Goal: Task Accomplishment & Management: Manage account settings

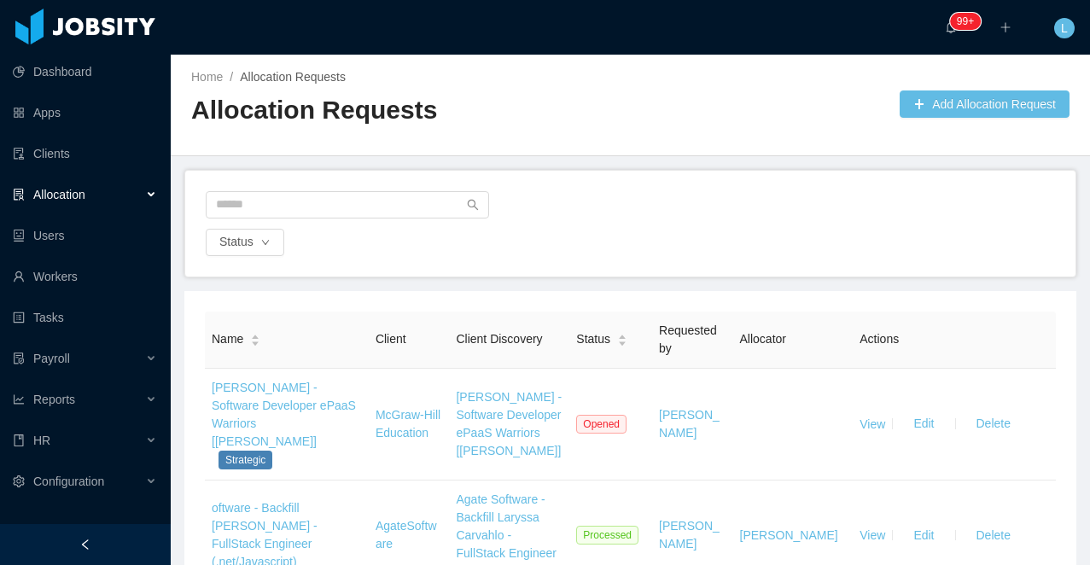
scroll to position [203, 0]
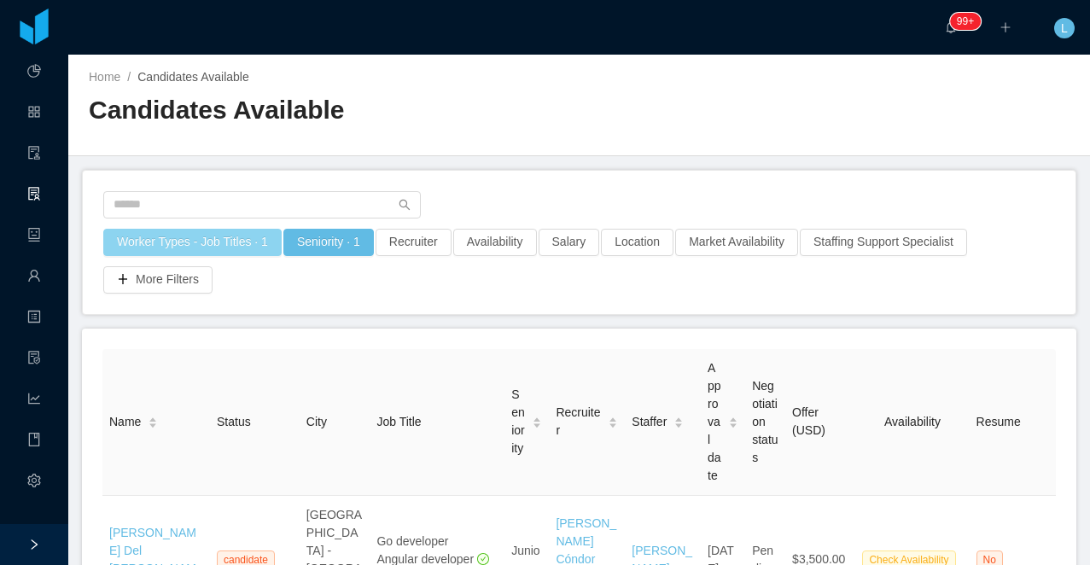
click at [205, 243] on button "Worker Types - Job Titles · 1" at bounding box center [192, 242] width 178 height 27
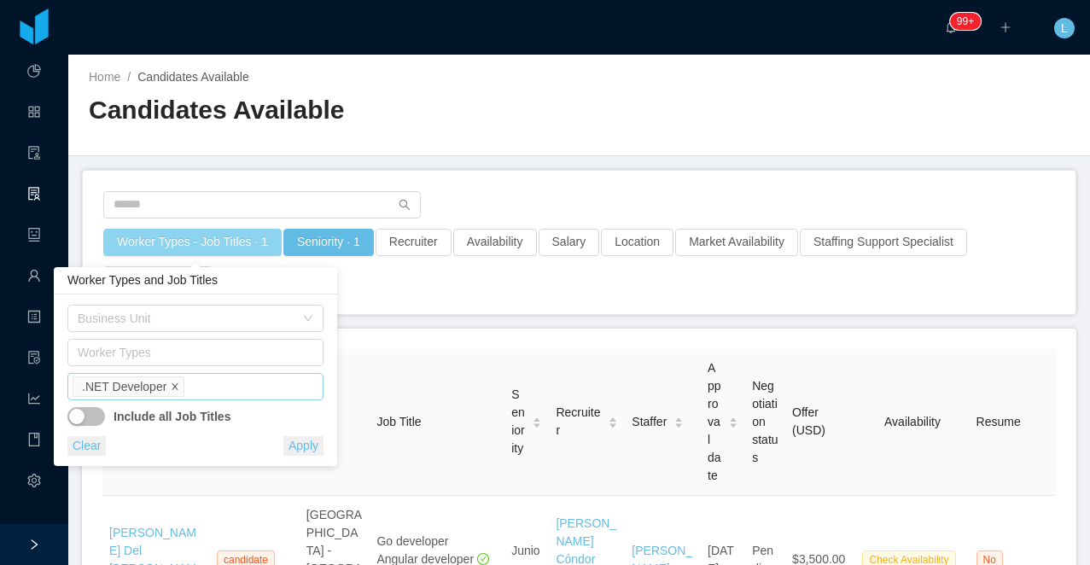
click at [176, 384] on icon "icon: close" at bounding box center [175, 387] width 9 height 9
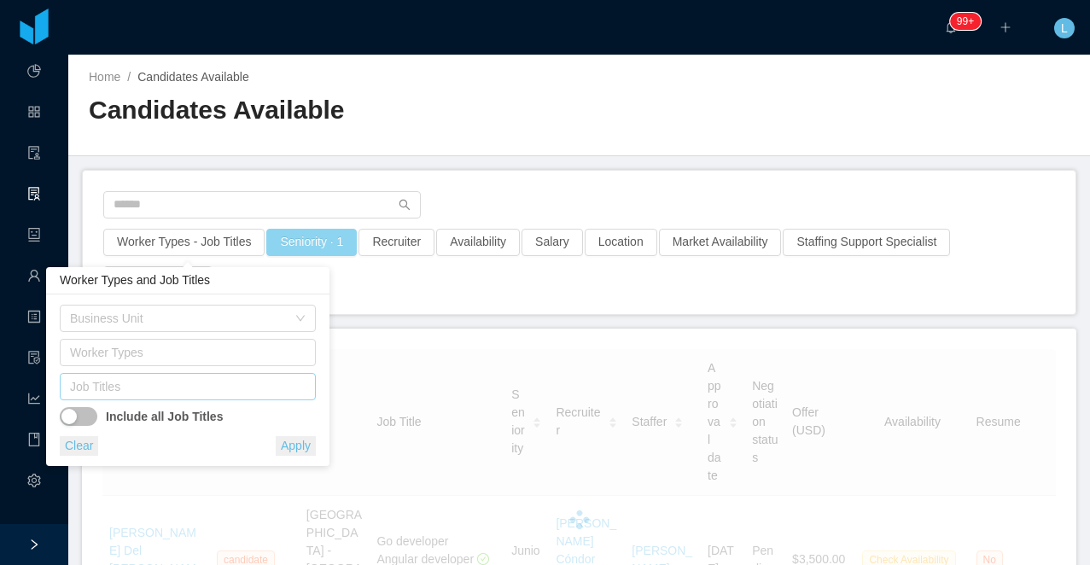
click at [319, 234] on button "Seniority · 1" at bounding box center [311, 242] width 91 height 27
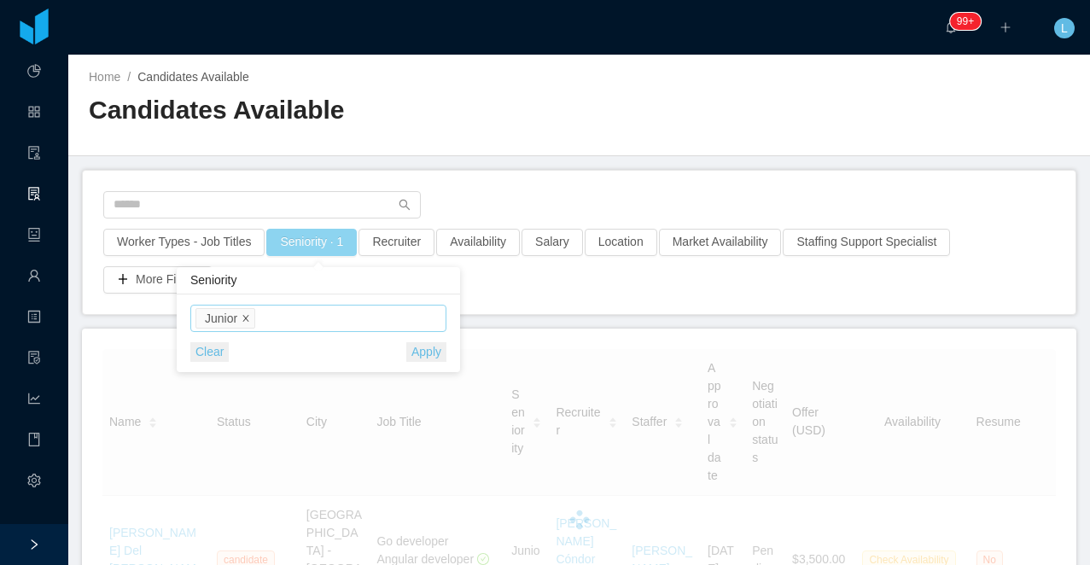
click at [248, 321] on icon "icon: close" at bounding box center [246, 318] width 9 height 9
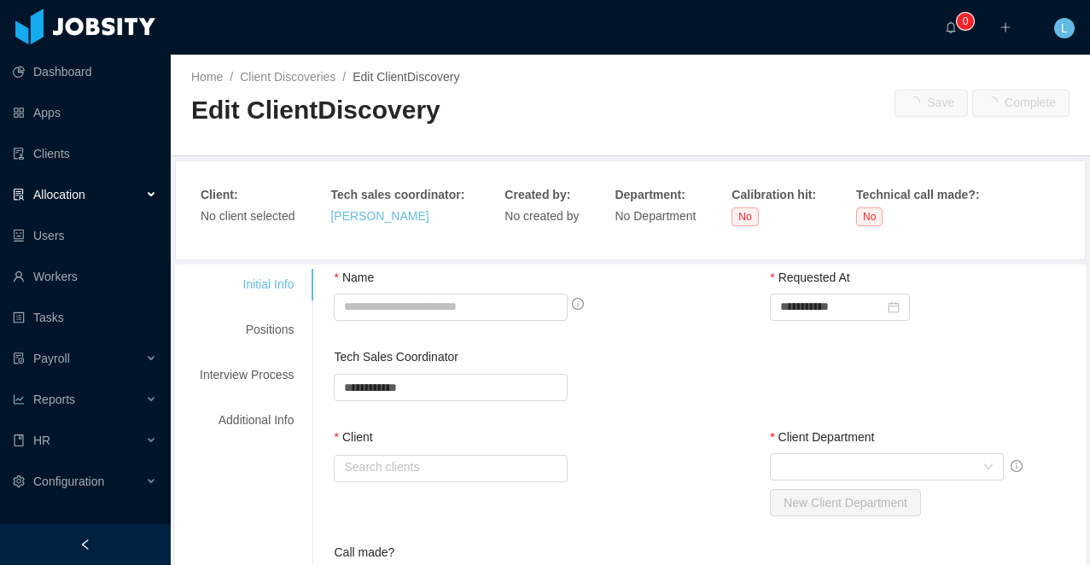
type input "**********"
type input "********"
type input "*"
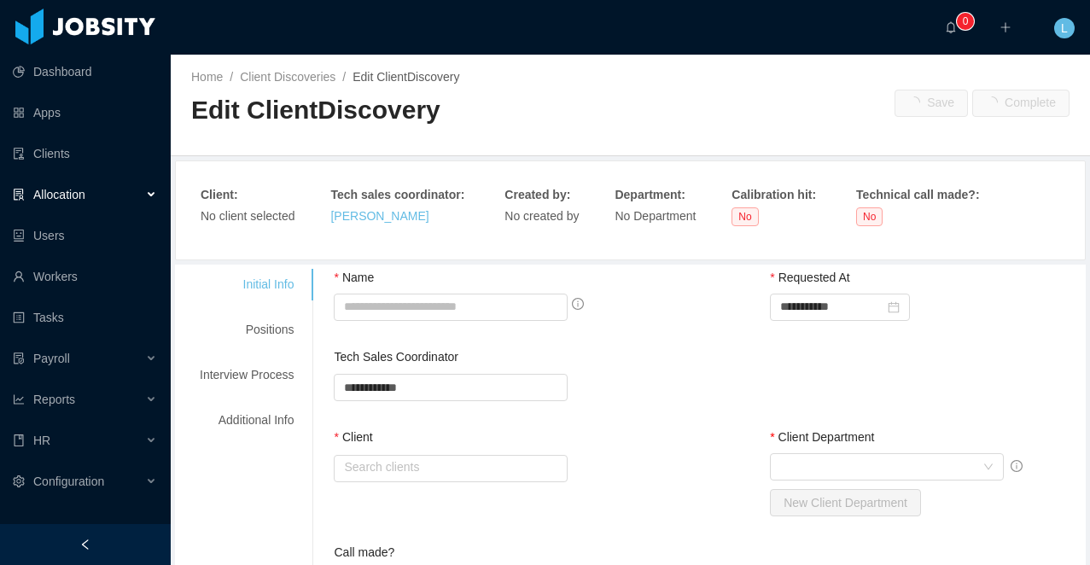
type textarea "**********"
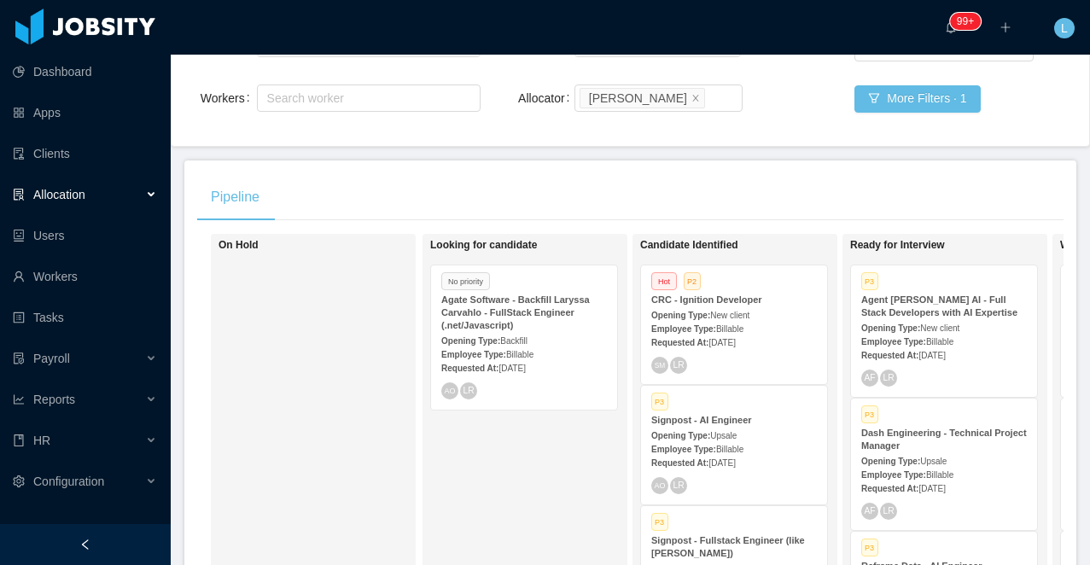
scroll to position [194, 0]
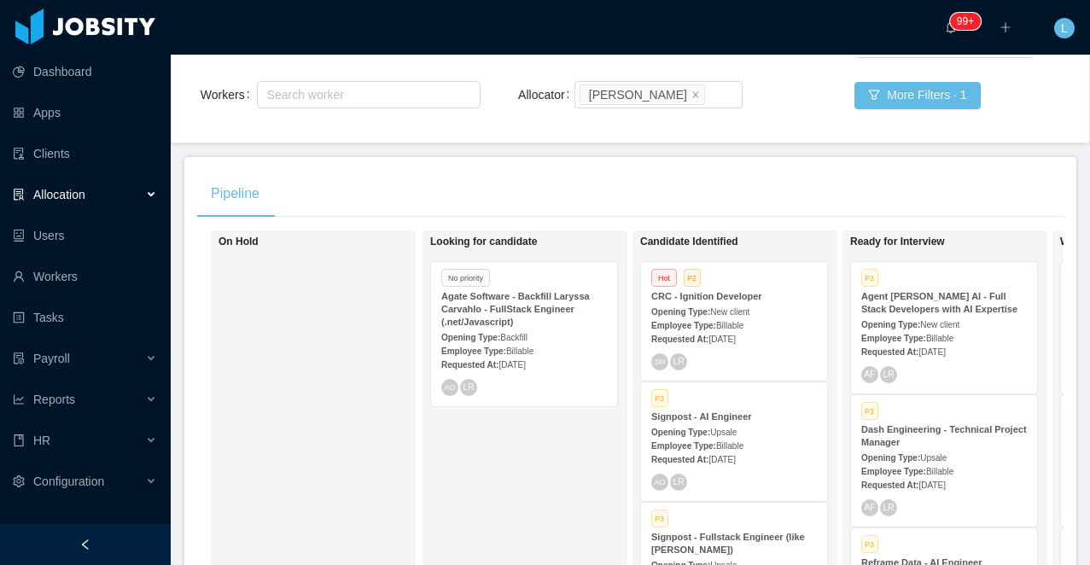
click at [112, 525] on div at bounding box center [85, 544] width 171 height 41
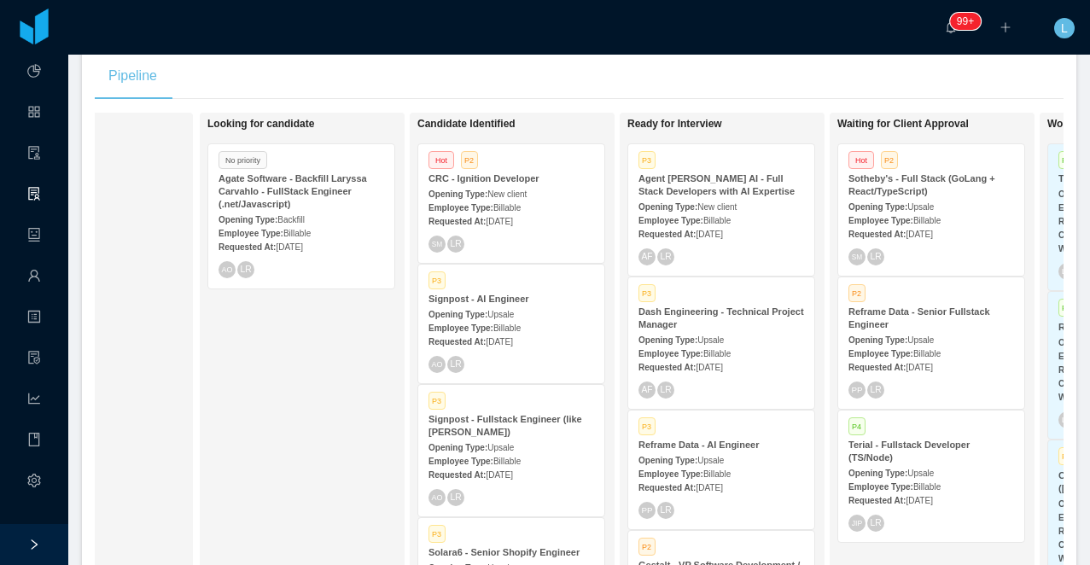
scroll to position [0, 195]
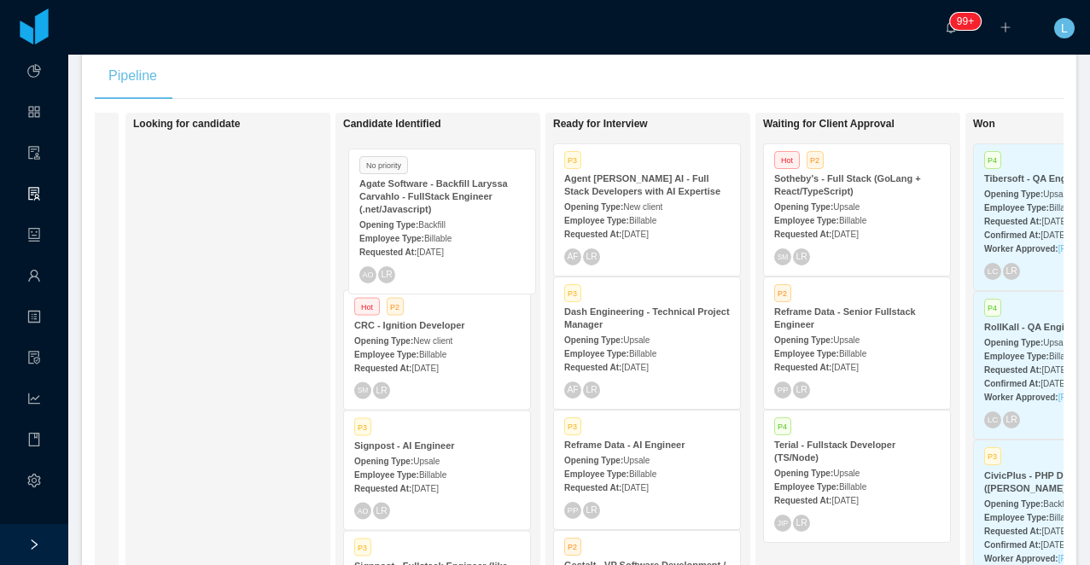
drag, startPoint x: 248, startPoint y: 209, endPoint x: 464, endPoint y: 213, distance: 215.2
click at [464, 213] on div "On Hold Looking for candidate No priority Agate Software - Backfill Laryssa Car…" at bounding box center [579, 367] width 969 height 509
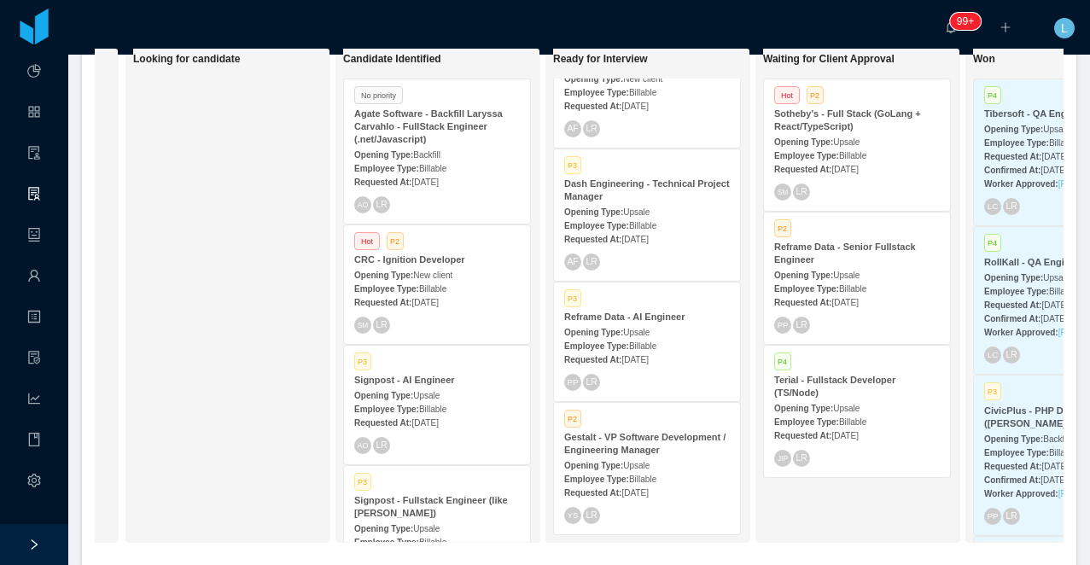
scroll to position [376, 0]
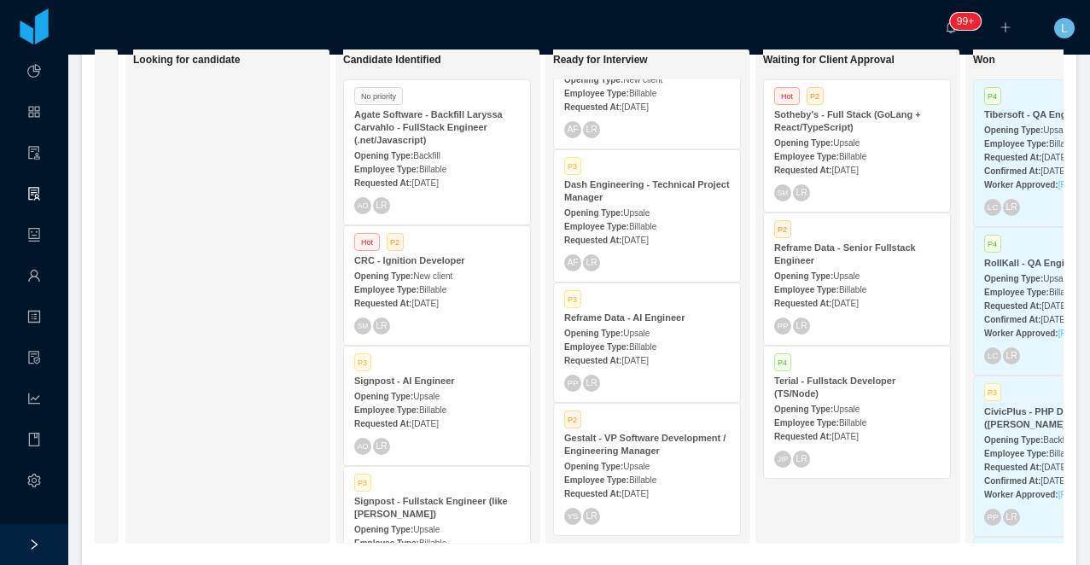
click at [453, 278] on span "New client" at bounding box center [432, 276] width 39 height 9
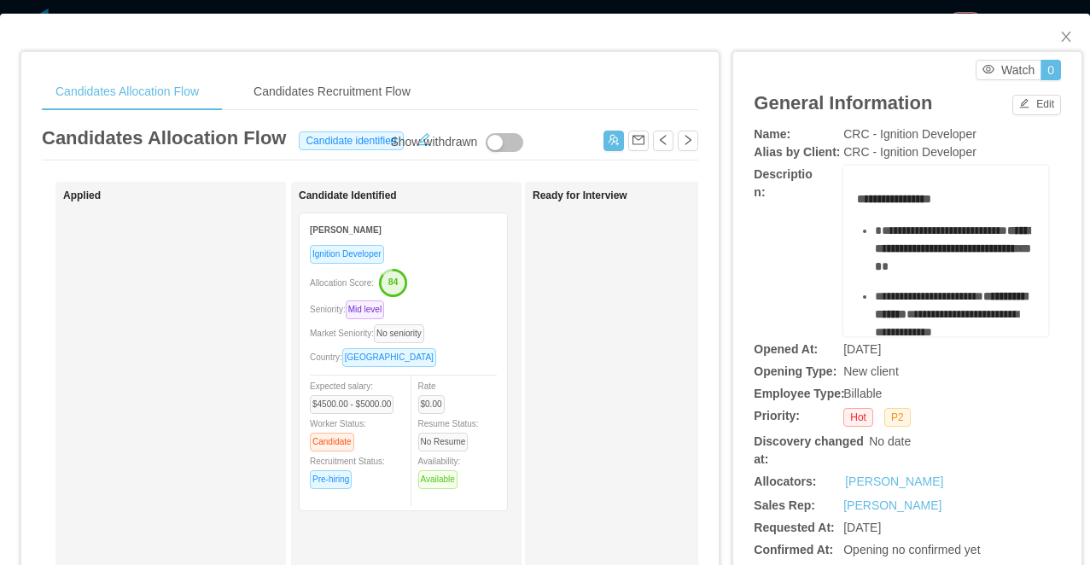
click at [462, 280] on div "Allocation Score: 84" at bounding box center [403, 281] width 187 height 27
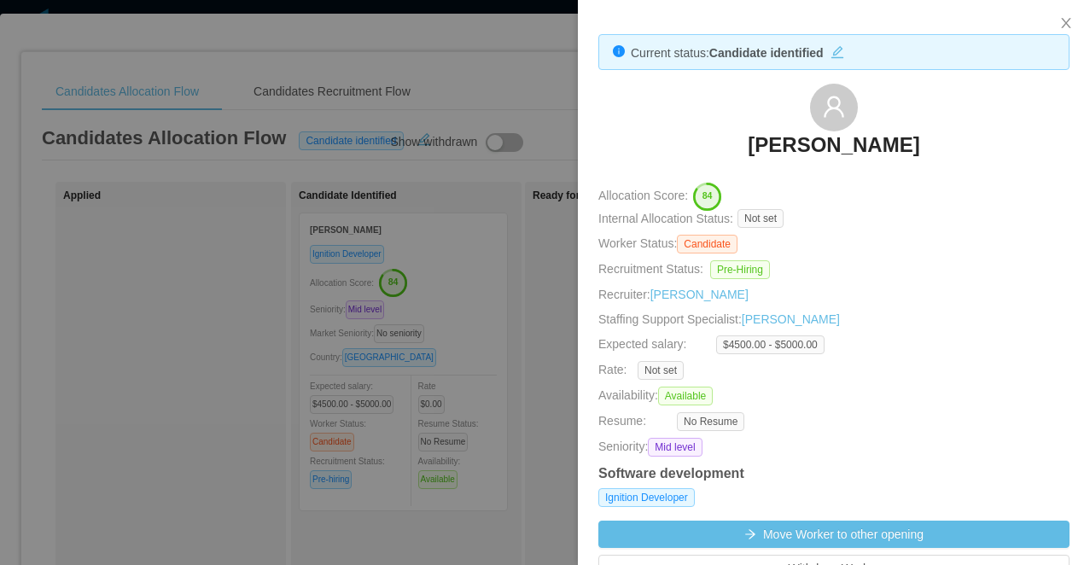
drag, startPoint x: 942, startPoint y: 135, endPoint x: 746, endPoint y: 139, distance: 195.6
click at [746, 139] on div "[PERSON_NAME]" at bounding box center [834, 126] width 471 height 85
copy h3 "[PERSON_NAME]"
click at [511, 155] on div at bounding box center [545, 282] width 1090 height 565
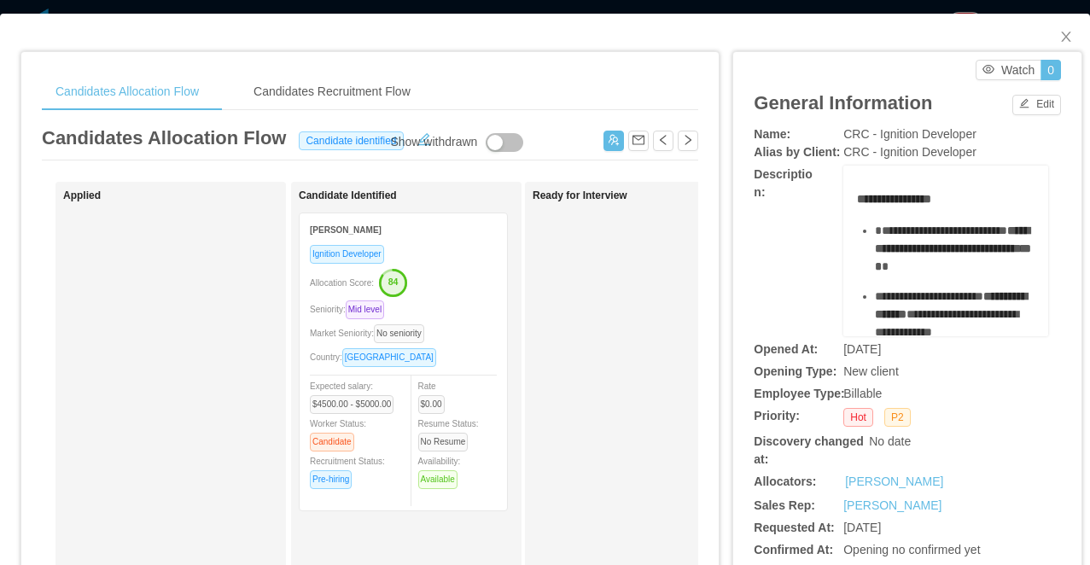
click at [472, 298] on div "Ignition Developer Allocation Score: 84 Seniority: Mid level Market Seniority: …" at bounding box center [403, 372] width 187 height 256
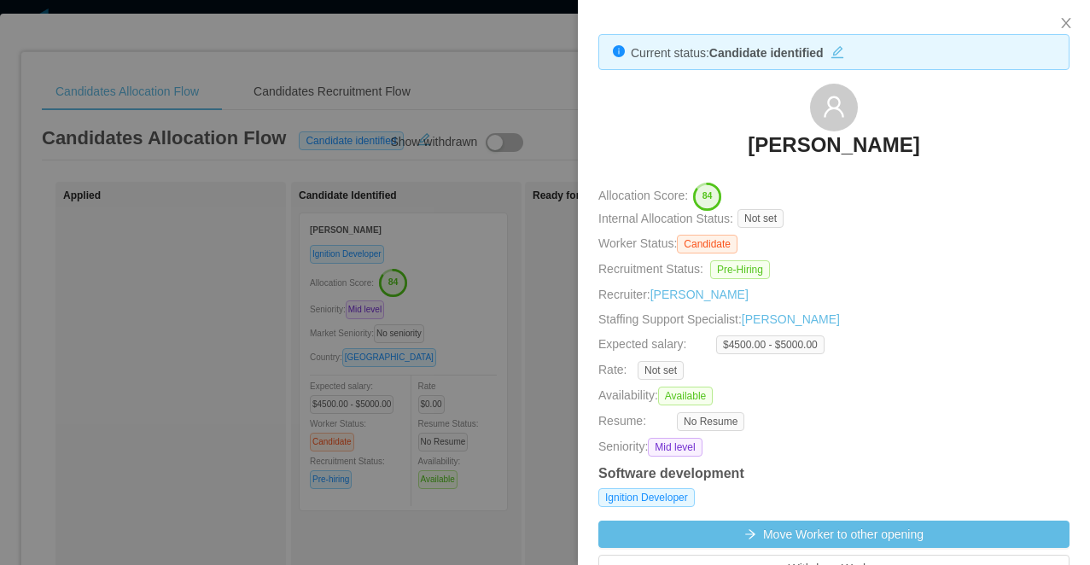
click at [530, 71] on div at bounding box center [545, 282] width 1090 height 565
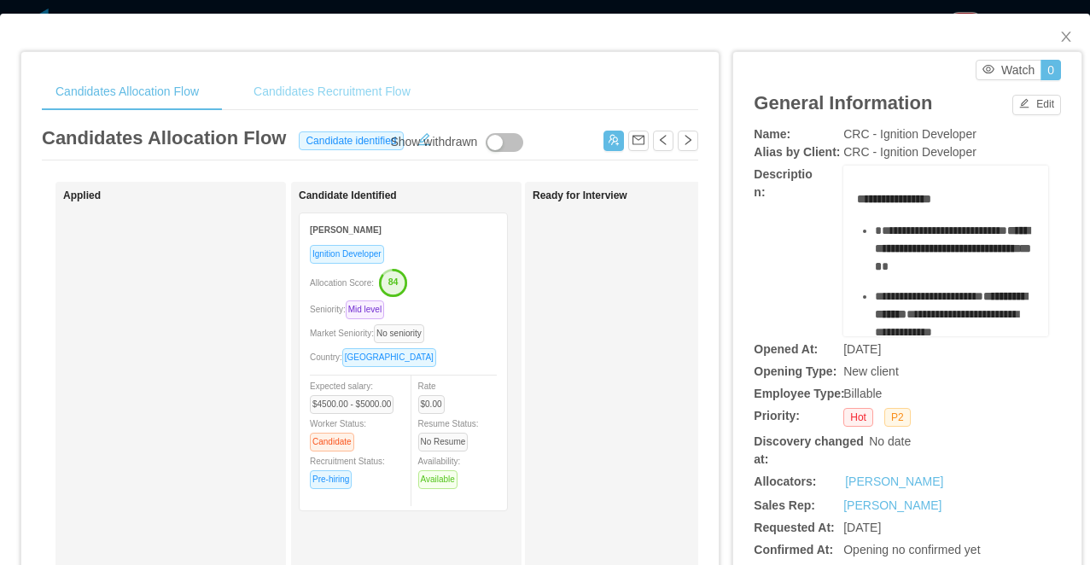
click at [404, 93] on div "Candidates Recruitment Flow" at bounding box center [332, 92] width 184 height 38
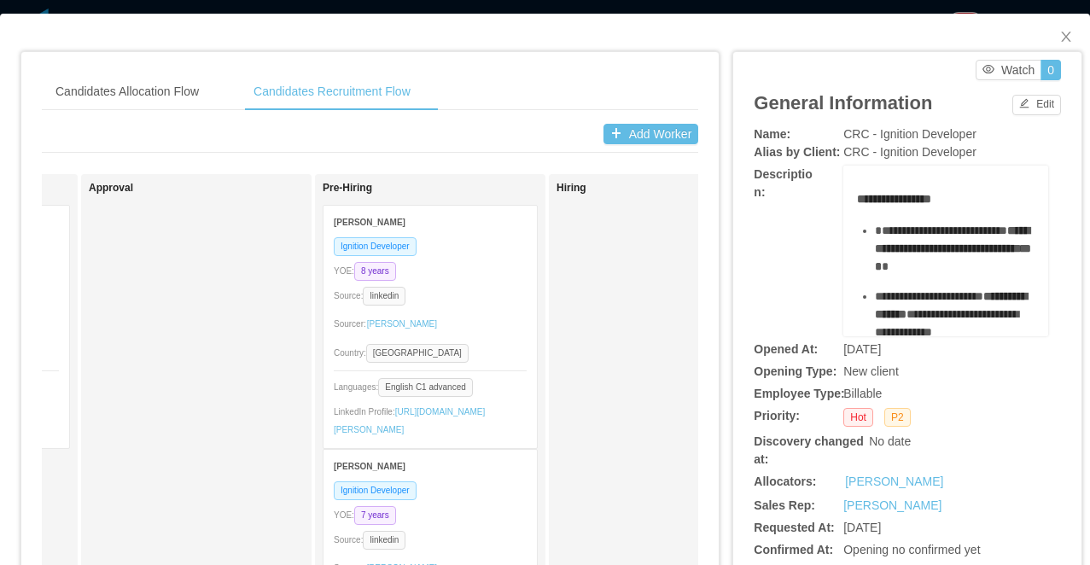
click at [625, 5] on div "Candidates Allocation Flow Candidates Recruitment Flow Candidates Allocation Fl…" at bounding box center [545, 282] width 1090 height 565
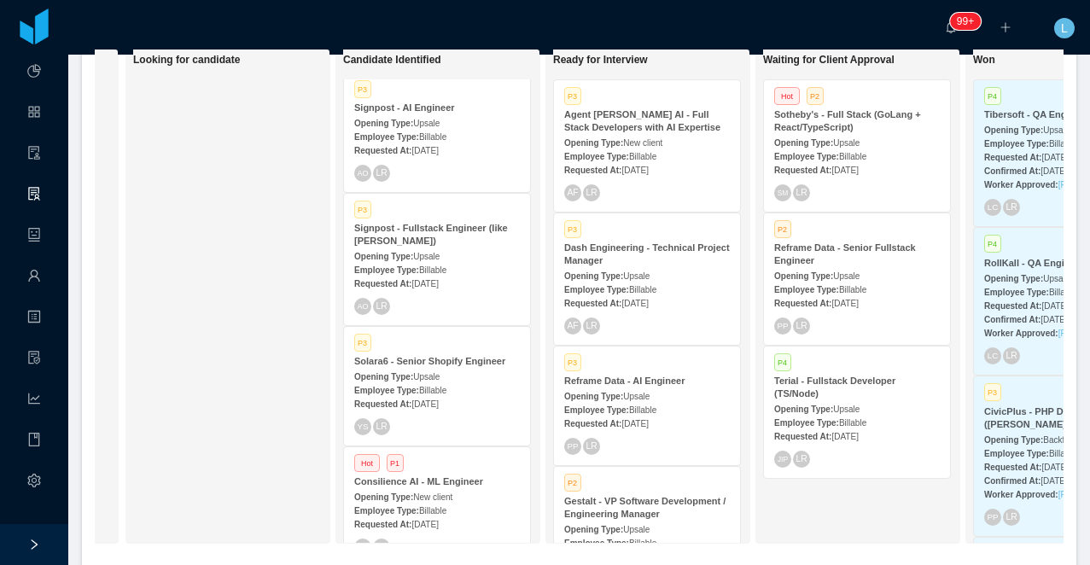
scroll to position [307, 0]
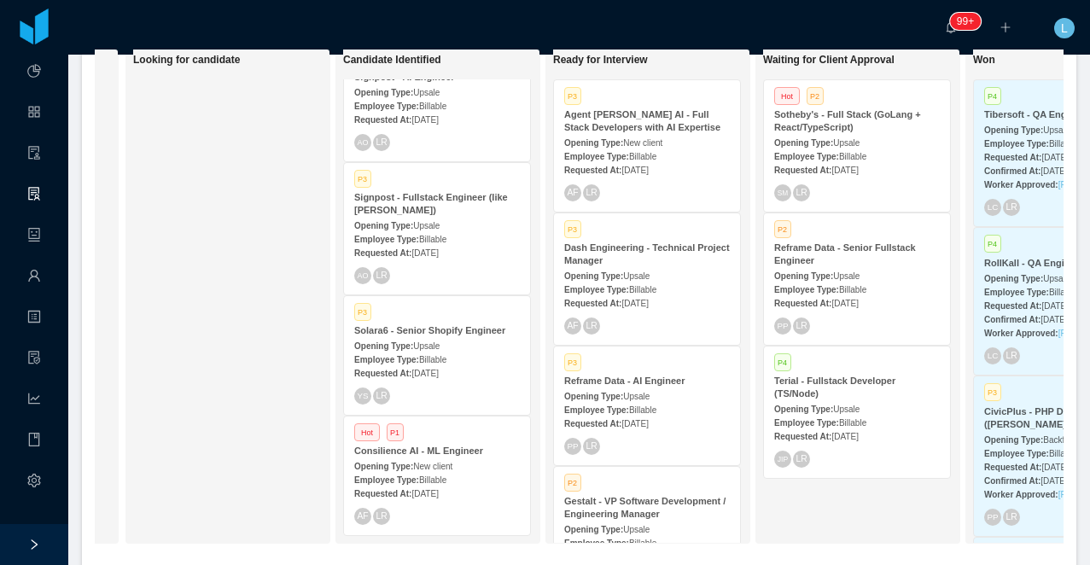
click at [438, 120] on span "Sep 22nd, 2025" at bounding box center [425, 119] width 26 height 9
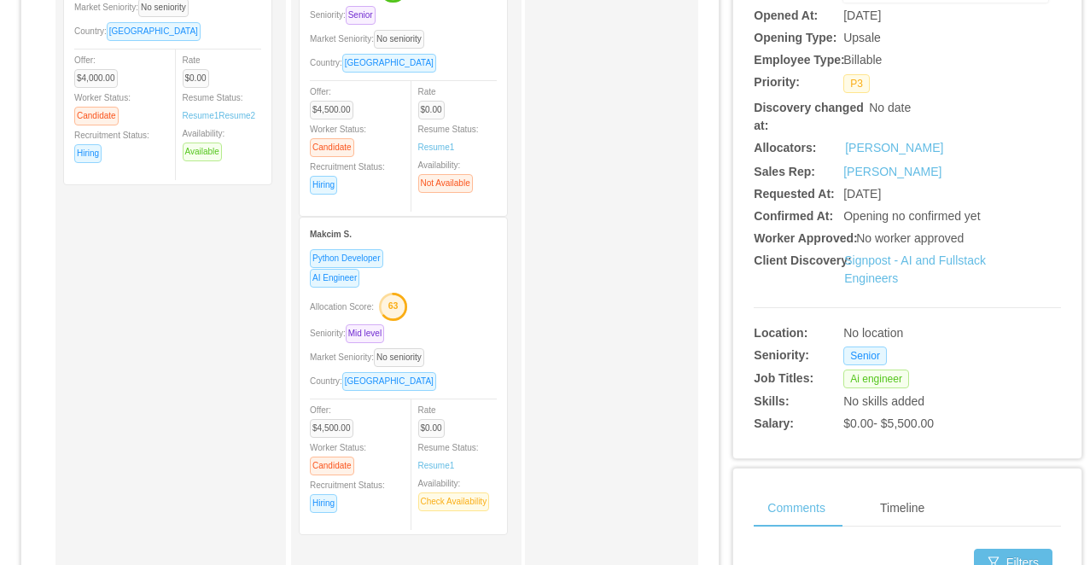
scroll to position [348, 0]
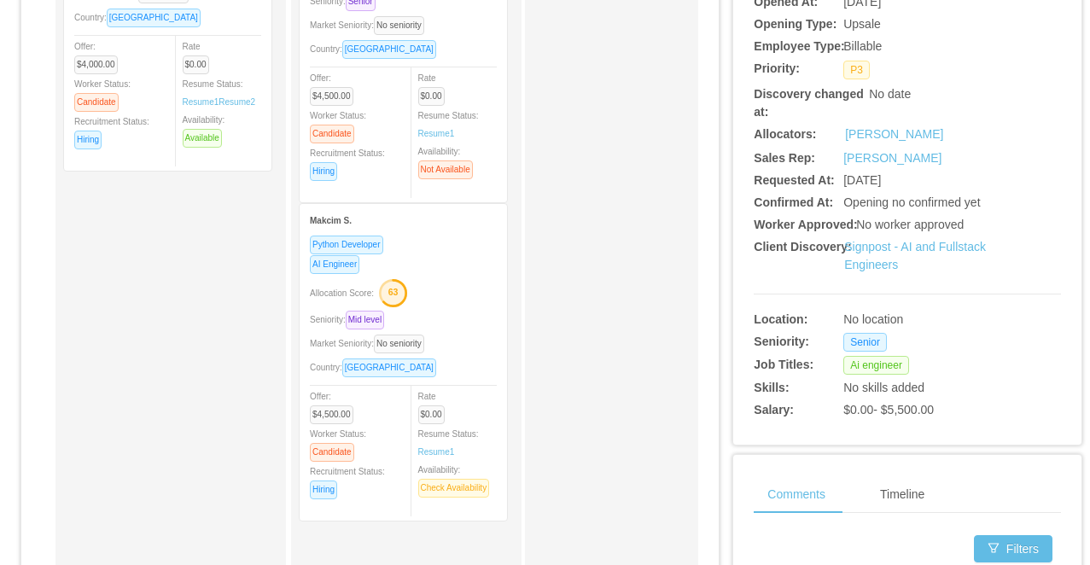
click at [470, 285] on div "Allocation Score: 63" at bounding box center [403, 291] width 187 height 27
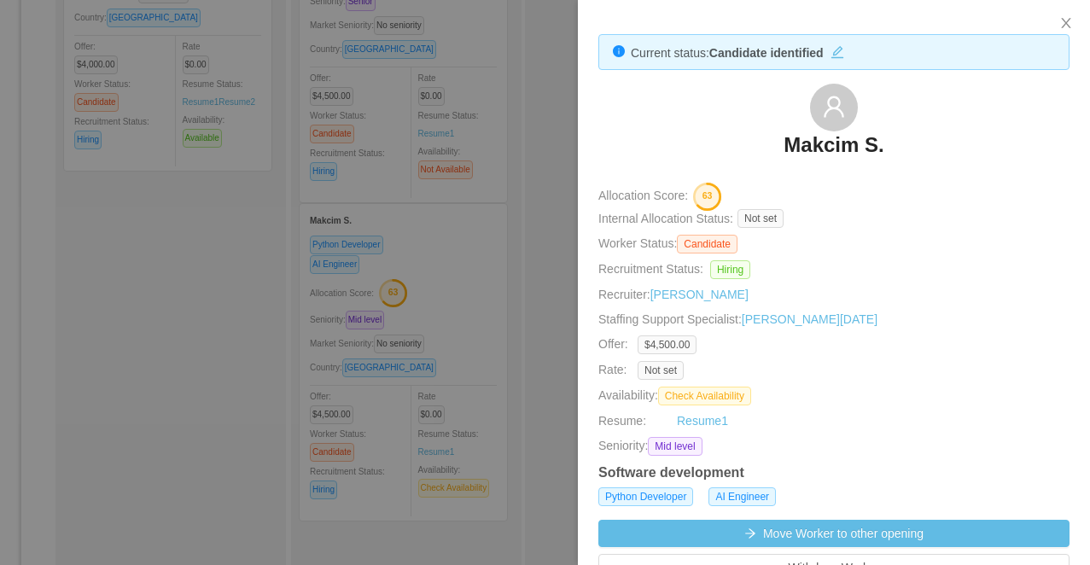
click at [506, 274] on div at bounding box center [545, 282] width 1090 height 565
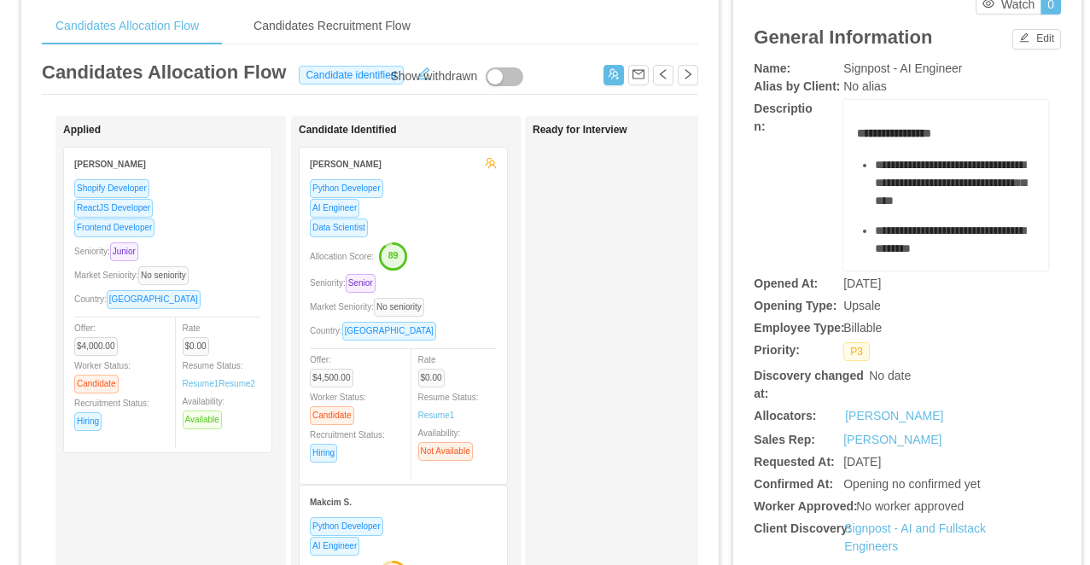
scroll to position [0, 0]
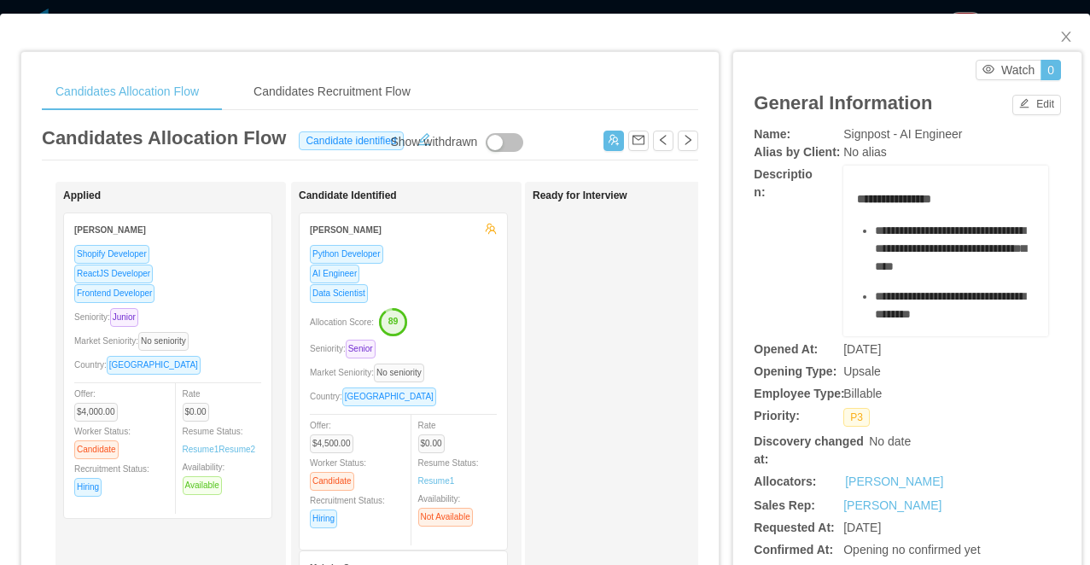
click at [456, 288] on div "Data Scientist" at bounding box center [403, 294] width 187 height 20
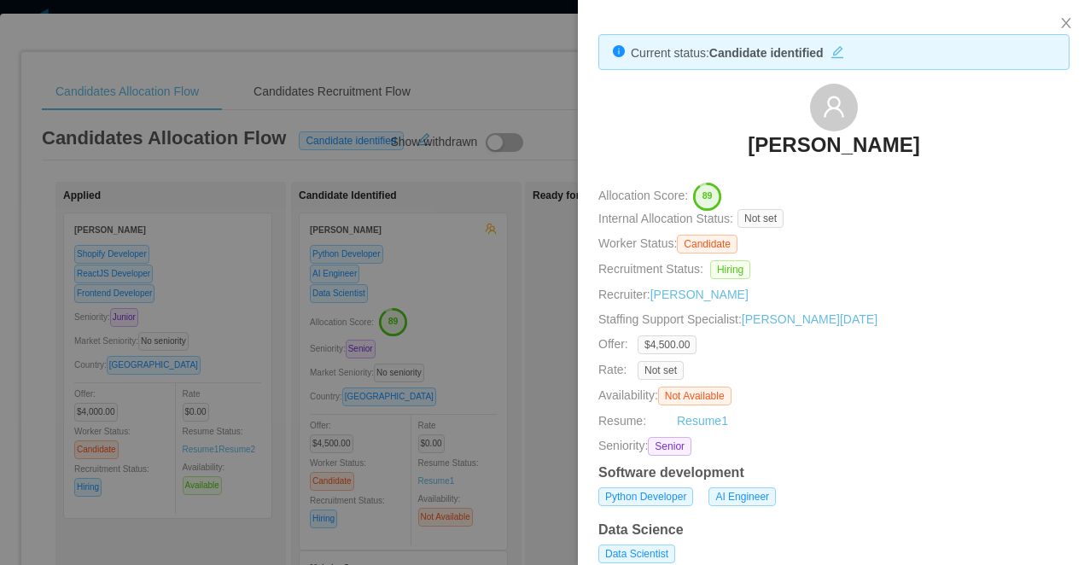
click at [474, 294] on div at bounding box center [545, 282] width 1090 height 565
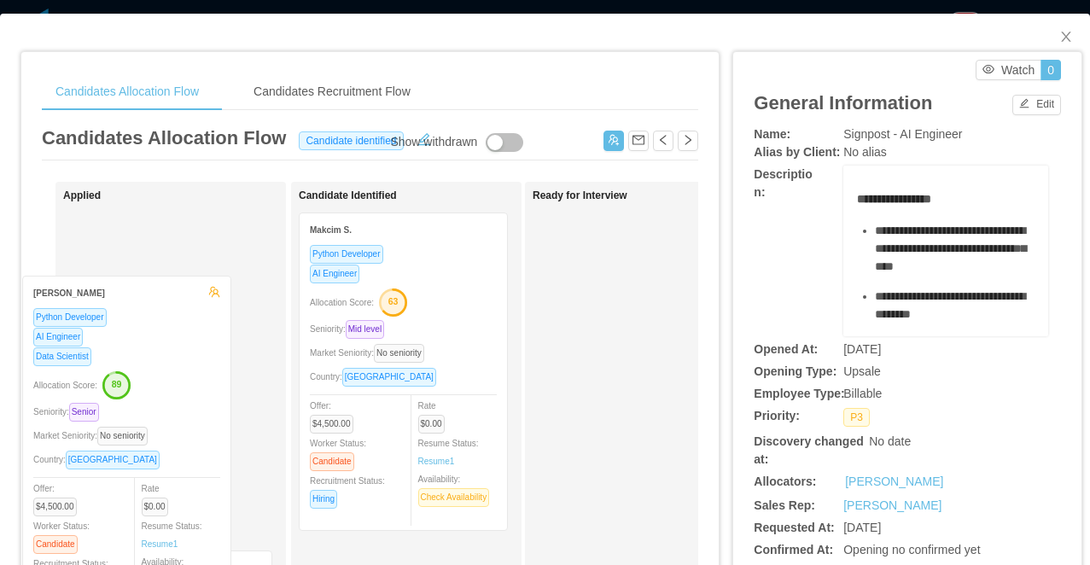
drag, startPoint x: 462, startPoint y: 303, endPoint x: 185, endPoint y: 366, distance: 283.8
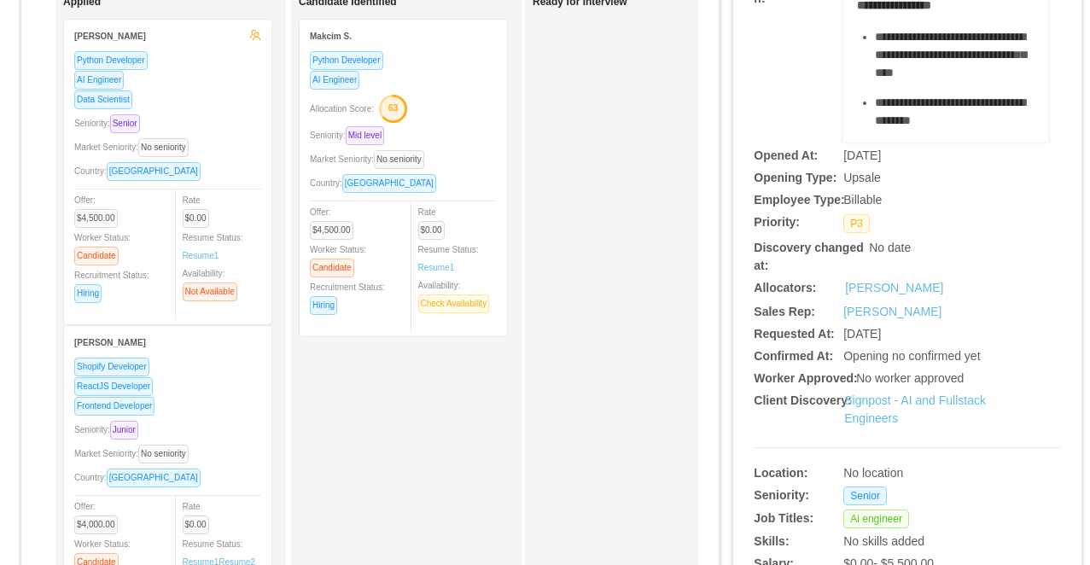
scroll to position [221, 0]
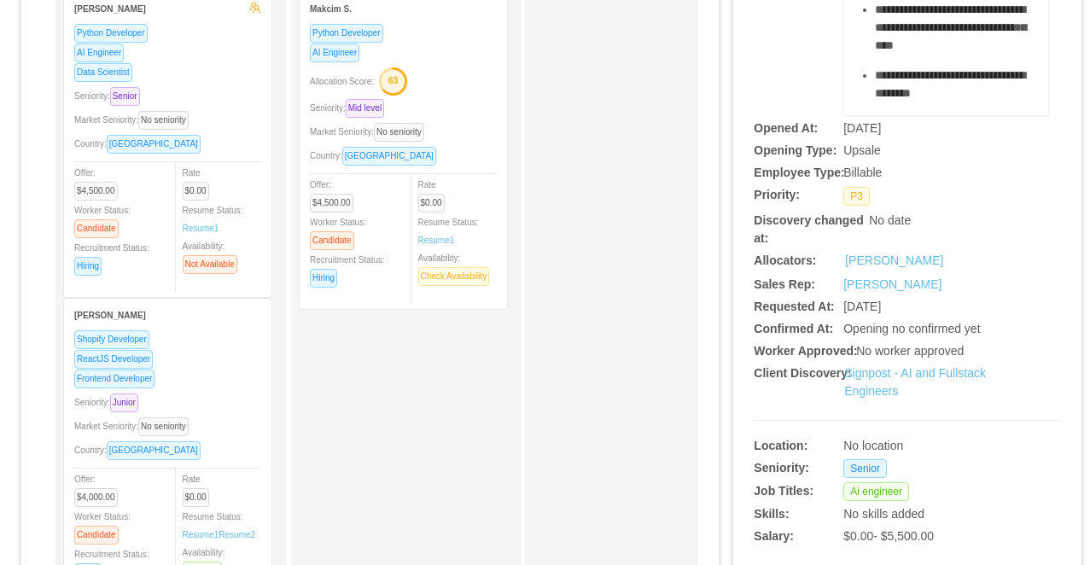
click at [197, 371] on div "Frontend Developer" at bounding box center [167, 379] width 187 height 20
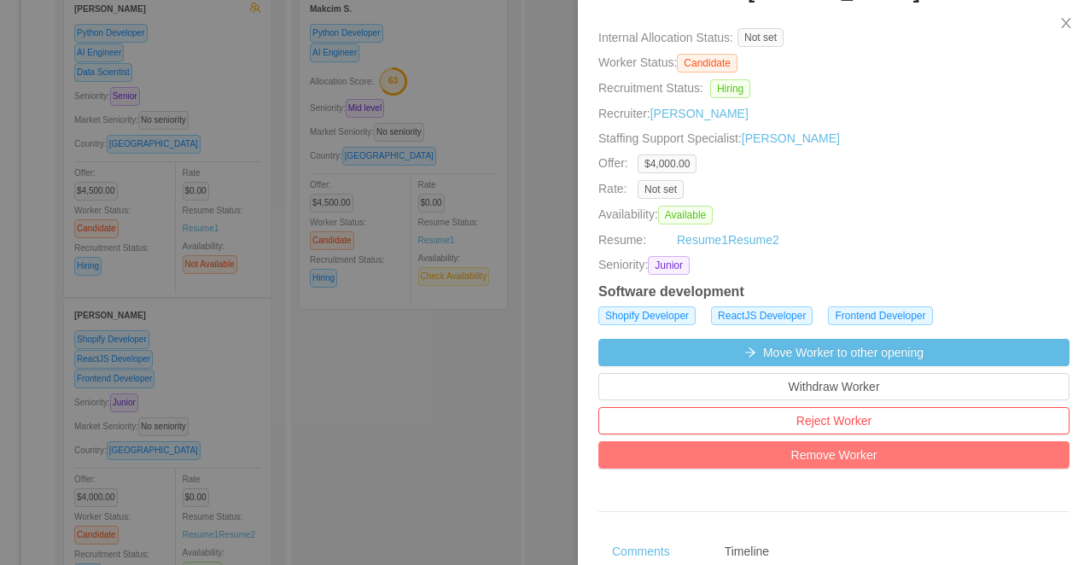
scroll to position [157, 0]
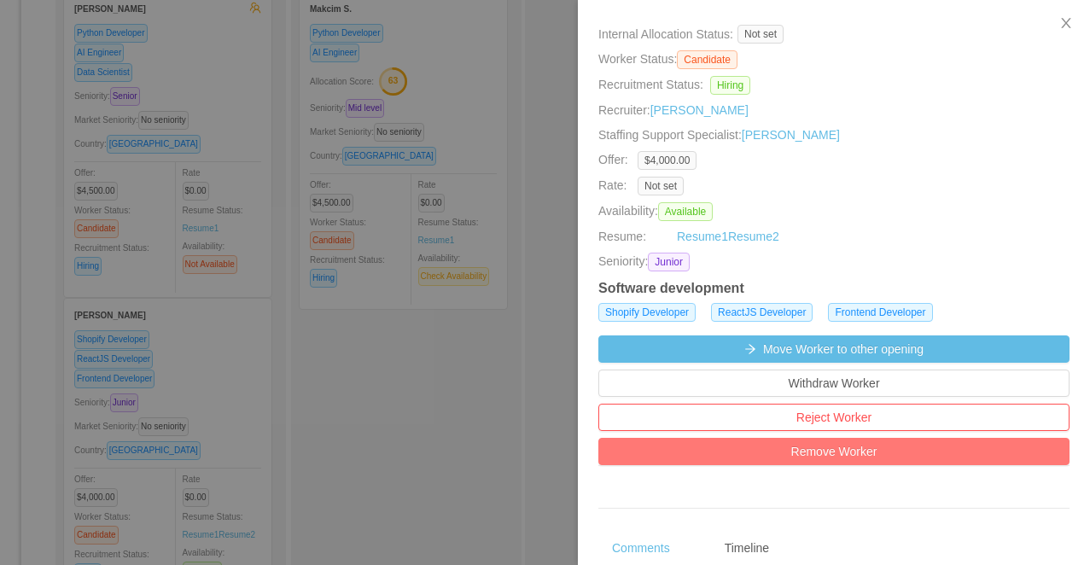
click at [792, 453] on button "Remove Worker" at bounding box center [834, 451] width 471 height 27
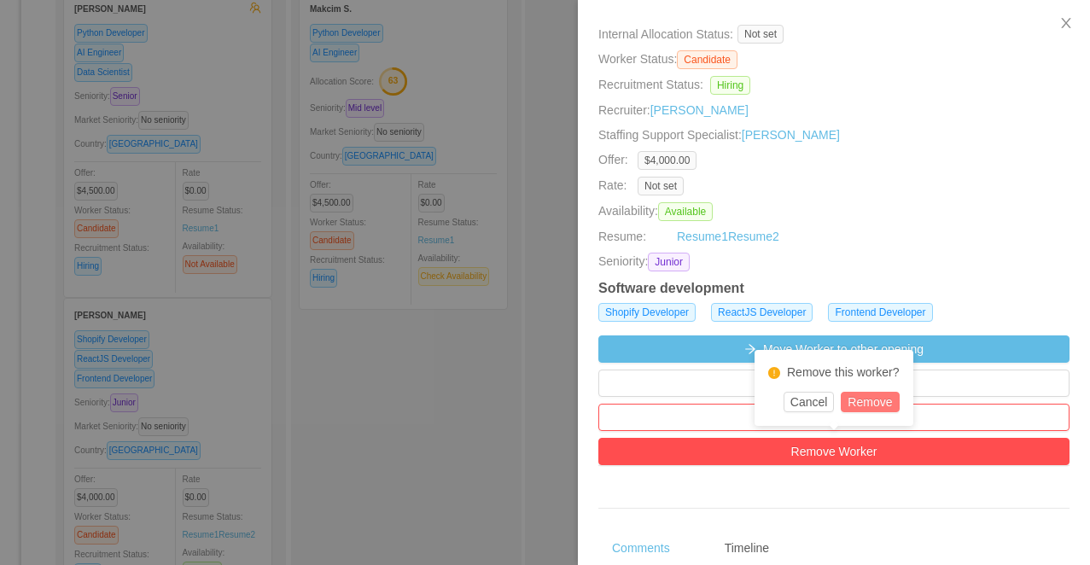
click at [874, 400] on button "Remove" at bounding box center [870, 402] width 58 height 20
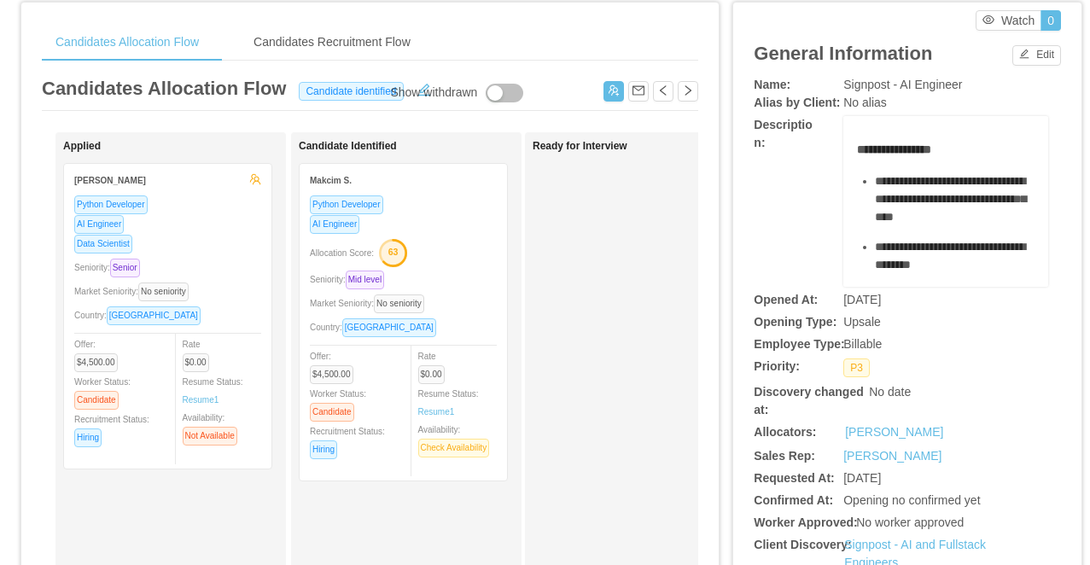
scroll to position [0, 0]
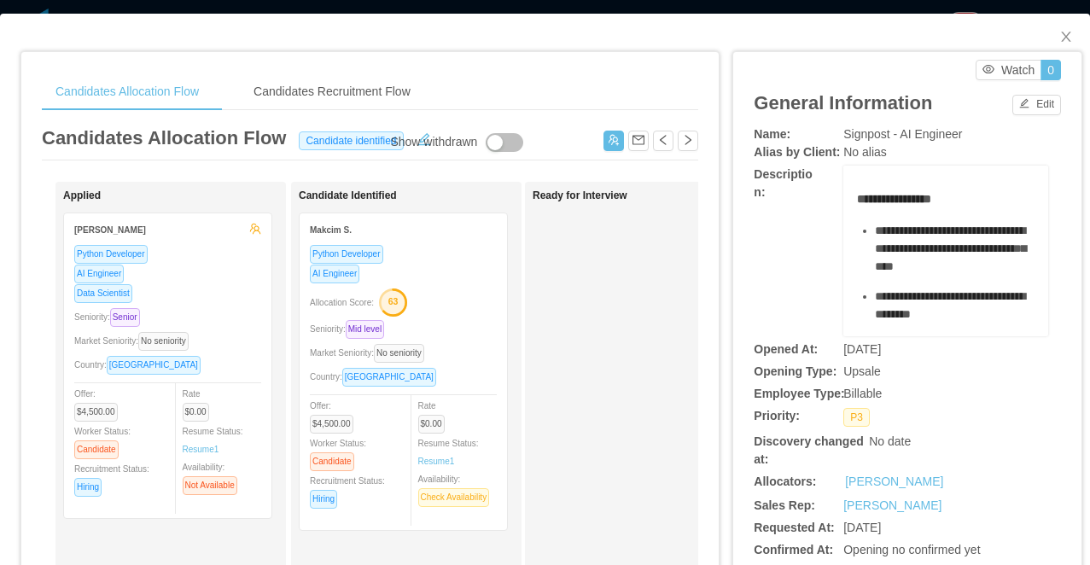
click at [600, 7] on div "**********" at bounding box center [545, 282] width 1090 height 565
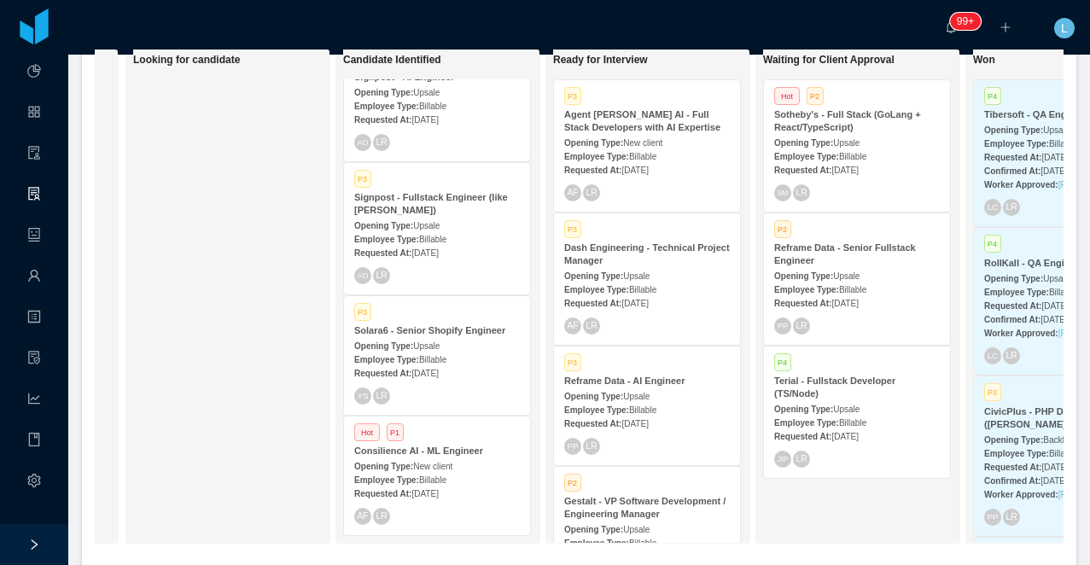
click at [445, 330] on strong "Solara6 - Senior Shopify Engineer" at bounding box center [429, 330] width 151 height 10
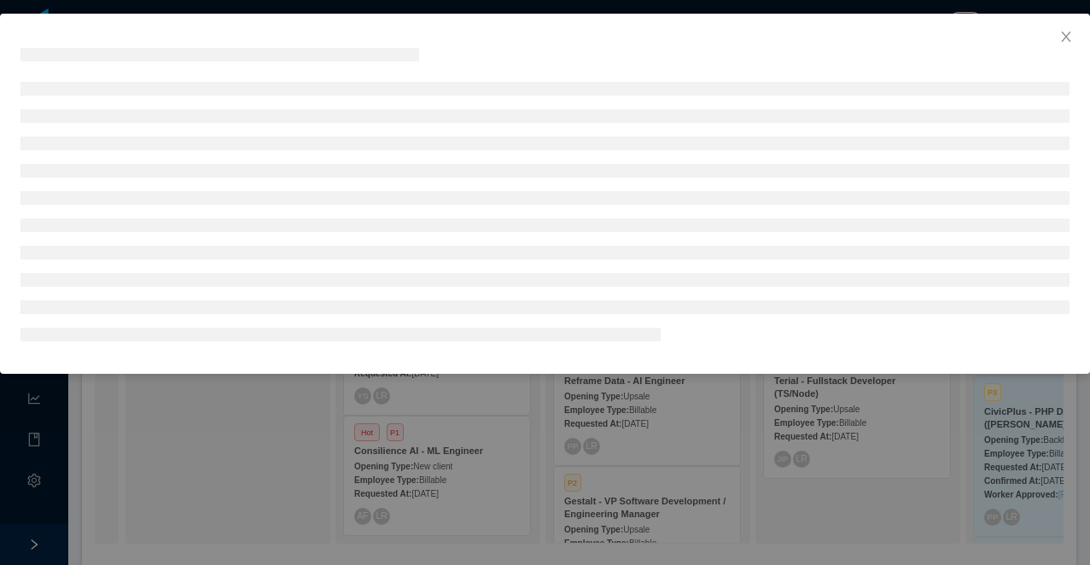
click at [442, 446] on div at bounding box center [545, 282] width 1090 height 565
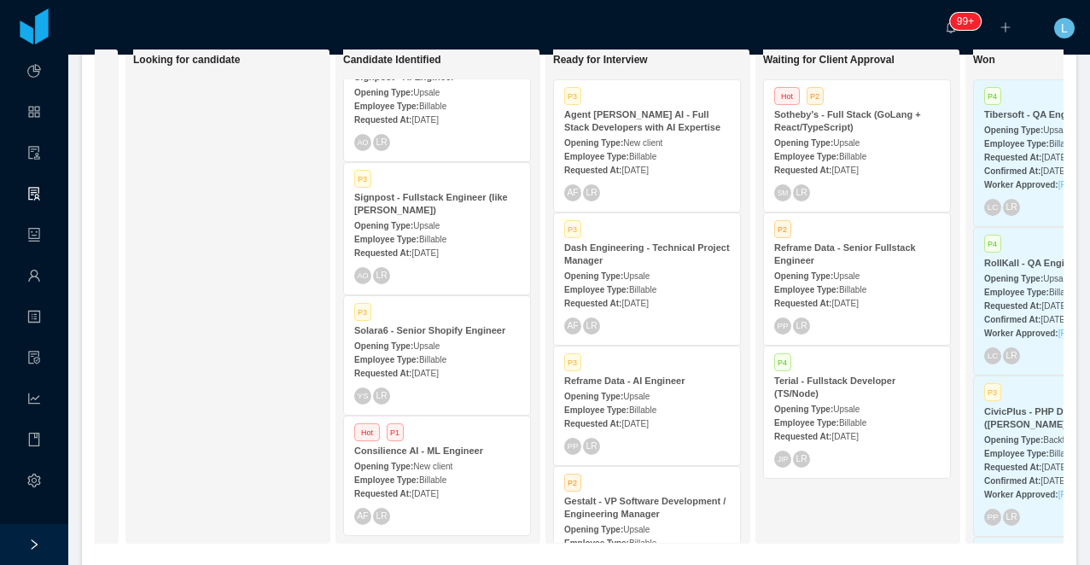
click at [474, 221] on div "Opening Type: Upsale" at bounding box center [437, 225] width 166 height 18
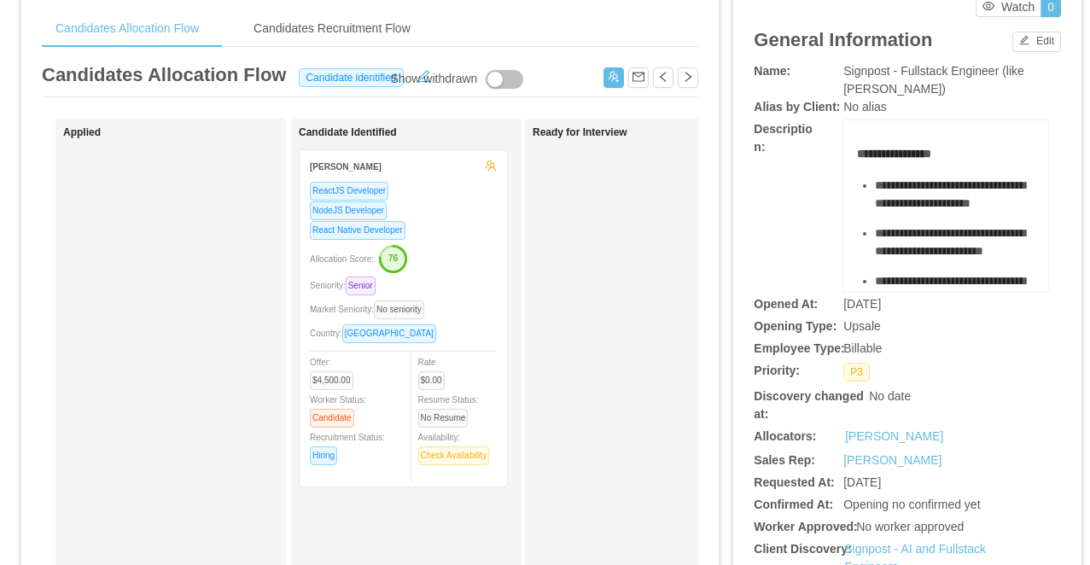
scroll to position [81, 0]
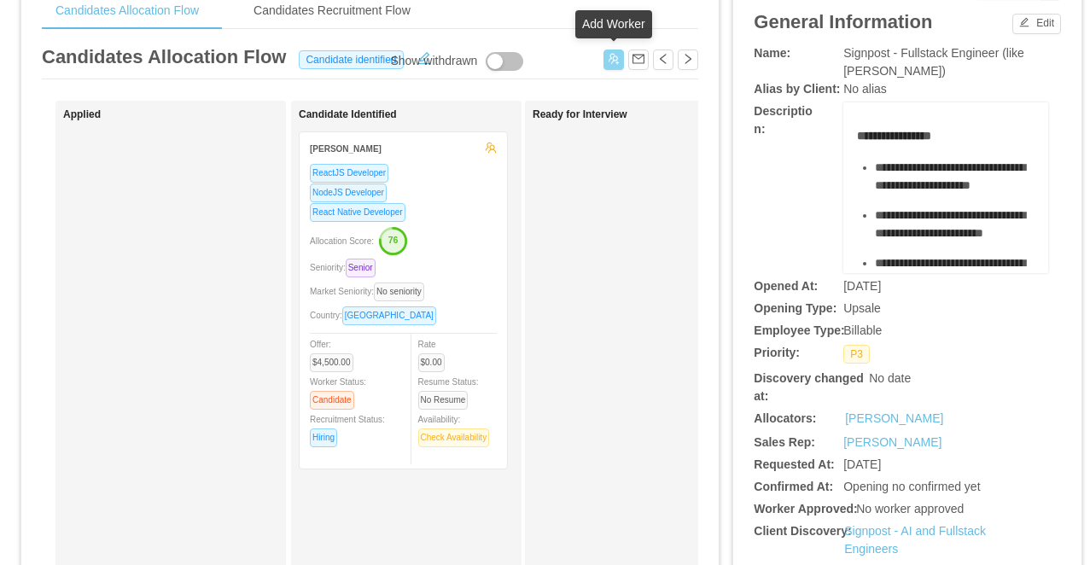
click at [620, 65] on button "button" at bounding box center [614, 60] width 20 height 20
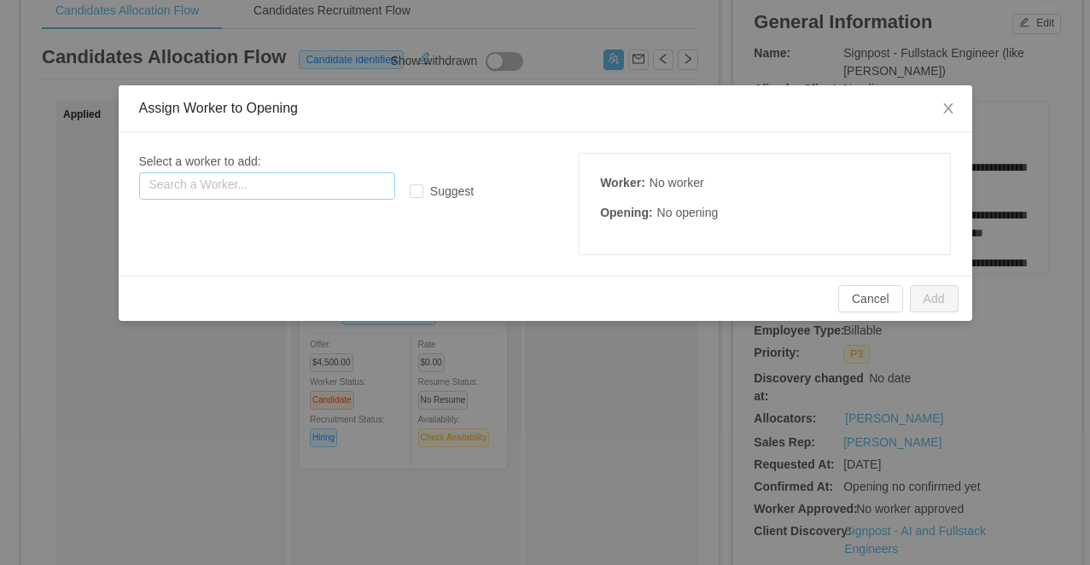
click at [282, 189] on input "text" at bounding box center [267, 185] width 256 height 27
paste input "**********"
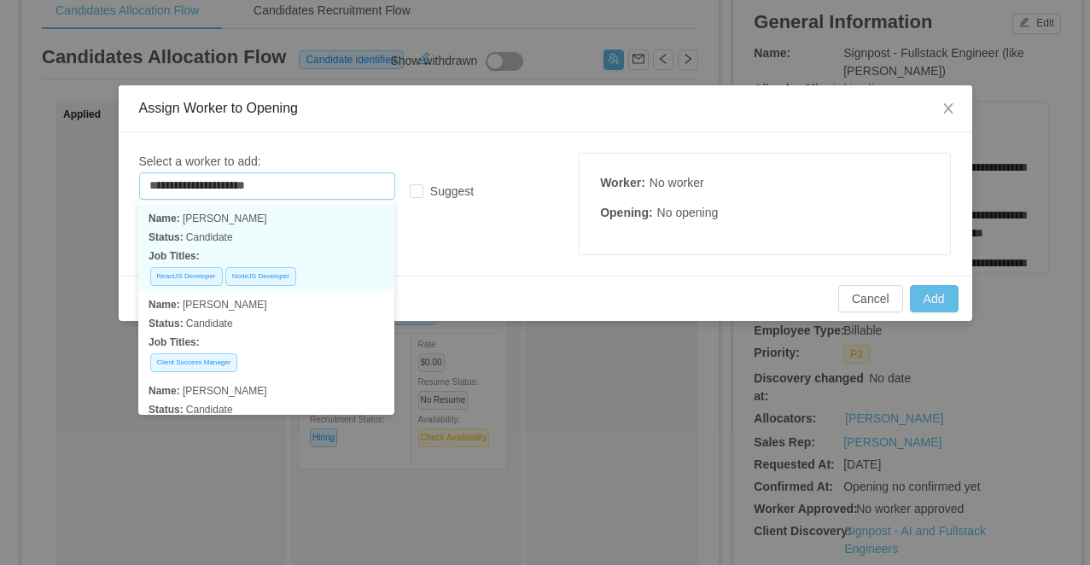
click at [333, 233] on p "Status: Candidate" at bounding box center [267, 237] width 236 height 19
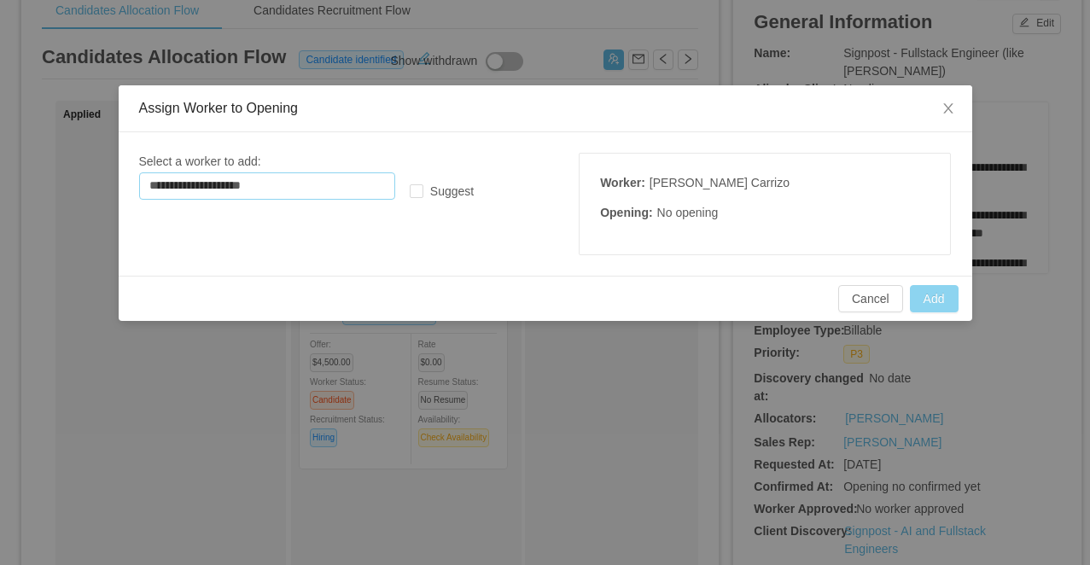
type input "**********"
click at [935, 296] on button "Add" at bounding box center [934, 298] width 49 height 27
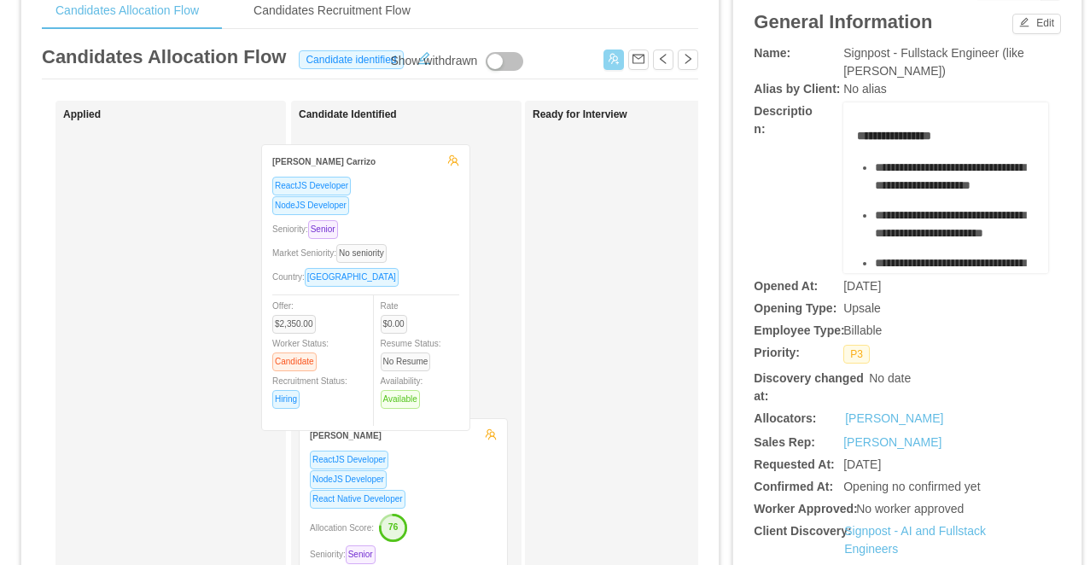
drag, startPoint x: 220, startPoint y: 198, endPoint x: 425, endPoint y: 211, distance: 205.3
click at [425, 211] on div "Applied Roger Rengifo Carrizo ReactJS Developer NodeJS Developer Seniority: Sen…" at bounding box center [370, 535] width 657 height 868
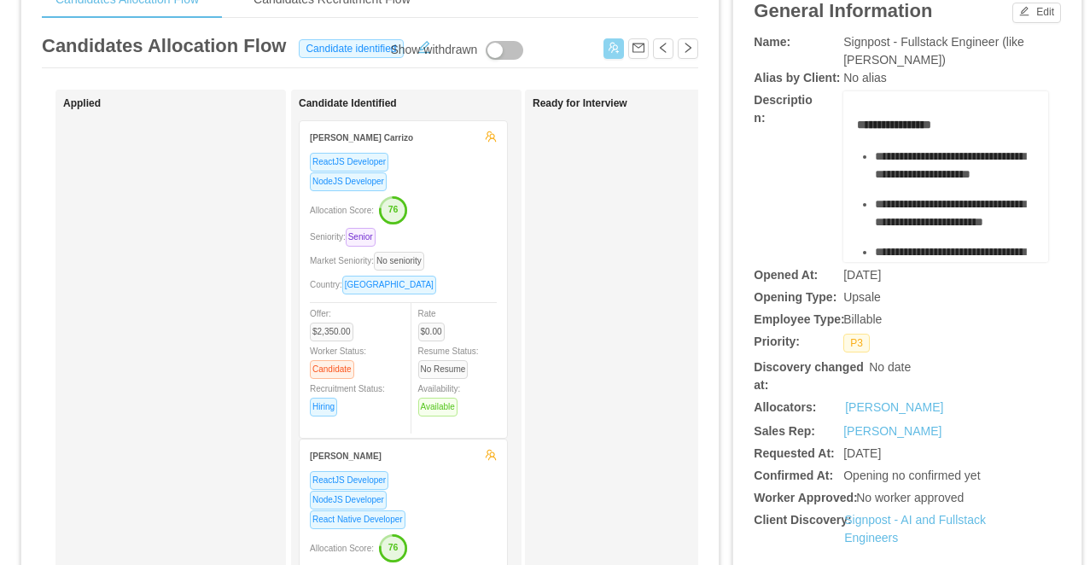
scroll to position [15, 0]
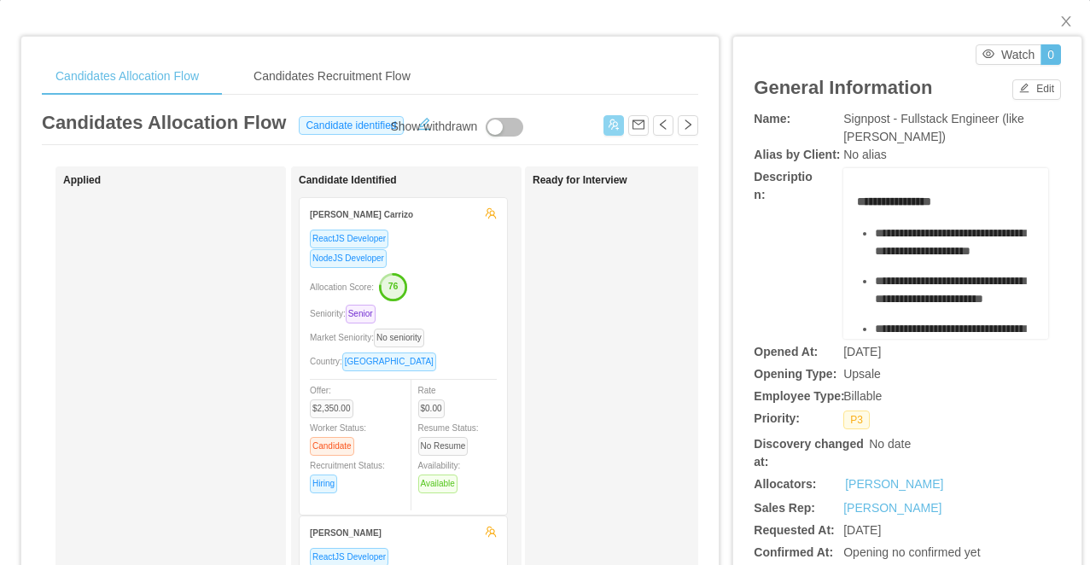
click at [473, 284] on div "Allocation Score: 76" at bounding box center [403, 285] width 187 height 27
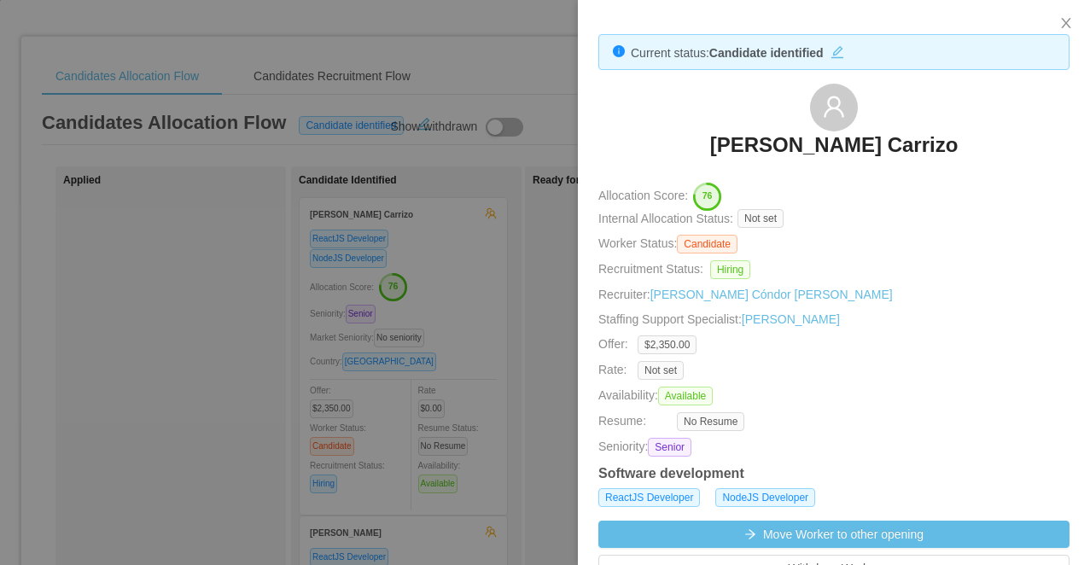
click at [455, 365] on div at bounding box center [545, 282] width 1090 height 565
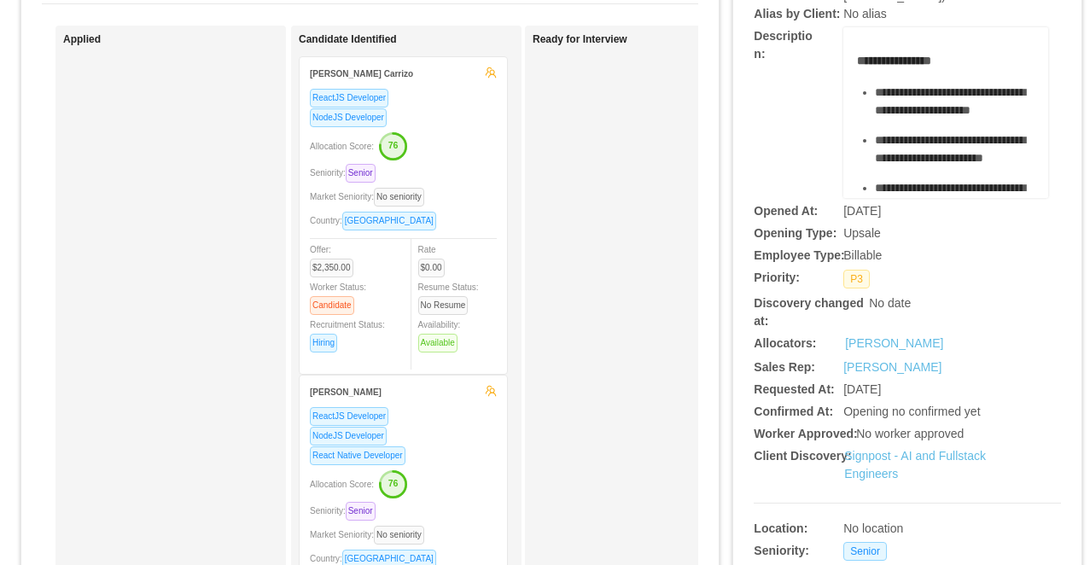
scroll to position [273, 0]
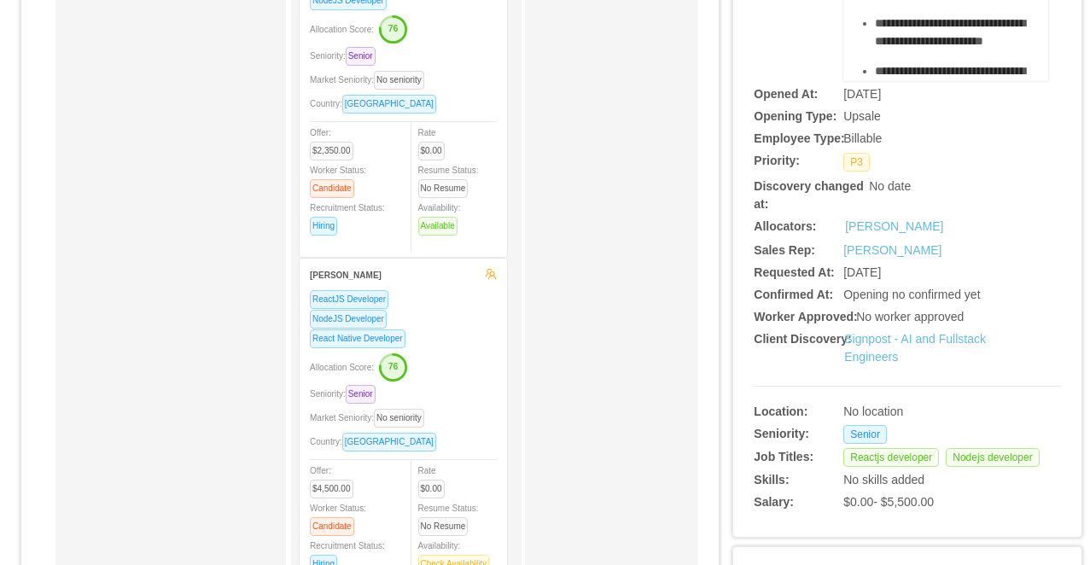
click at [451, 360] on div "Allocation Score: 76" at bounding box center [403, 366] width 187 height 27
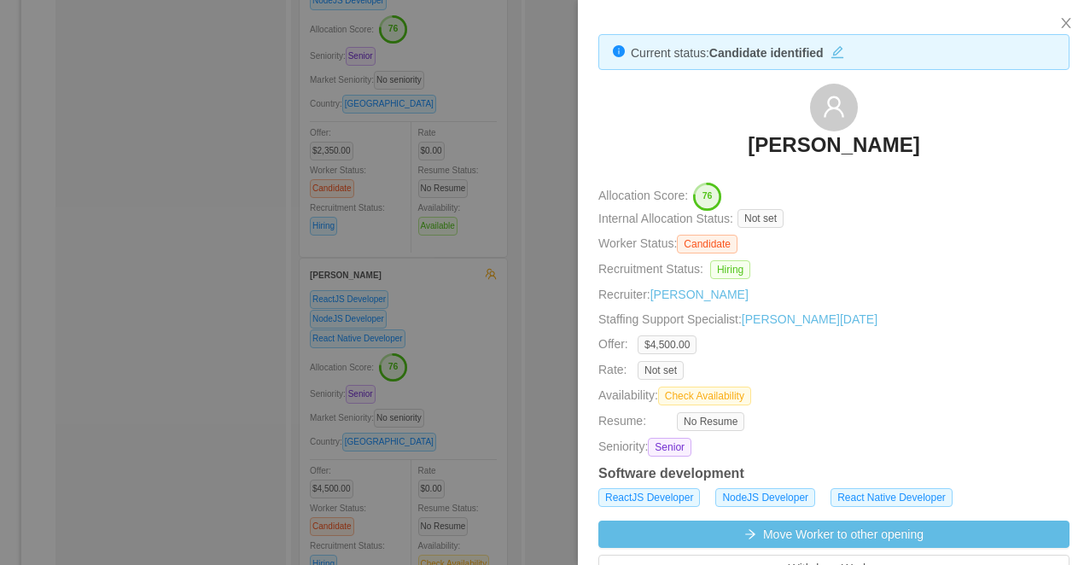
click at [511, 220] on div at bounding box center [545, 282] width 1090 height 565
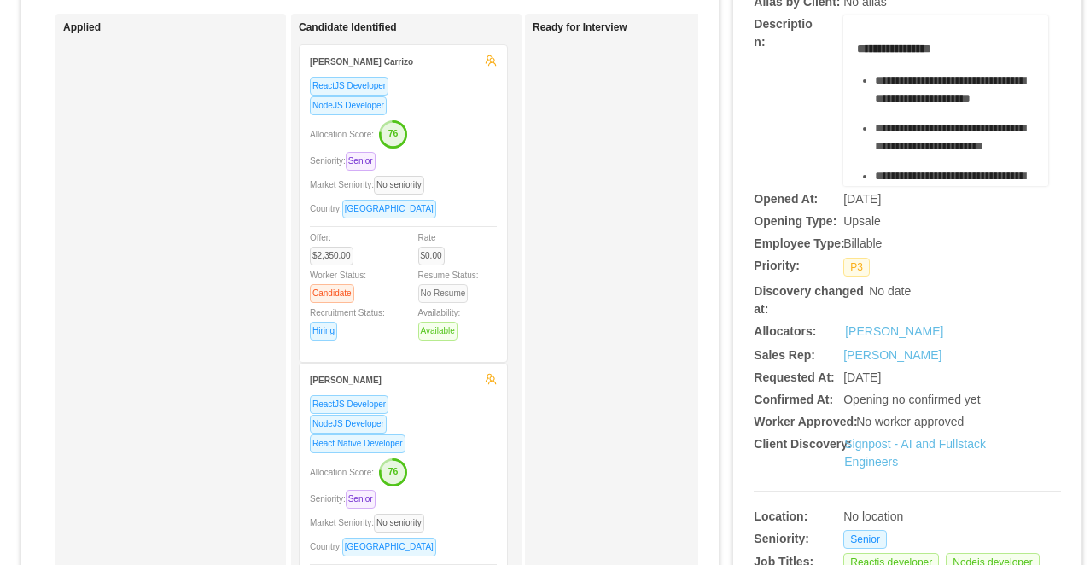
scroll to position [149, 0]
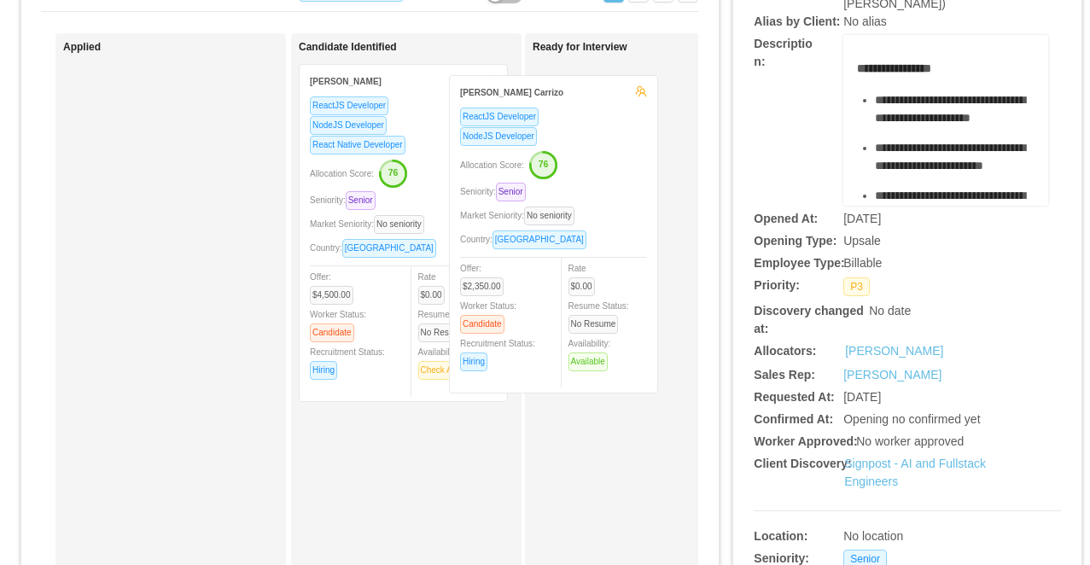
drag, startPoint x: 451, startPoint y: 148, endPoint x: 615, endPoint y: 157, distance: 164.2
click at [615, 157] on div "Applied Candidate Identified Roger Rengifo Carrizo ReactJS Developer NodeJS Dev…" at bounding box center [370, 467] width 657 height 868
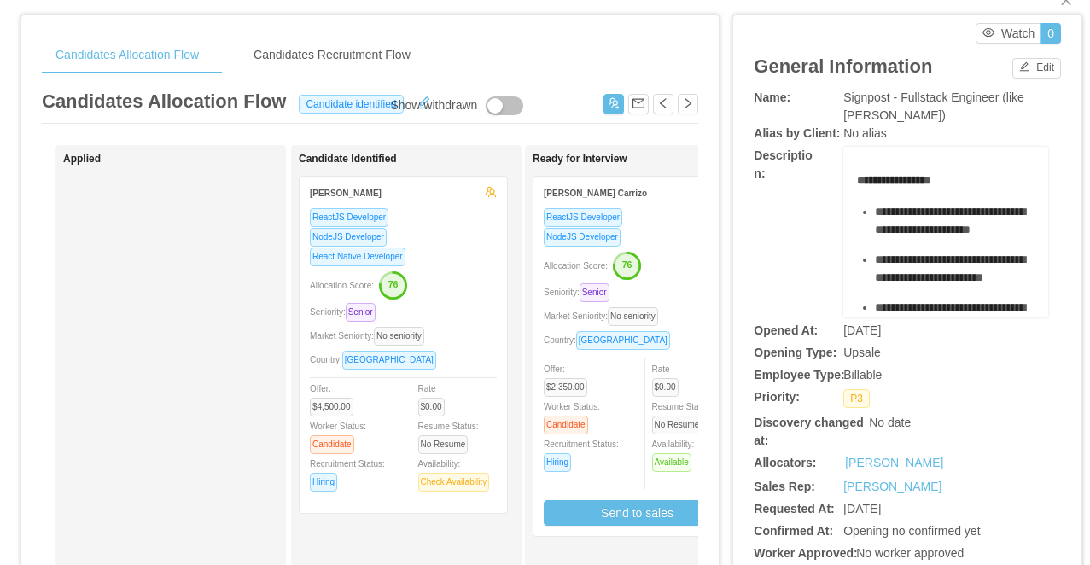
scroll to position [0, 0]
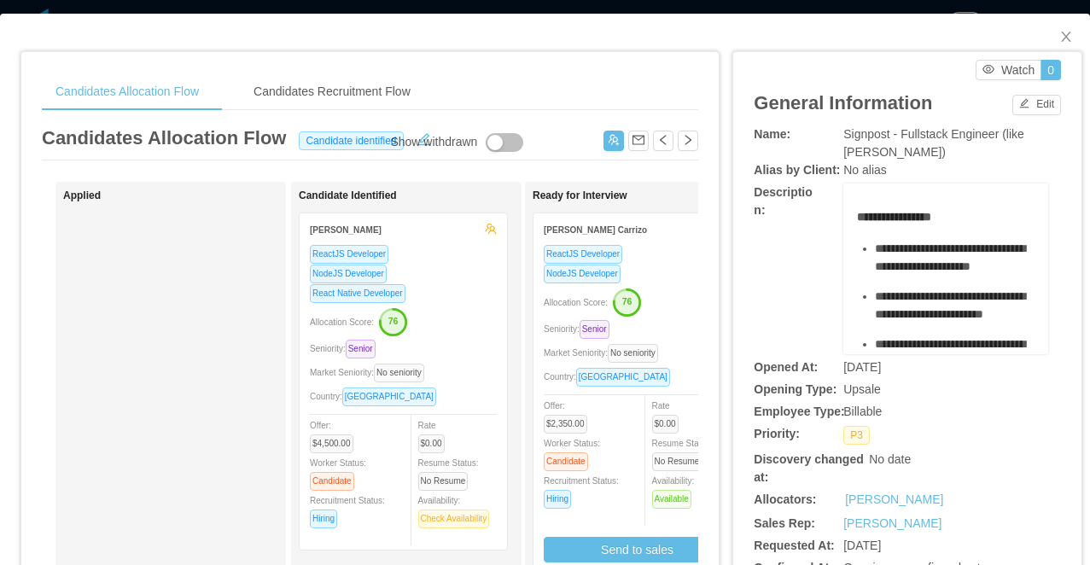
click at [621, 6] on div "**********" at bounding box center [545, 282] width 1090 height 565
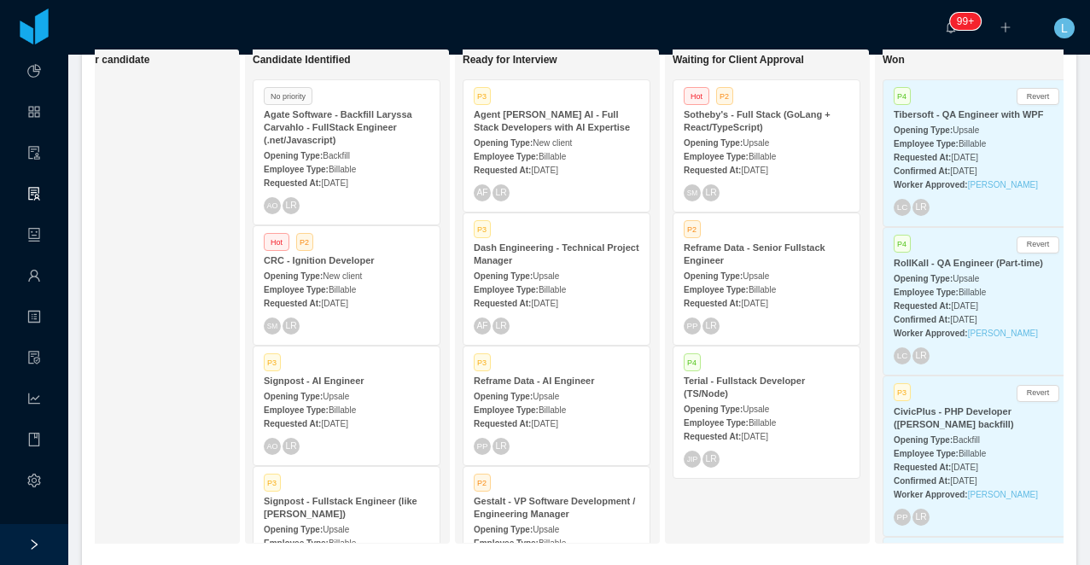
click at [357, 514] on div "Signpost - Fullstack Engineer (like Renan Zelaya)" at bounding box center [347, 508] width 166 height 26
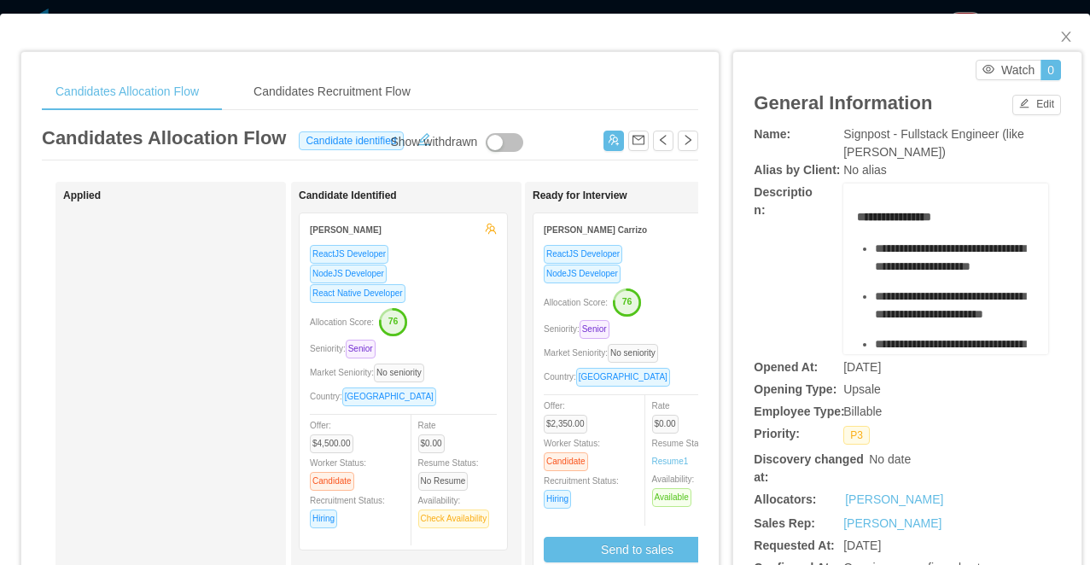
drag, startPoint x: 411, startPoint y: 5, endPoint x: 411, endPoint y: 33, distance: 28.2
click at [411, 5] on div "**********" at bounding box center [545, 282] width 1090 height 565
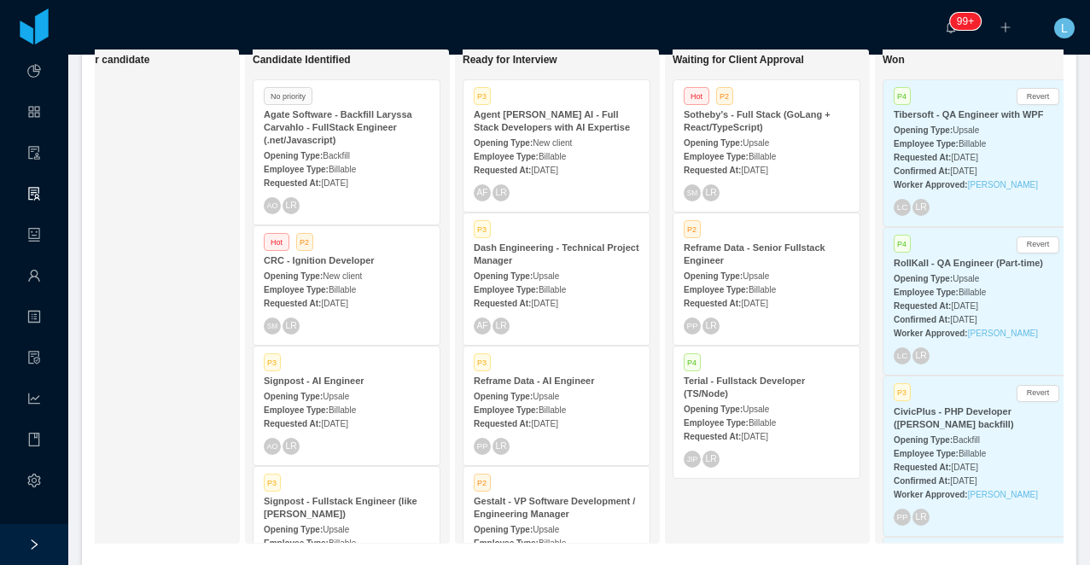
click at [349, 397] on span "Upsale" at bounding box center [336, 396] width 26 height 9
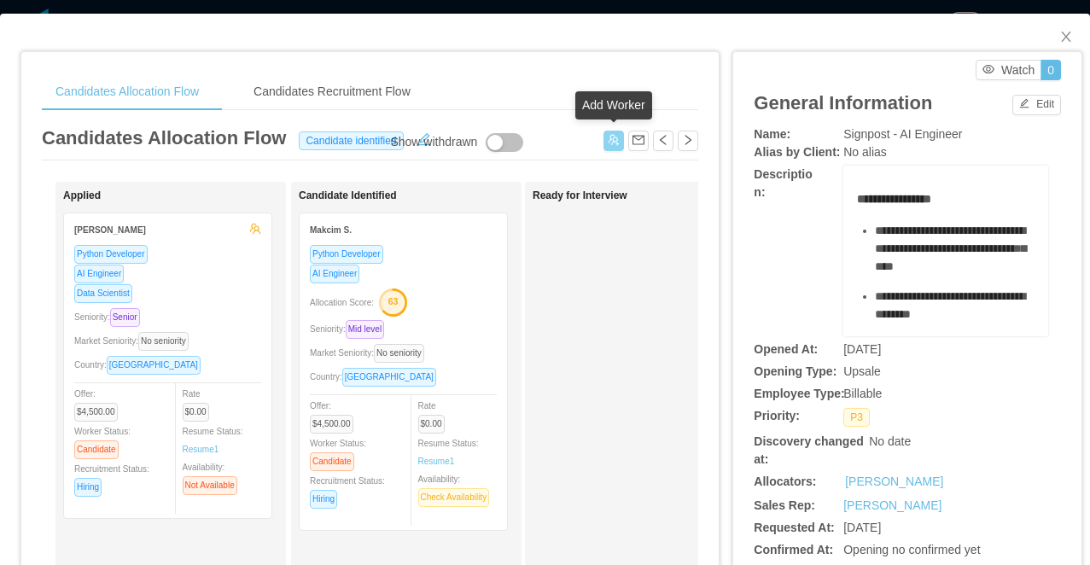
click at [613, 141] on button "button" at bounding box center [614, 141] width 20 height 20
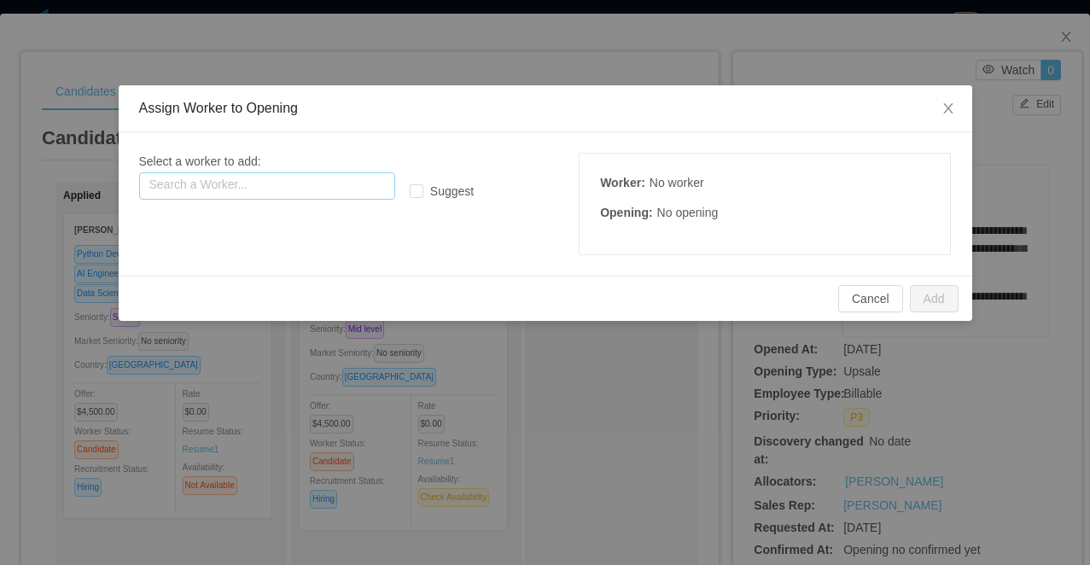
click at [314, 181] on input "text" at bounding box center [267, 185] width 256 height 27
paste input "**********"
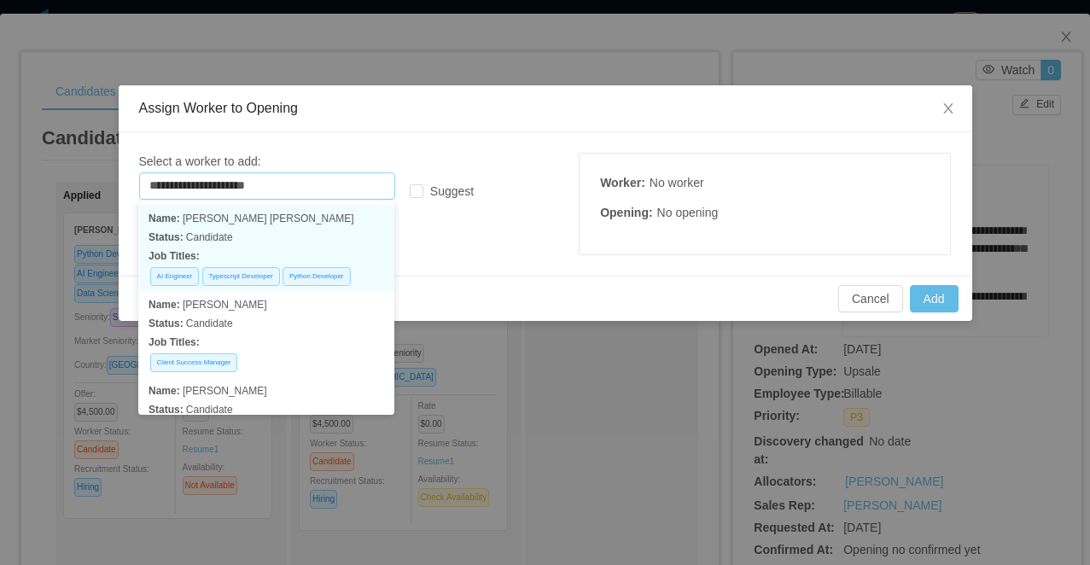
click at [313, 232] on p "Status: Candidate" at bounding box center [267, 237] width 236 height 19
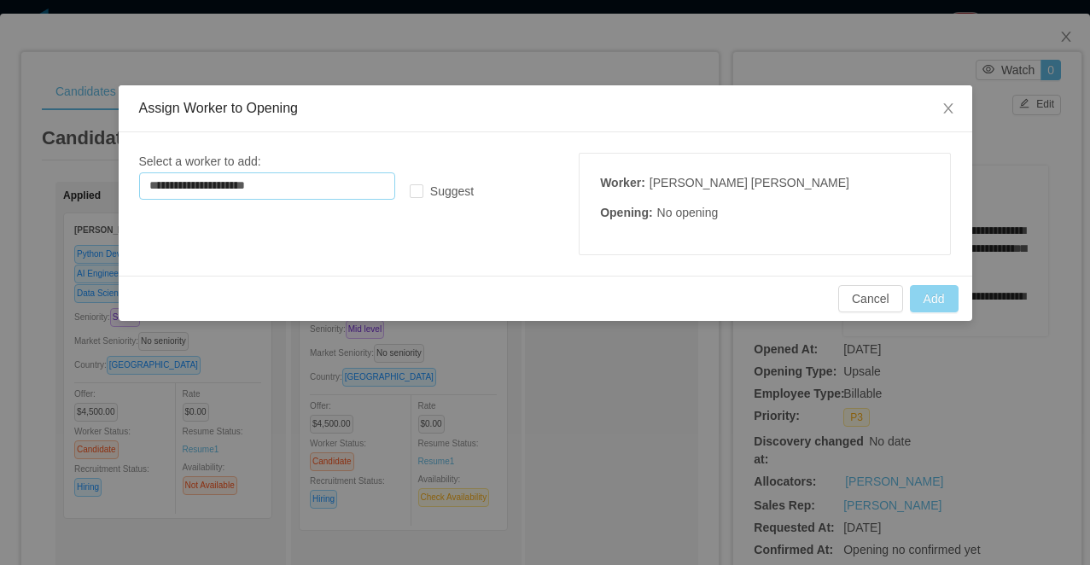
type input "**********"
click at [933, 294] on button "Add" at bounding box center [934, 298] width 49 height 27
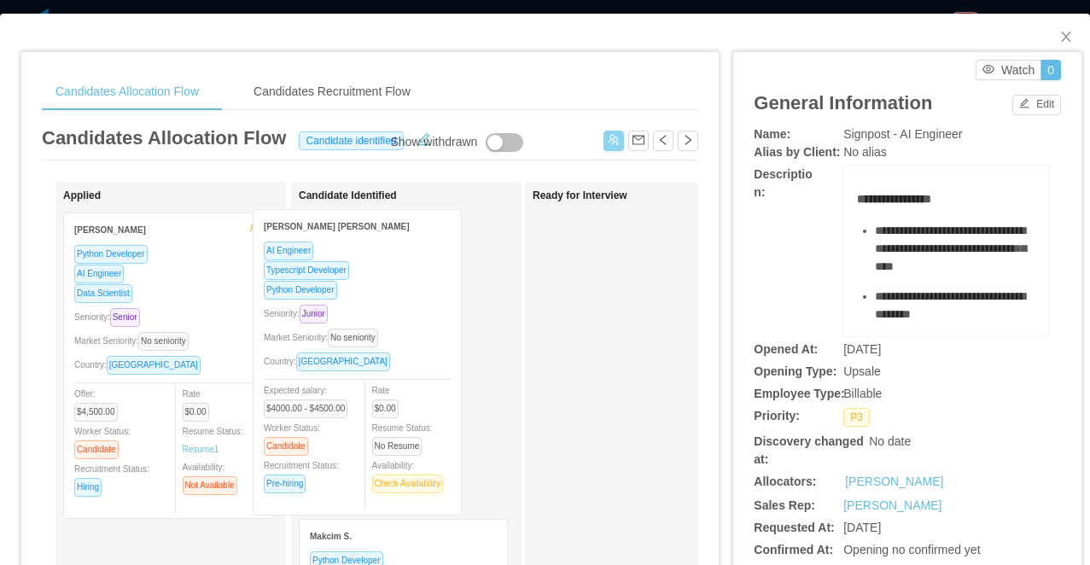
drag, startPoint x: 237, startPoint y: 319, endPoint x: 426, endPoint y: 315, distance: 189.6
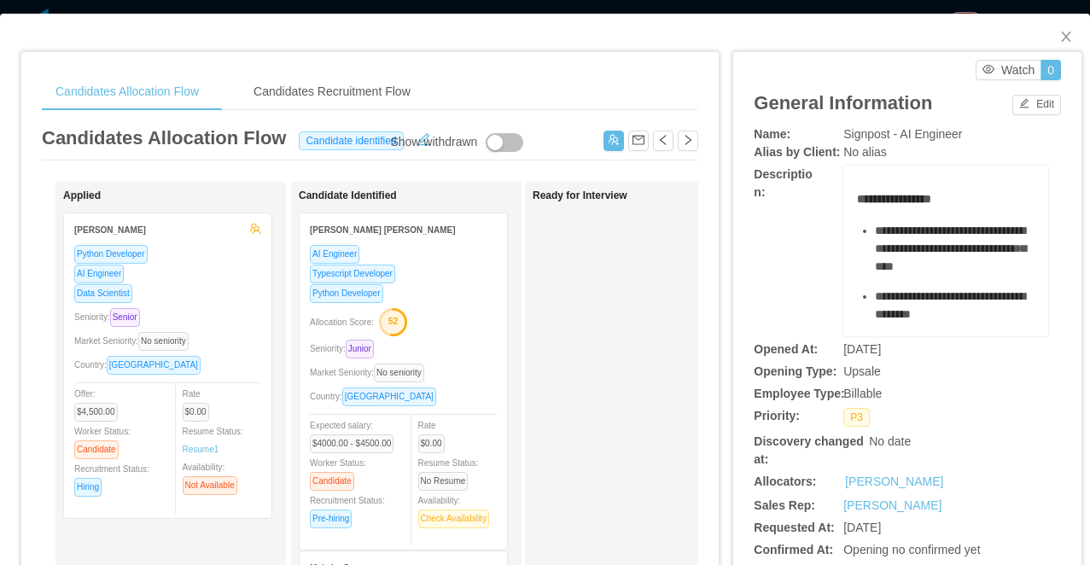
click at [448, 11] on div "Candidates Allocation Flow Candidates Recruitment Flow Candidates Allocation Fl…" at bounding box center [545, 282] width 1090 height 565
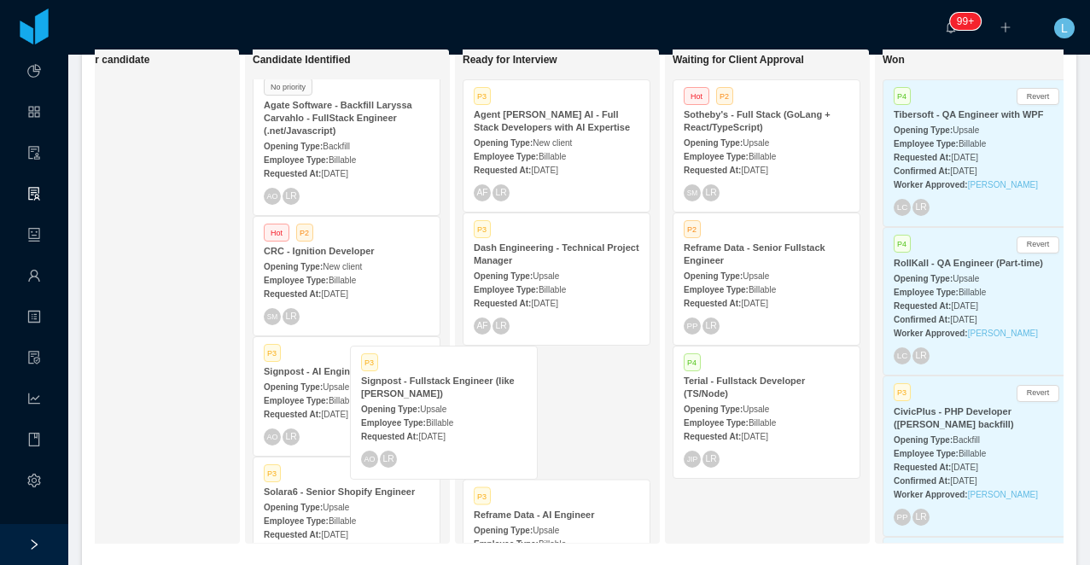
scroll to position [12, 0]
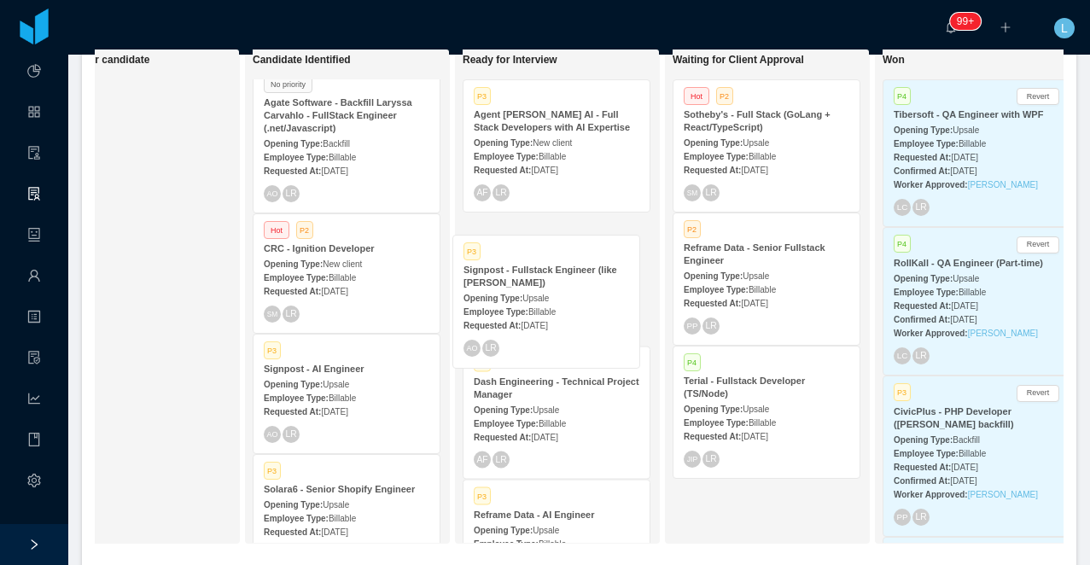
drag, startPoint x: 342, startPoint y: 517, endPoint x: 542, endPoint y: 295, distance: 299.3
click at [542, 295] on div "On Hold Looking for candidate Candidate Identified No priority Agate Software -…" at bounding box center [579, 303] width 969 height 509
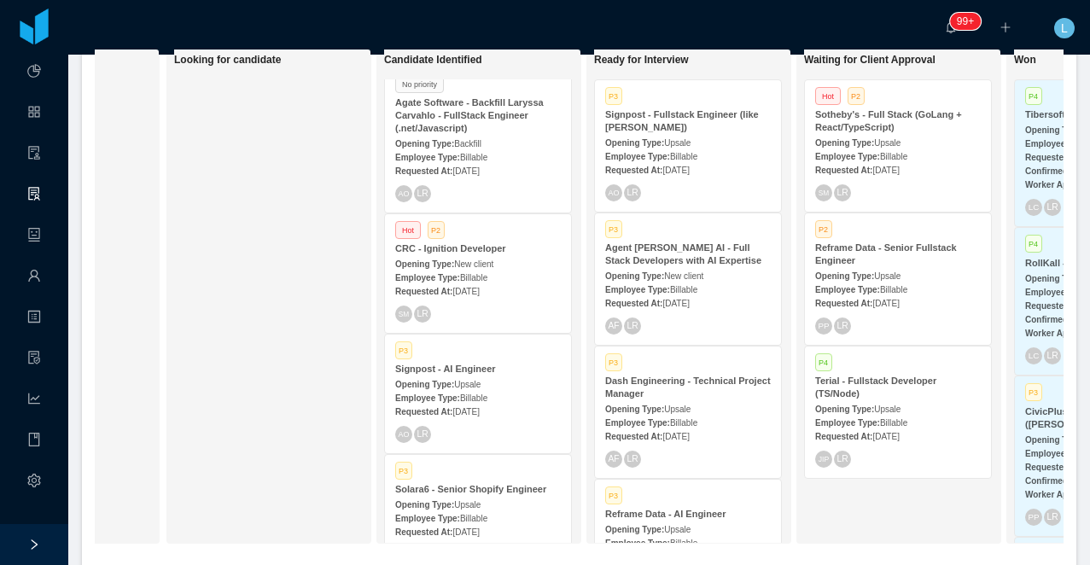
scroll to position [0, 0]
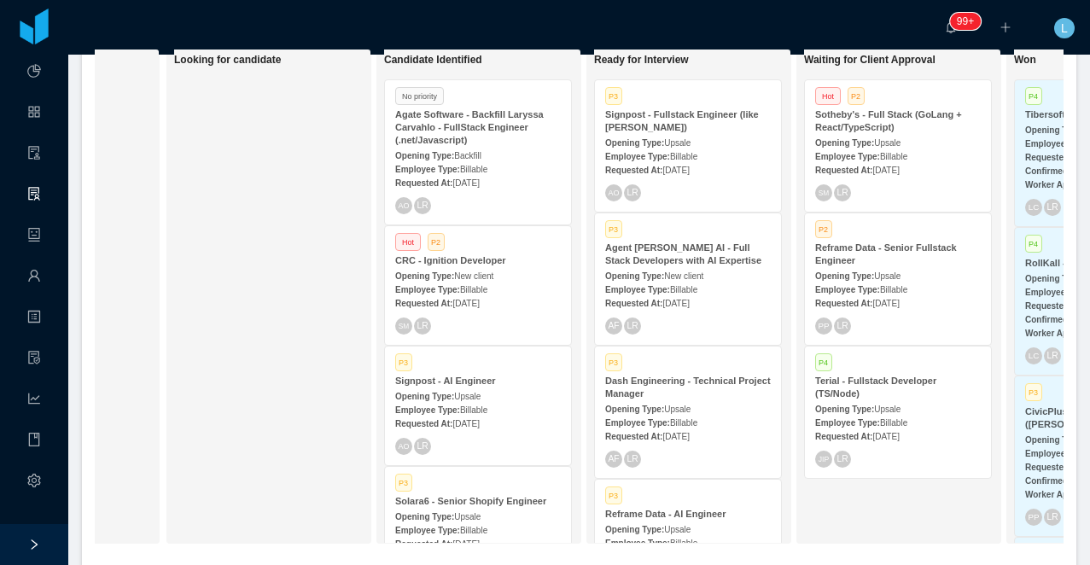
click at [496, 124] on strong "Agate Software - Backfill Laryssa Carvahlo - FullStack Engineer (.net/Javascrip…" at bounding box center [469, 127] width 149 height 36
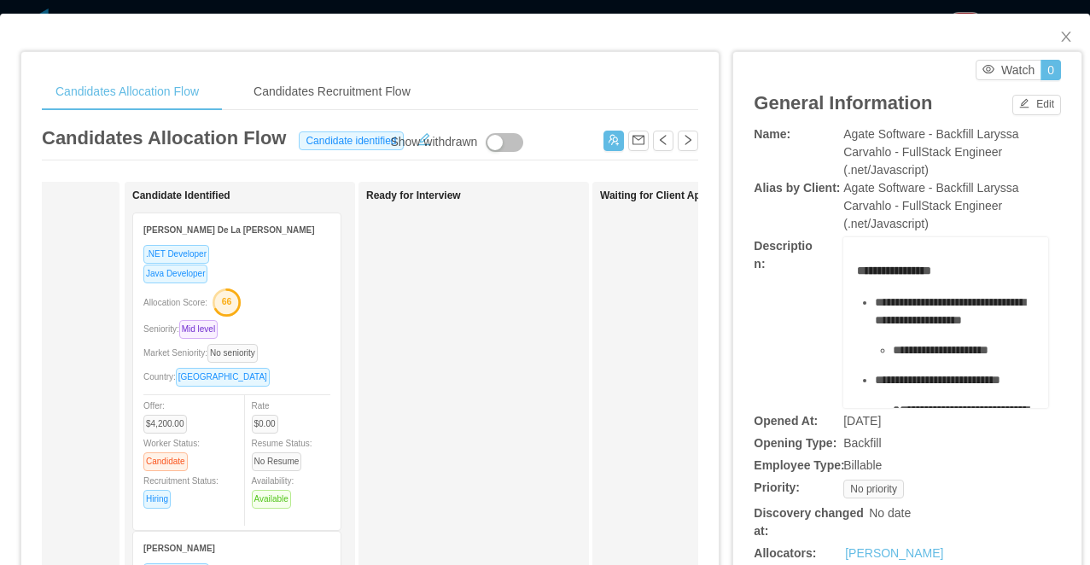
scroll to position [0, 182]
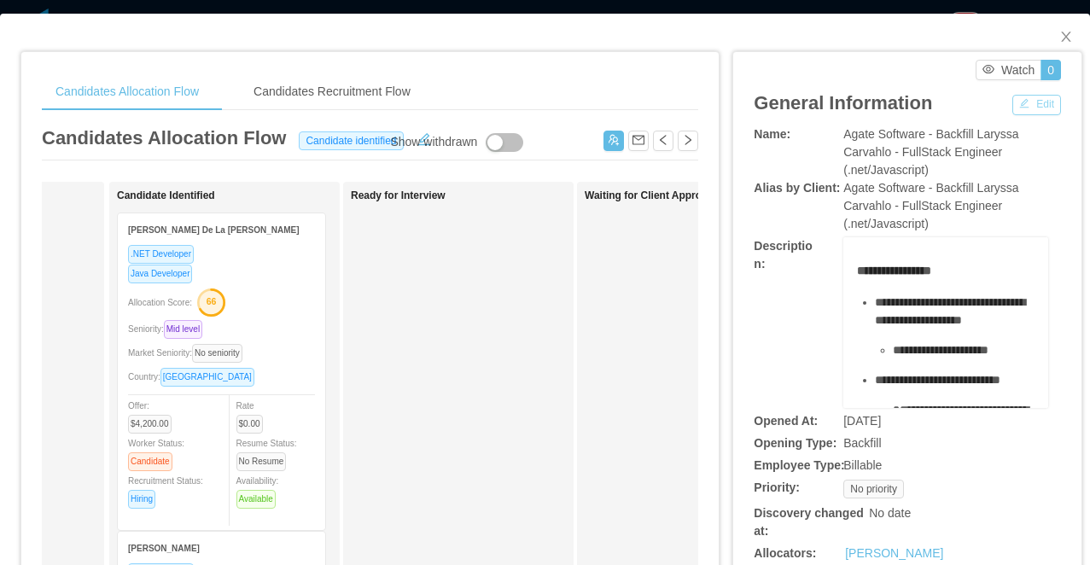
click at [1026, 108] on button "Edit" at bounding box center [1037, 105] width 49 height 20
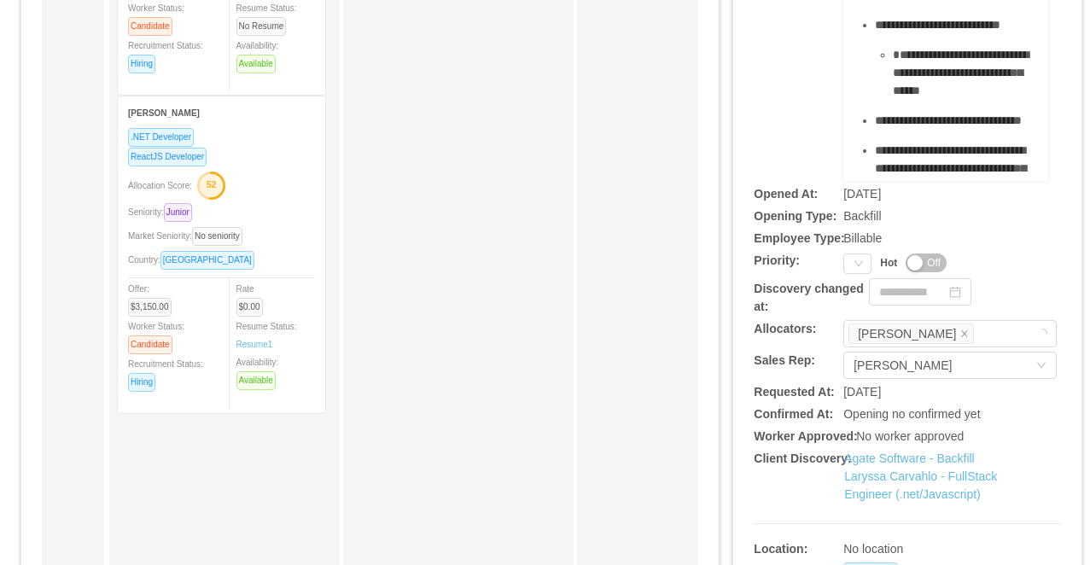
scroll to position [487, 0]
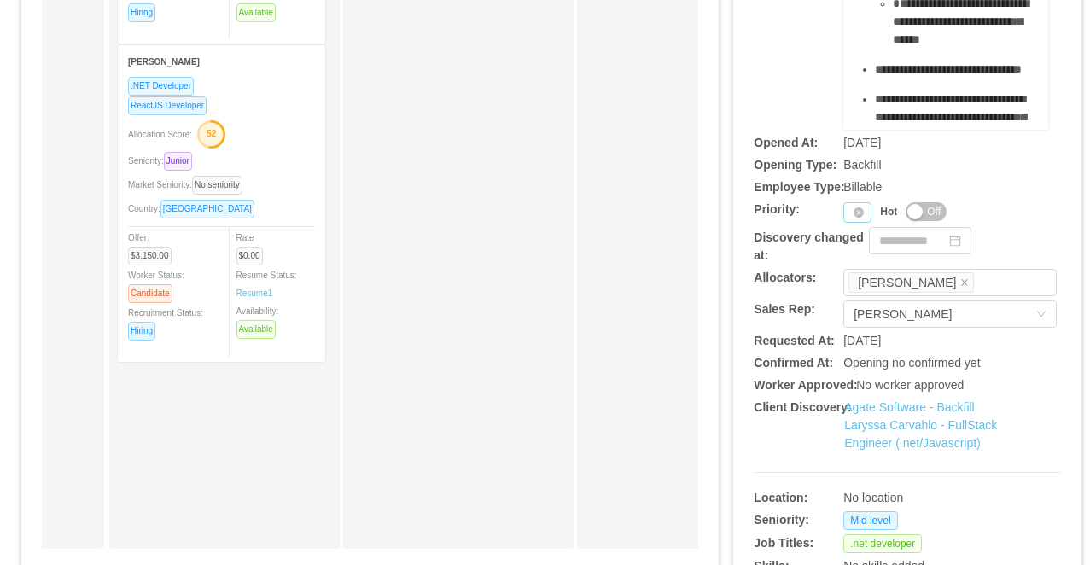
click at [856, 218] on icon "icon: close-circle" at bounding box center [859, 213] width 10 height 10
click at [849, 223] on div "Priority" at bounding box center [858, 212] width 28 height 20
click at [854, 313] on li "P3" at bounding box center [861, 312] width 35 height 27
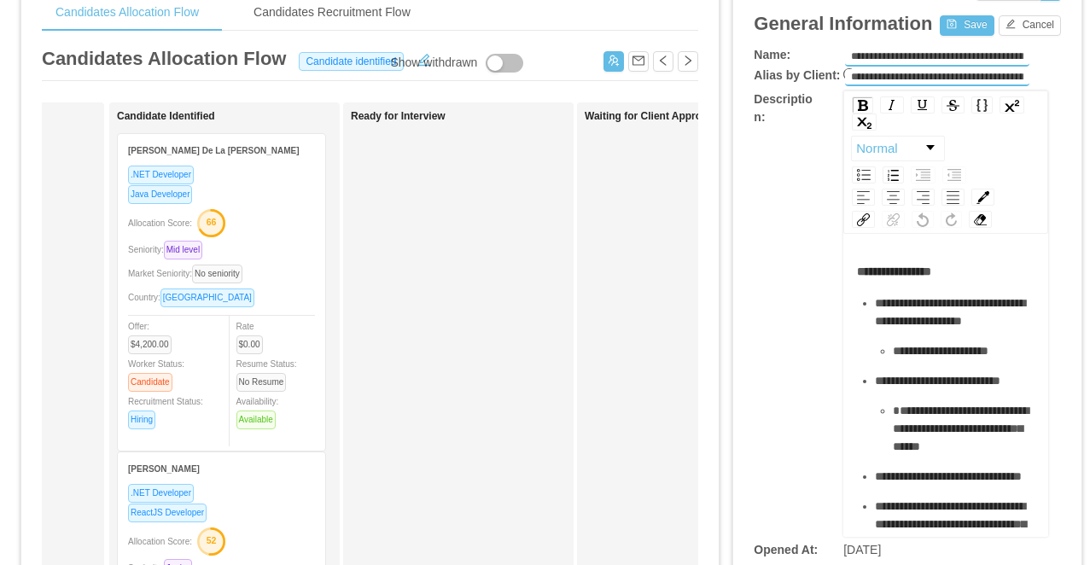
scroll to position [53, 0]
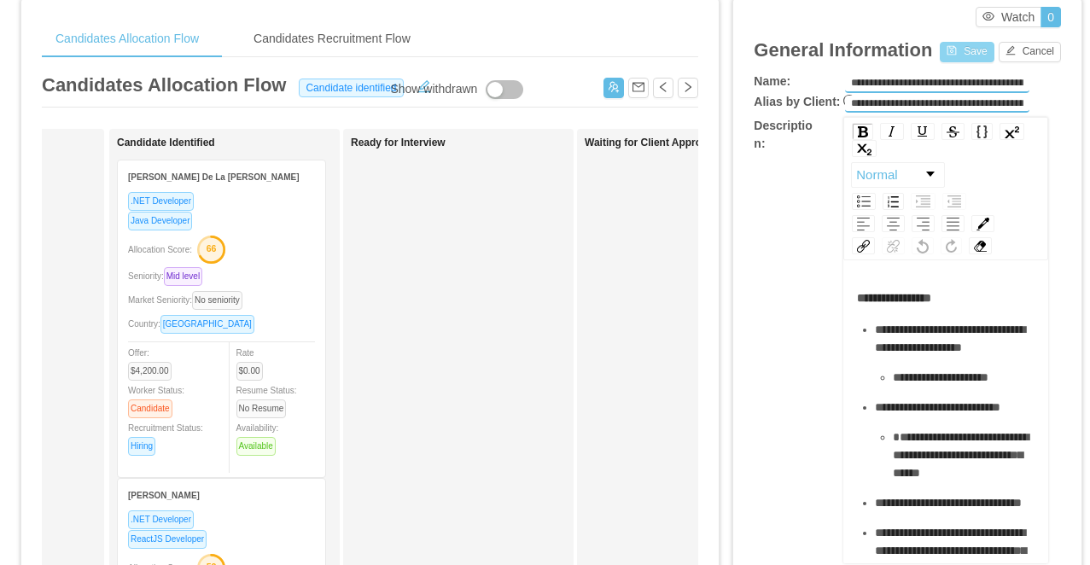
click at [956, 49] on button "Save" at bounding box center [967, 52] width 54 height 20
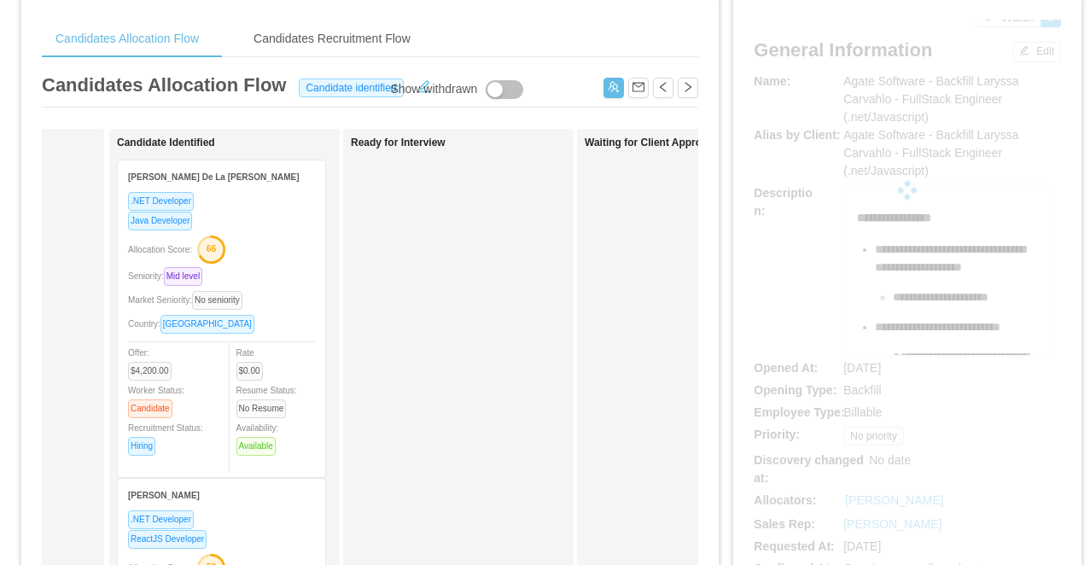
scroll to position [0, 0]
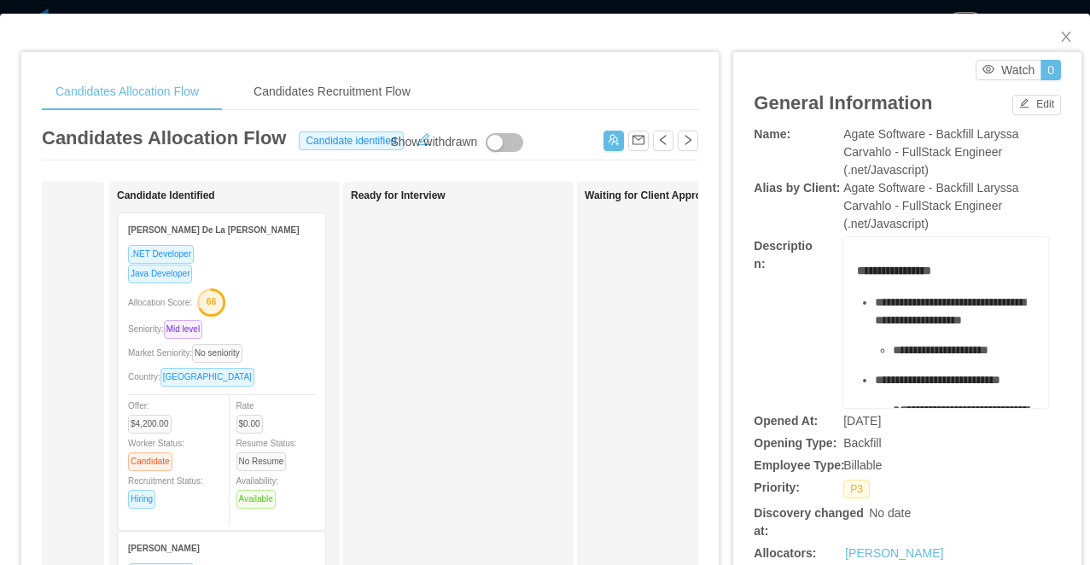
click at [419, 6] on div "**********" at bounding box center [545, 282] width 1090 height 565
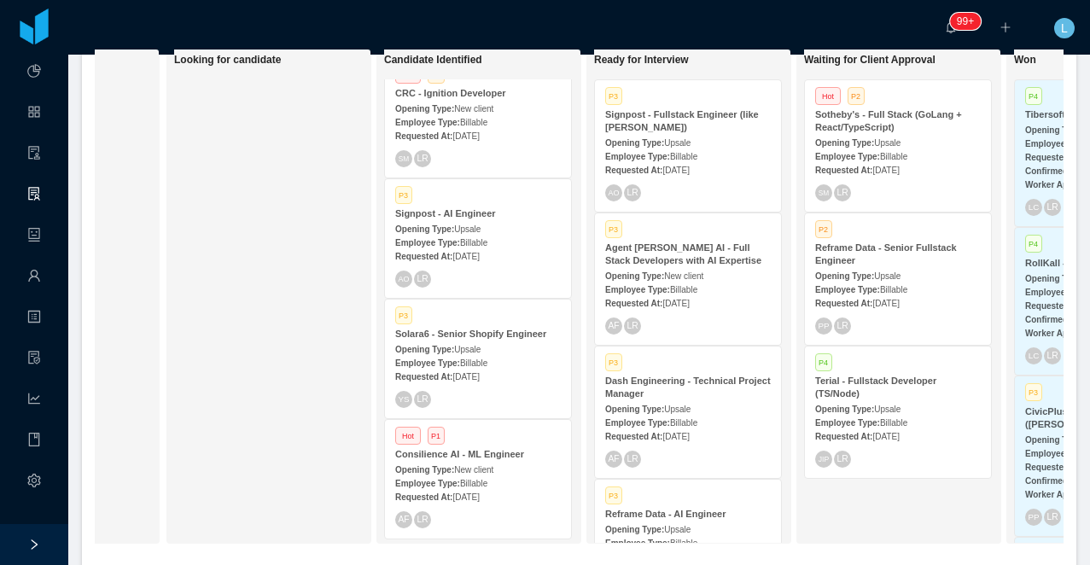
scroll to position [172, 0]
click at [466, 348] on span "Upsale" at bounding box center [467, 346] width 26 height 9
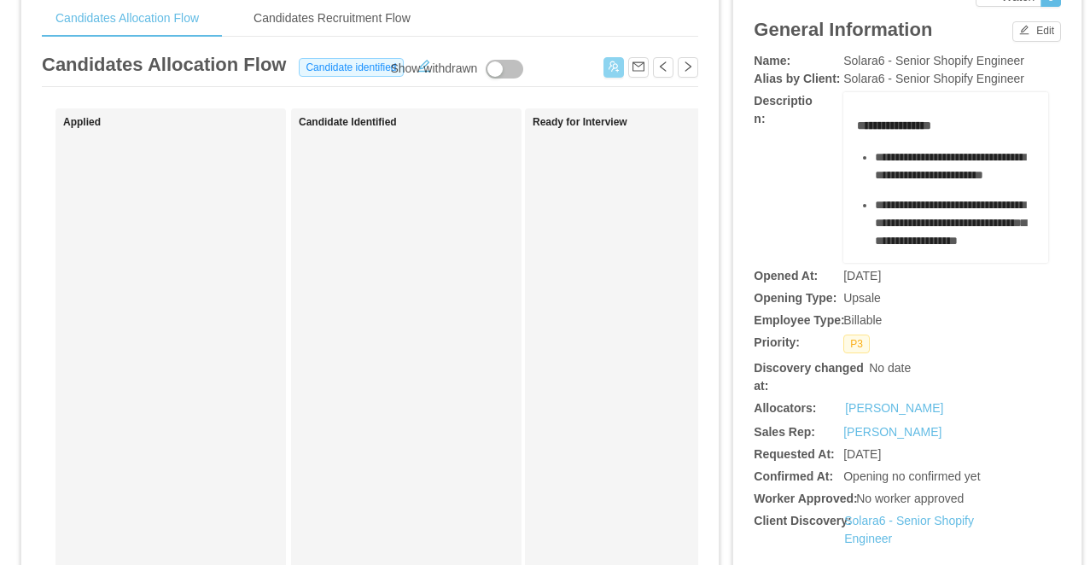
scroll to position [59, 0]
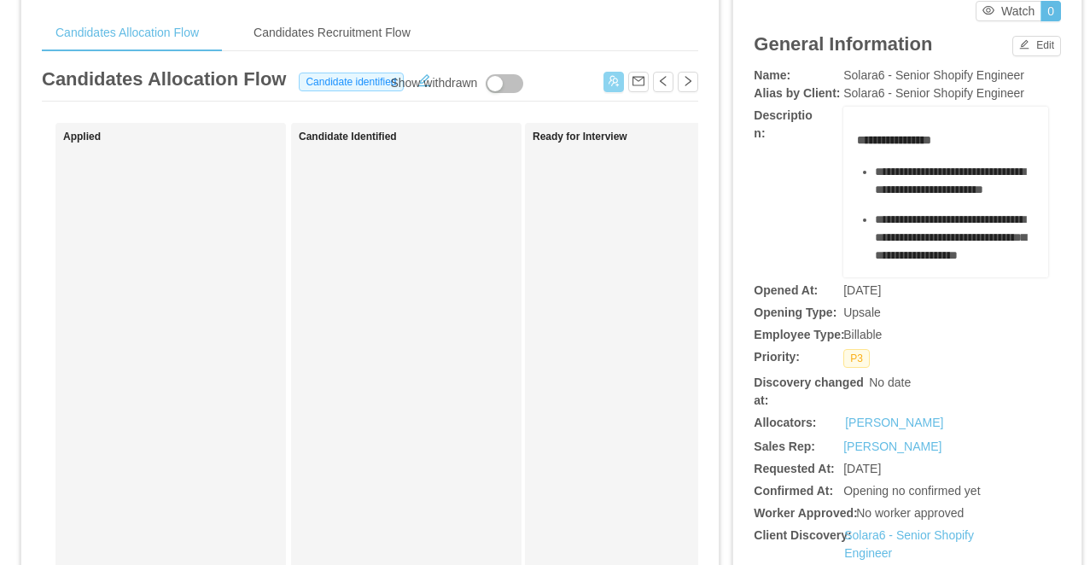
click at [611, 86] on button "button" at bounding box center [614, 82] width 20 height 20
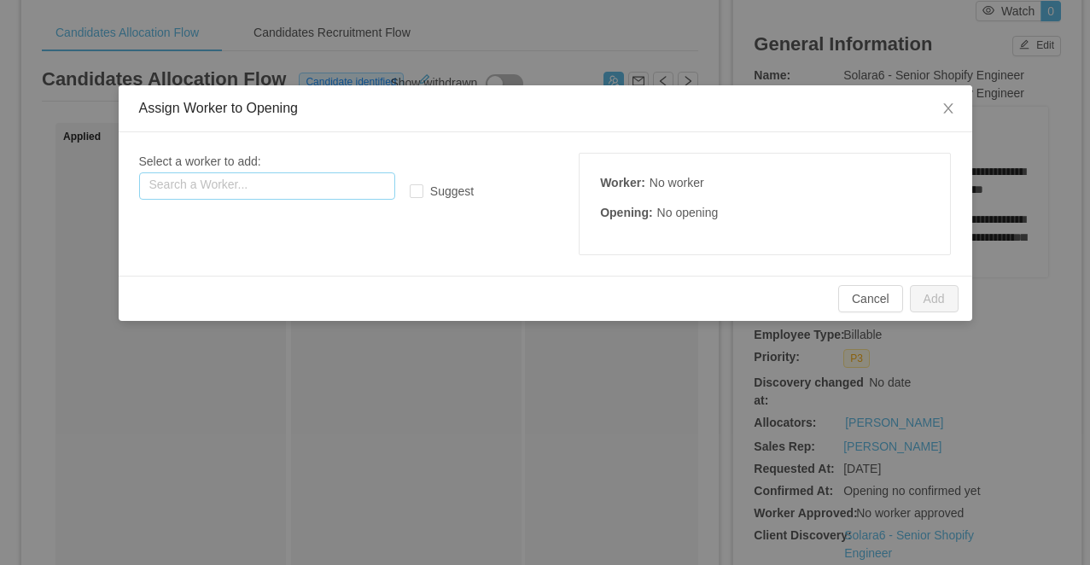
click at [293, 177] on input "text" at bounding box center [267, 185] width 256 height 27
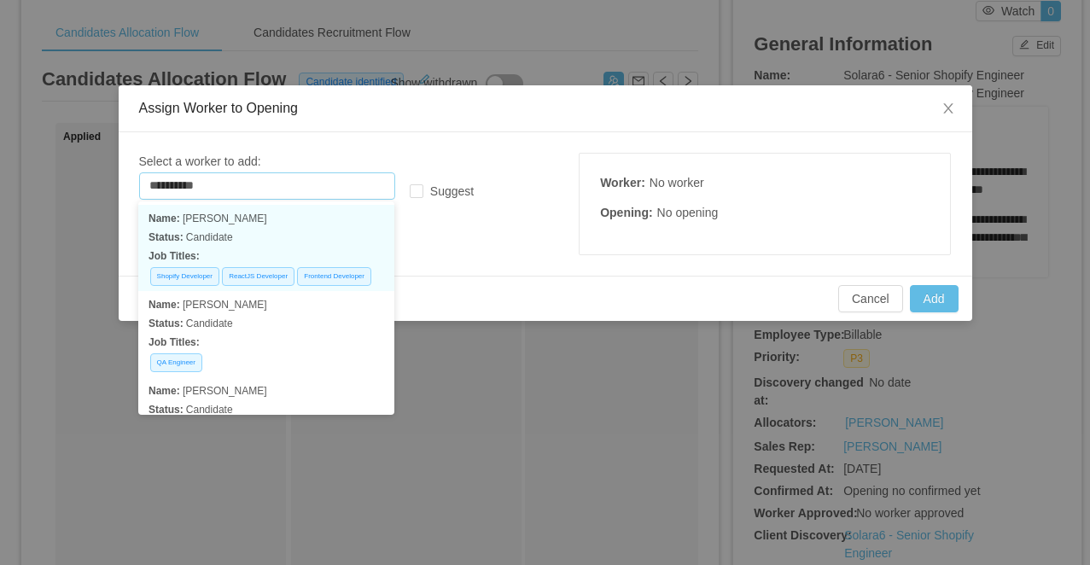
click at [327, 248] on p "Job Titles:" at bounding box center [267, 256] width 236 height 19
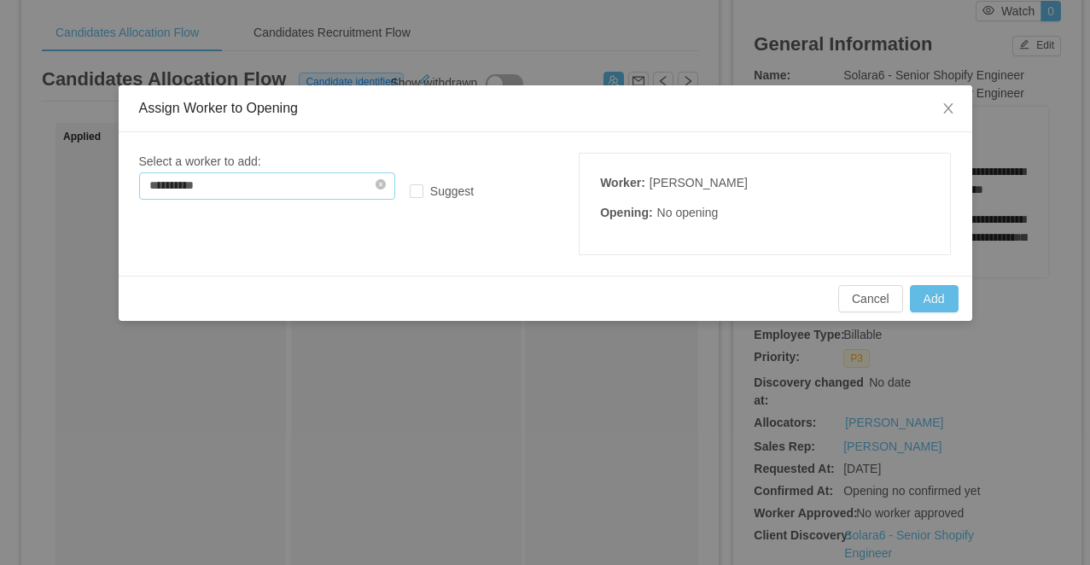
click at [304, 178] on input "**********" at bounding box center [267, 185] width 256 height 27
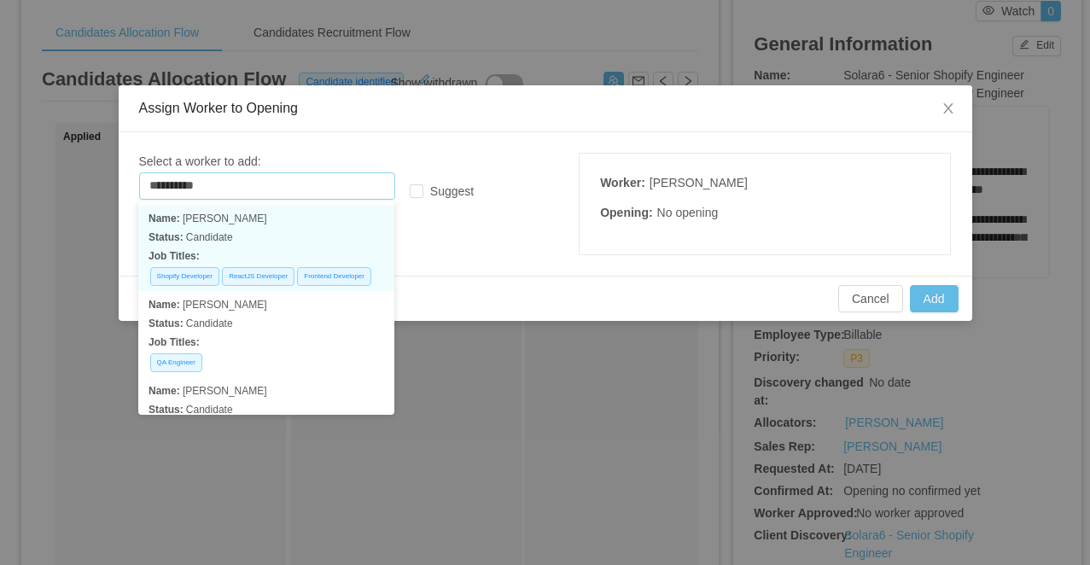
click at [309, 215] on p "Name: Juan rojas" at bounding box center [267, 218] width 236 height 19
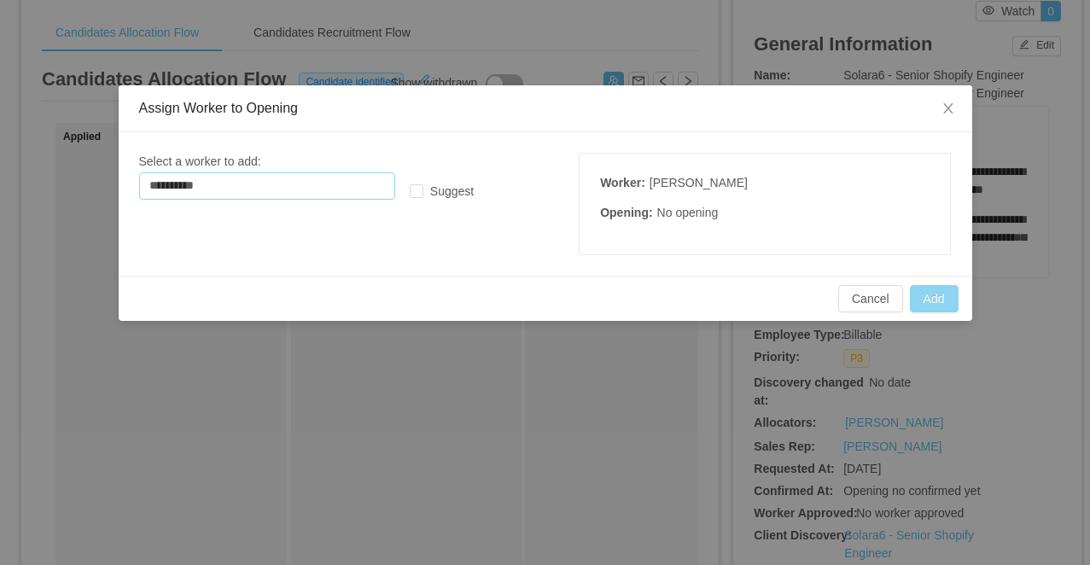
type input "**********"
click at [927, 297] on button "Add" at bounding box center [934, 298] width 49 height 27
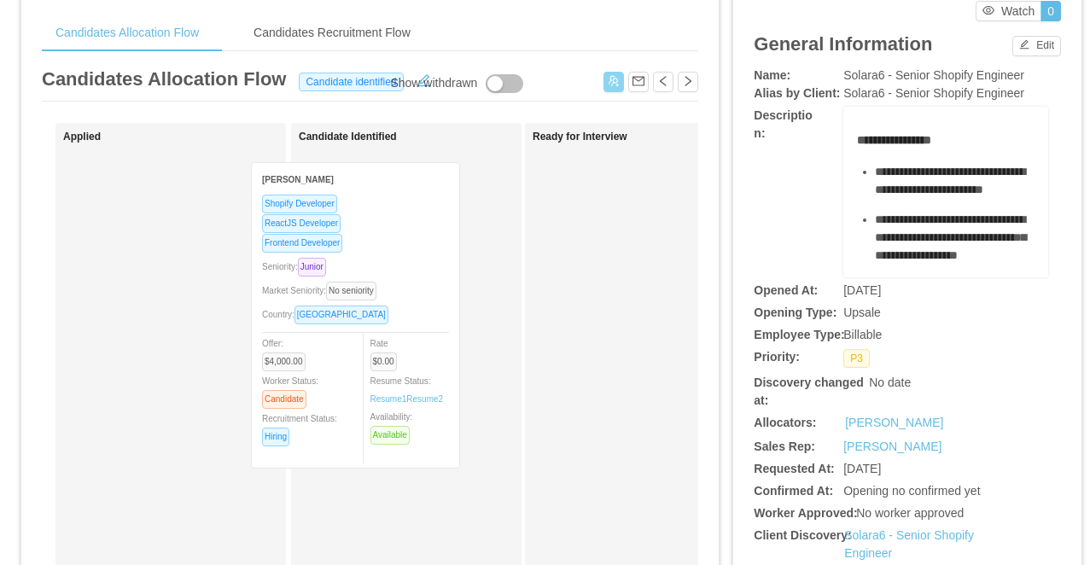
drag, startPoint x: 217, startPoint y: 202, endPoint x: 431, endPoint y: 218, distance: 214.9
click at [431, 218] on div "Applied Juan Rojas Shopify Developer ReactJS Developer Frontend Developer Senio…" at bounding box center [370, 557] width 657 height 868
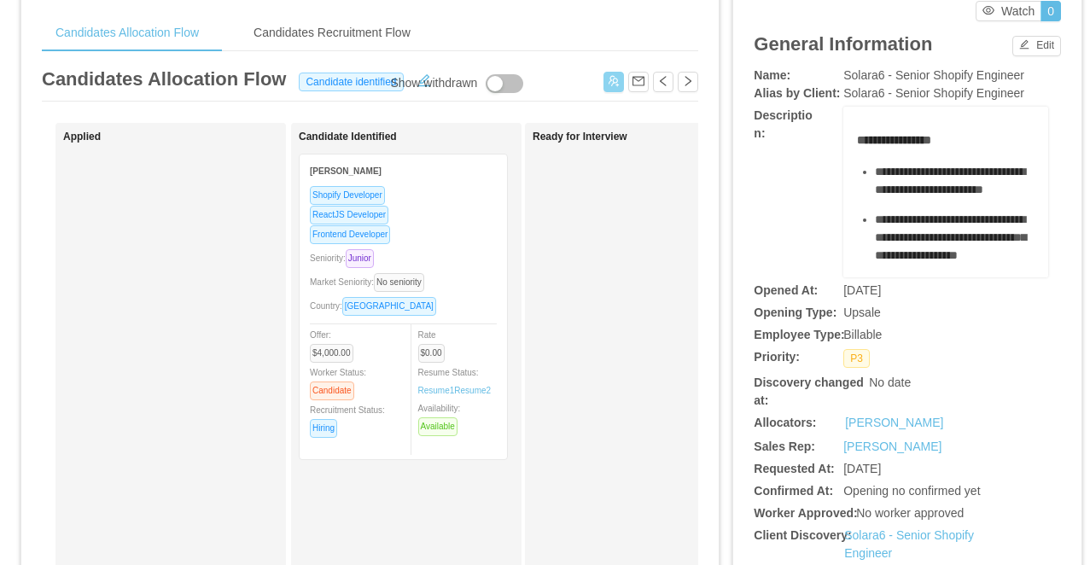
scroll to position [0, 0]
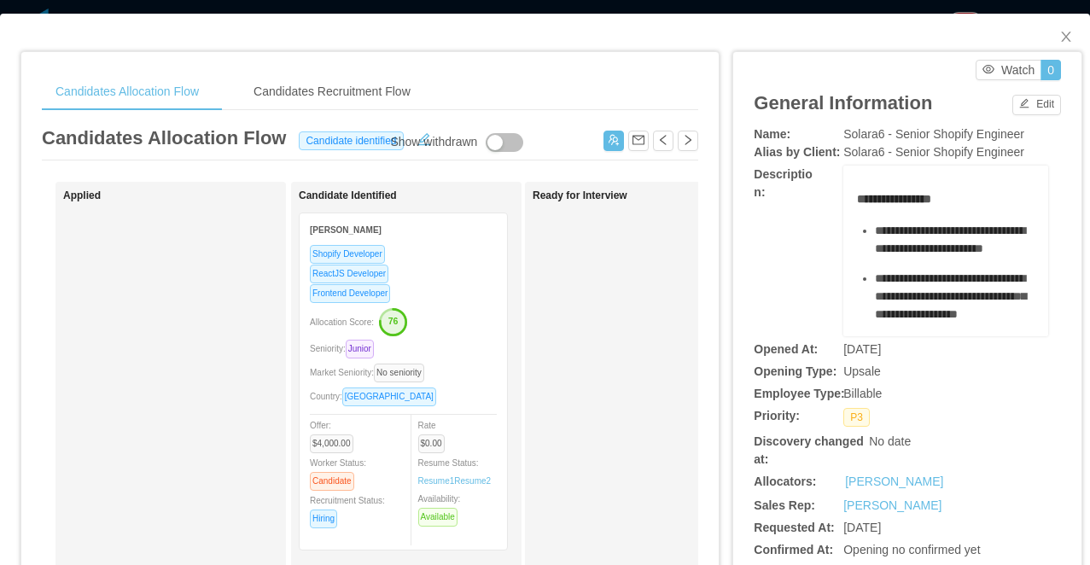
click at [406, 320] on icon "button" at bounding box center [393, 322] width 26 height 26
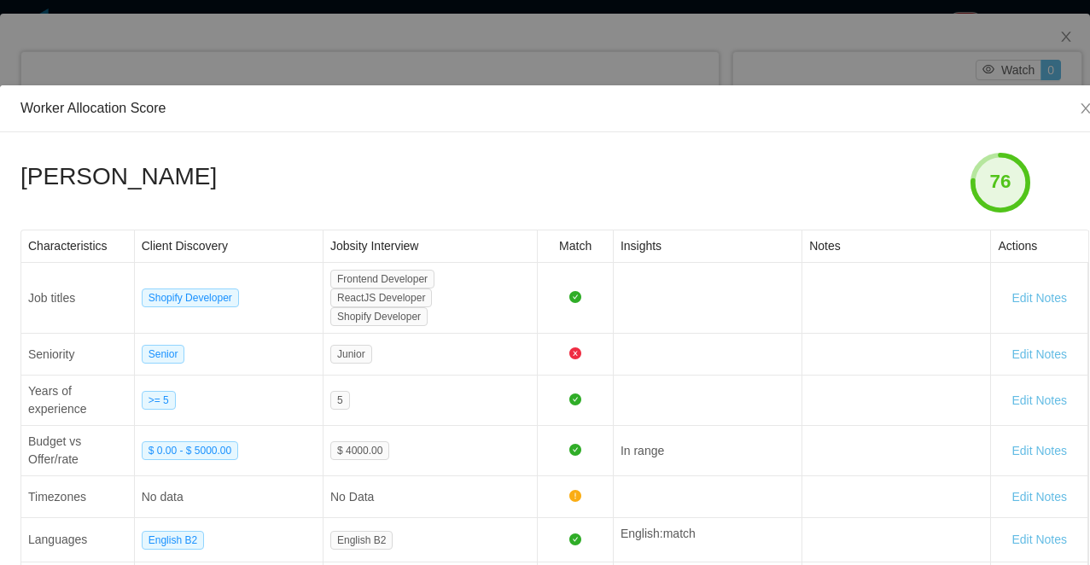
click at [381, 66] on div "Worker Allocation Score Juan Rojas 76 Characteristics Client Discovery Jobsity …" at bounding box center [545, 282] width 1090 height 565
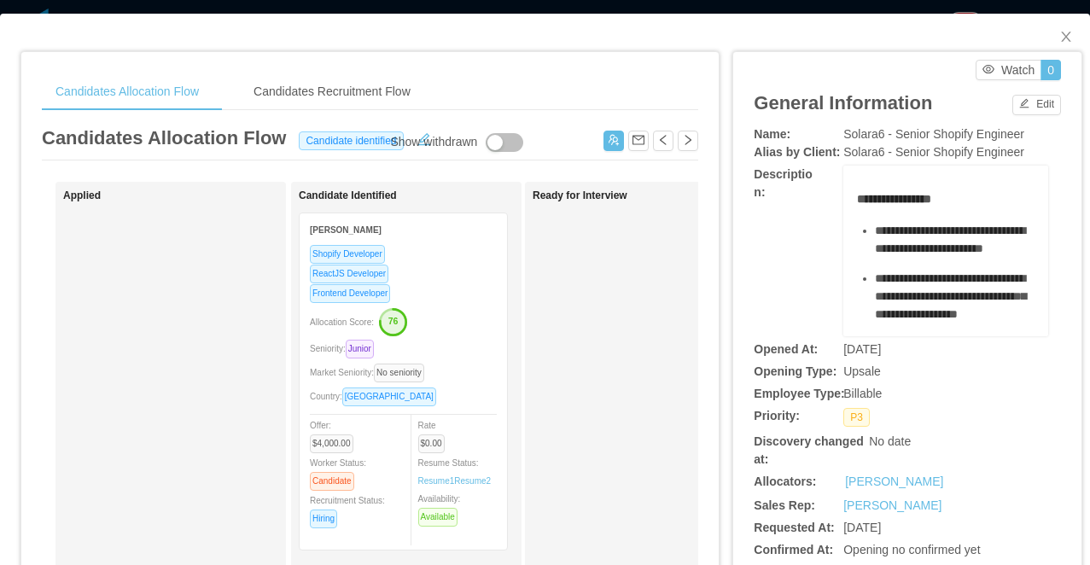
click at [475, 7] on div "**********" at bounding box center [545, 282] width 1090 height 565
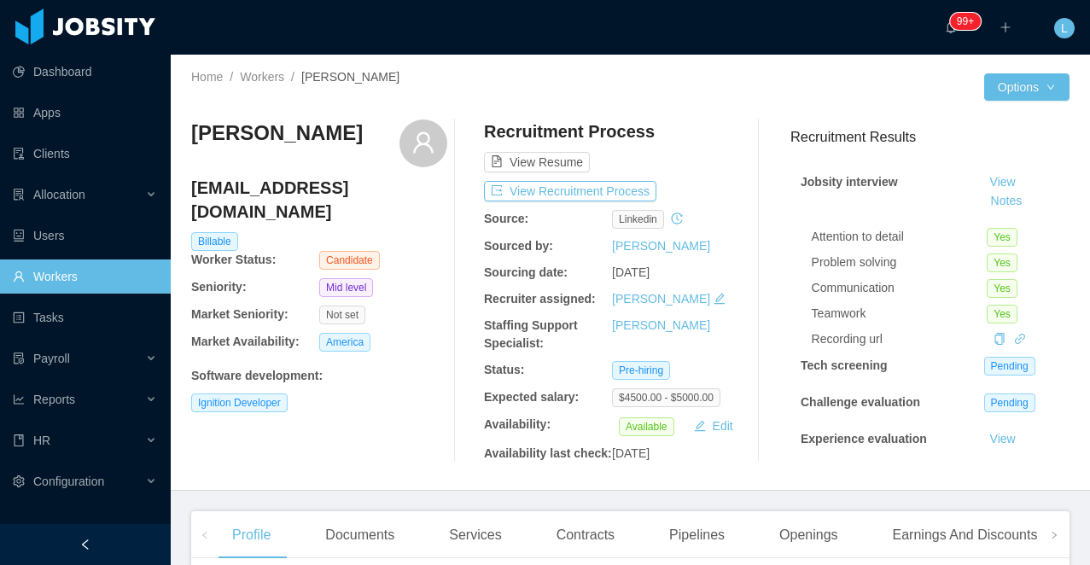
click at [396, 463] on div "[PERSON_NAME] [EMAIL_ADDRESS][DOMAIN_NAME] Billable Worker Status: Candidate Se…" at bounding box center [319, 291] width 256 height 343
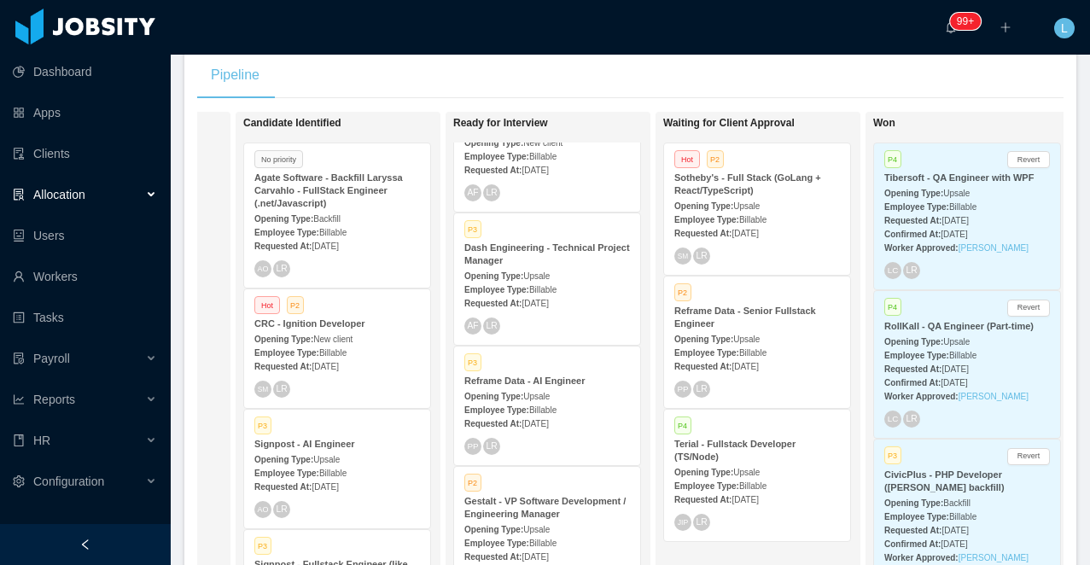
scroll to position [453, 0]
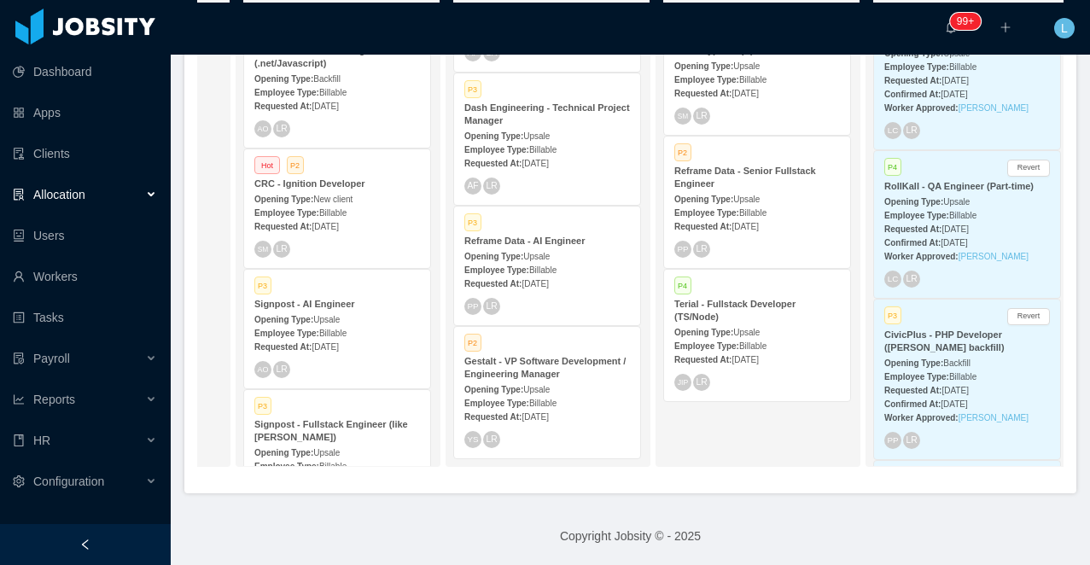
click at [323, 184] on strong "CRC - Ignition Developer" at bounding box center [309, 183] width 111 height 10
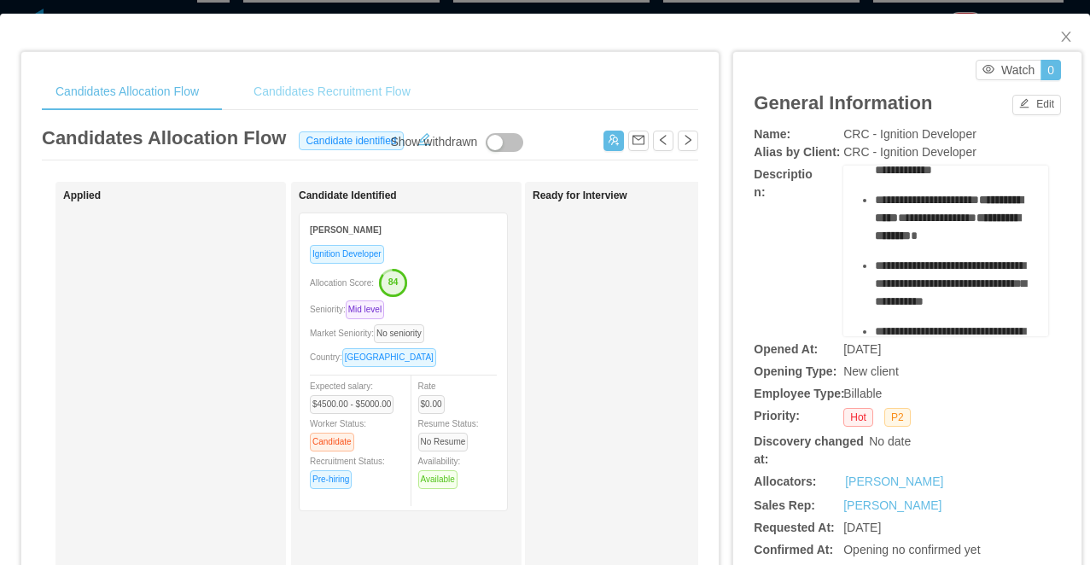
click at [313, 104] on div "Candidates Recruitment Flow" at bounding box center [332, 92] width 184 height 38
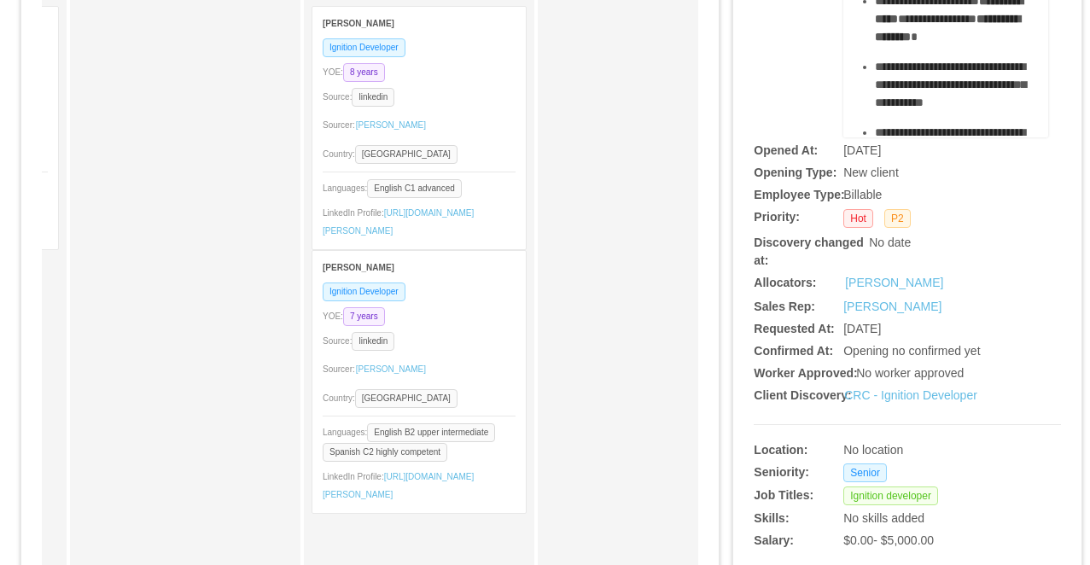
scroll to position [279, 0]
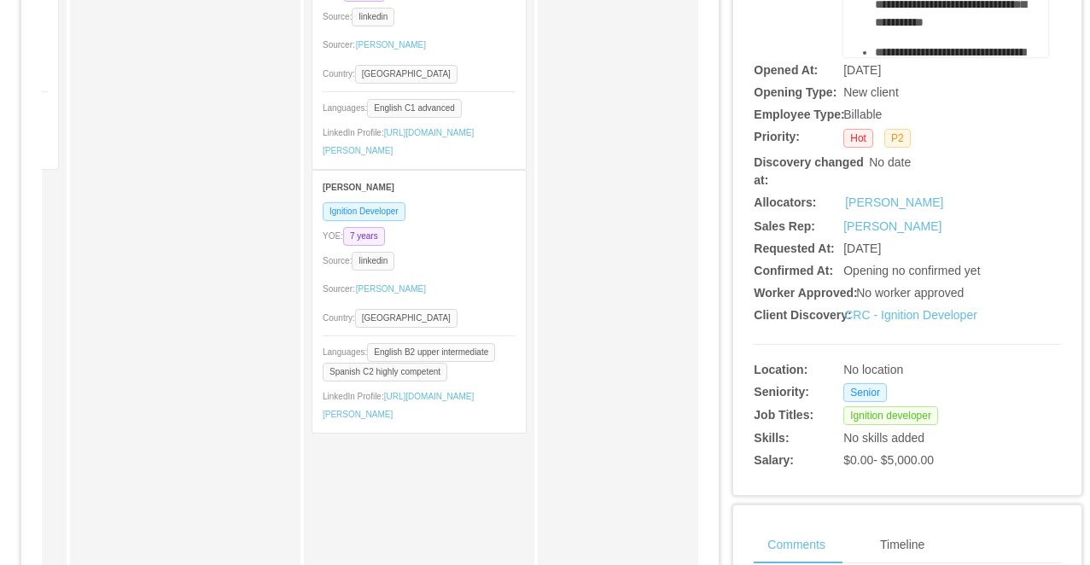
click at [465, 295] on div "Sourcer: Sabino Contreras" at bounding box center [419, 289] width 193 height 27
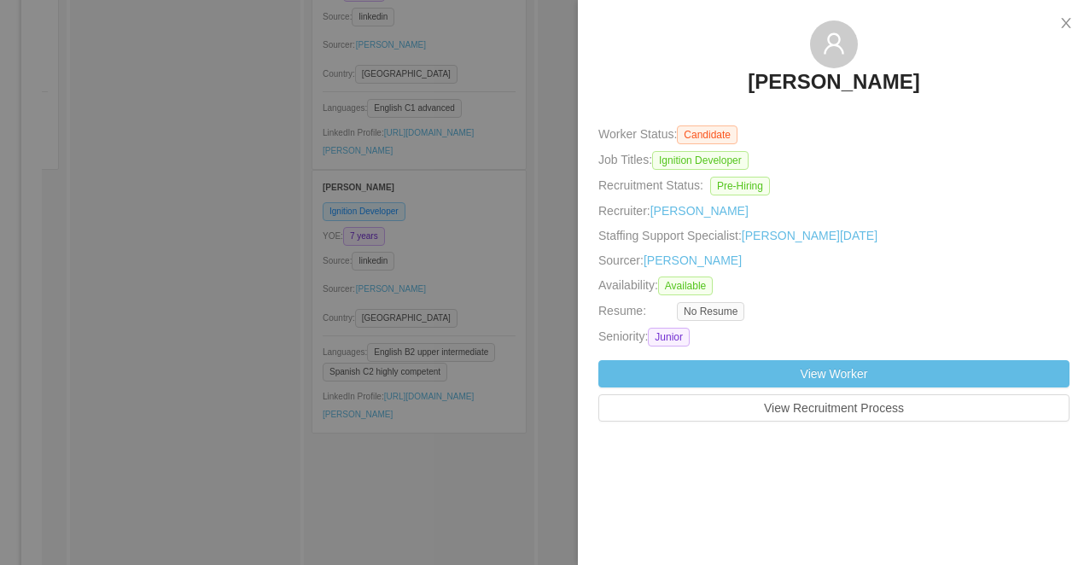
click at [384, 221] on div at bounding box center [545, 282] width 1090 height 565
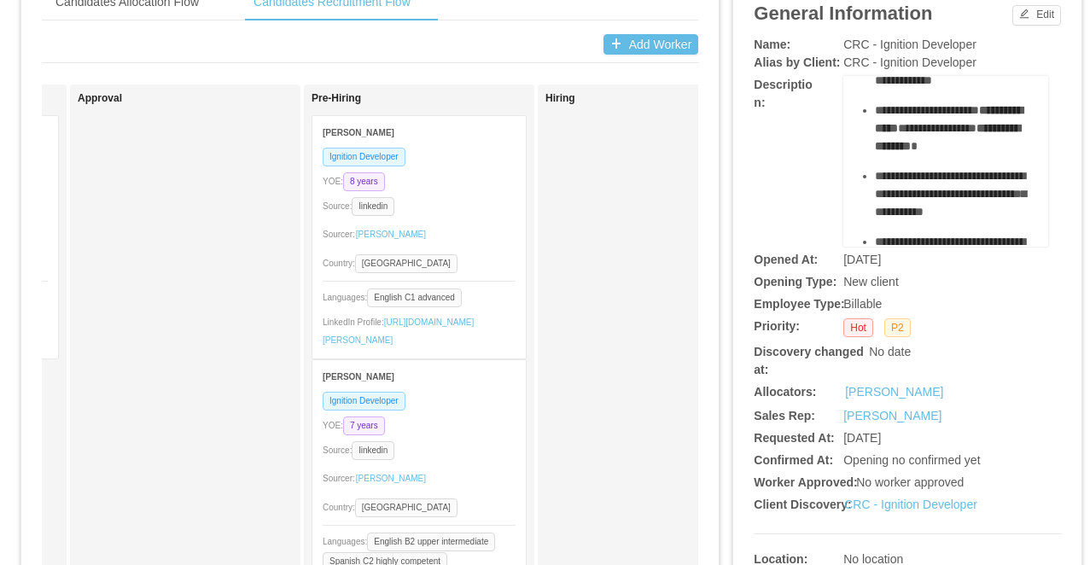
scroll to position [0, 0]
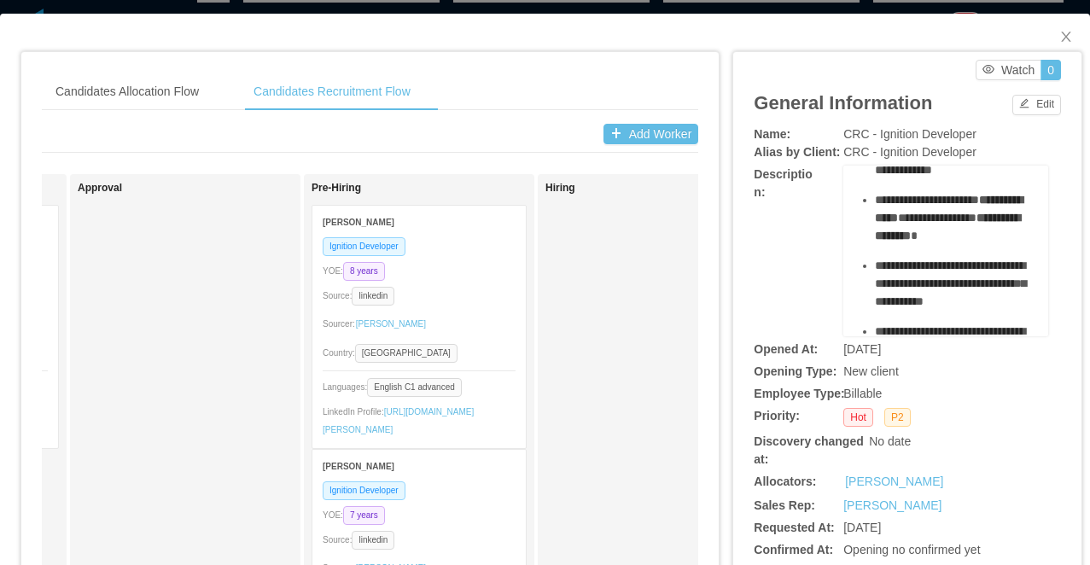
click at [445, 9] on div "Candidates Allocation Flow Candidates Recruitment Flow Candidates Allocation Fl…" at bounding box center [545, 282] width 1090 height 565
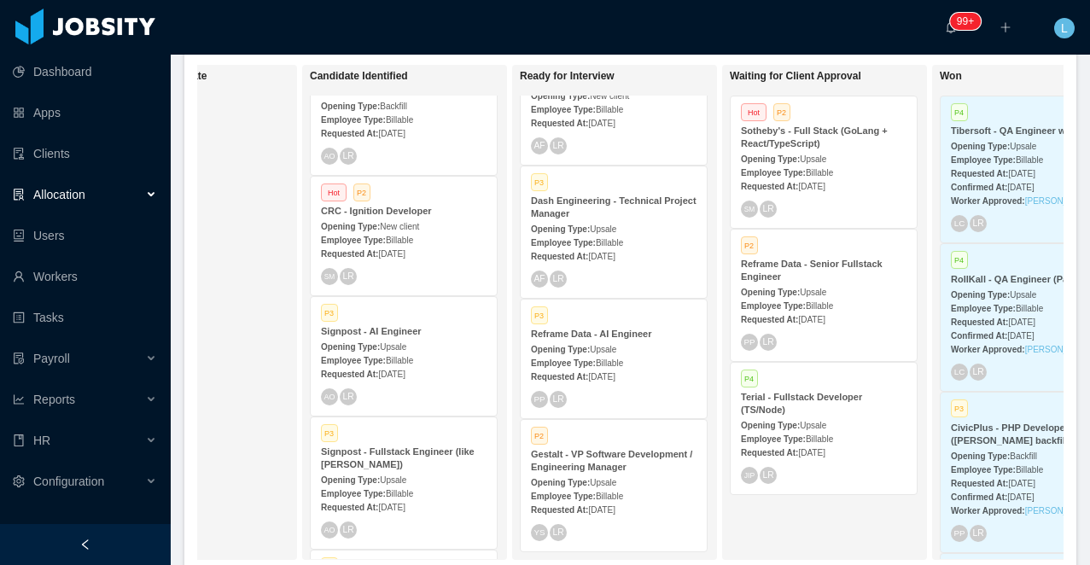
scroll to position [76, 0]
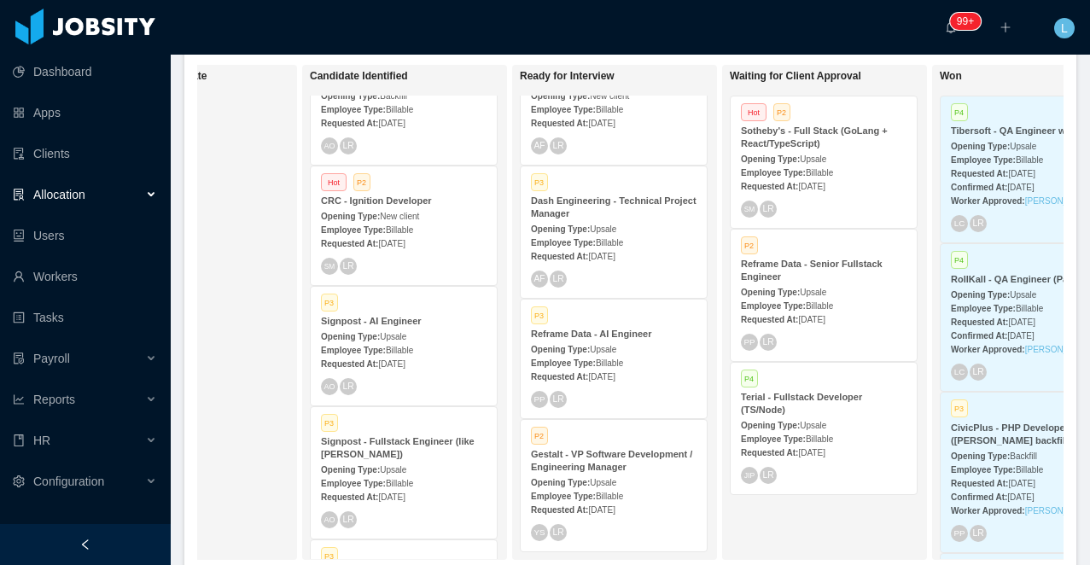
click at [385, 456] on strong "Signpost - Fullstack Engineer (like Renan Zelaya)" at bounding box center [398, 447] width 154 height 23
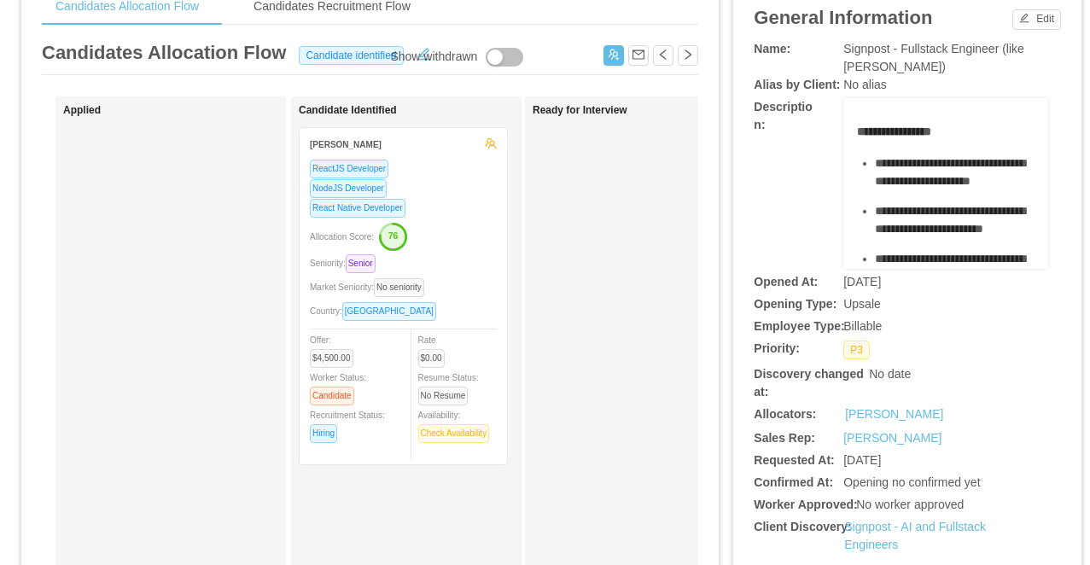
scroll to position [79, 0]
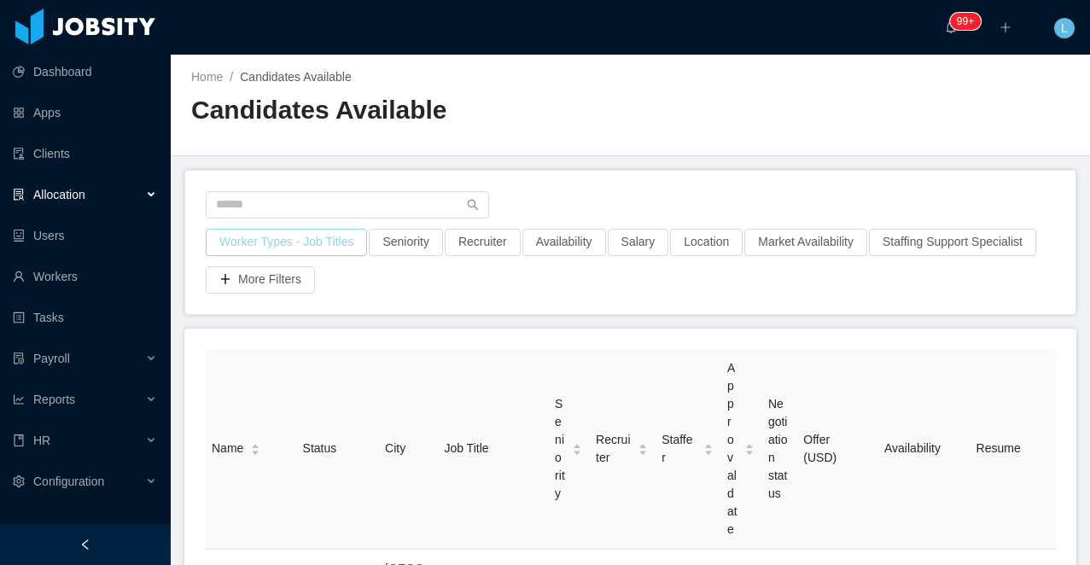
click at [313, 240] on button "Worker Types - Job Titles" at bounding box center [286, 242] width 161 height 27
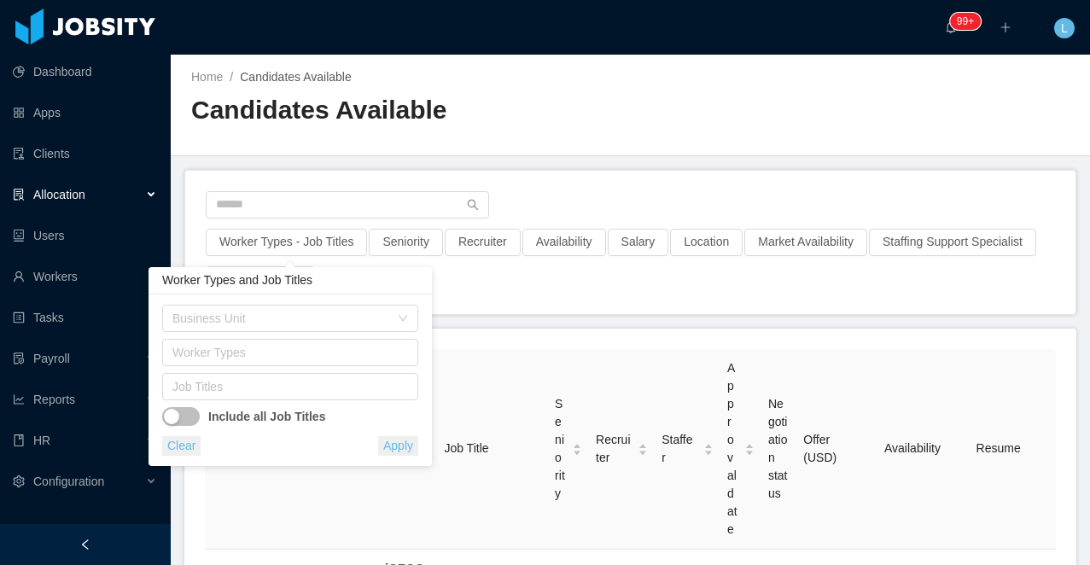
click at [120, 538] on div at bounding box center [85, 544] width 171 height 41
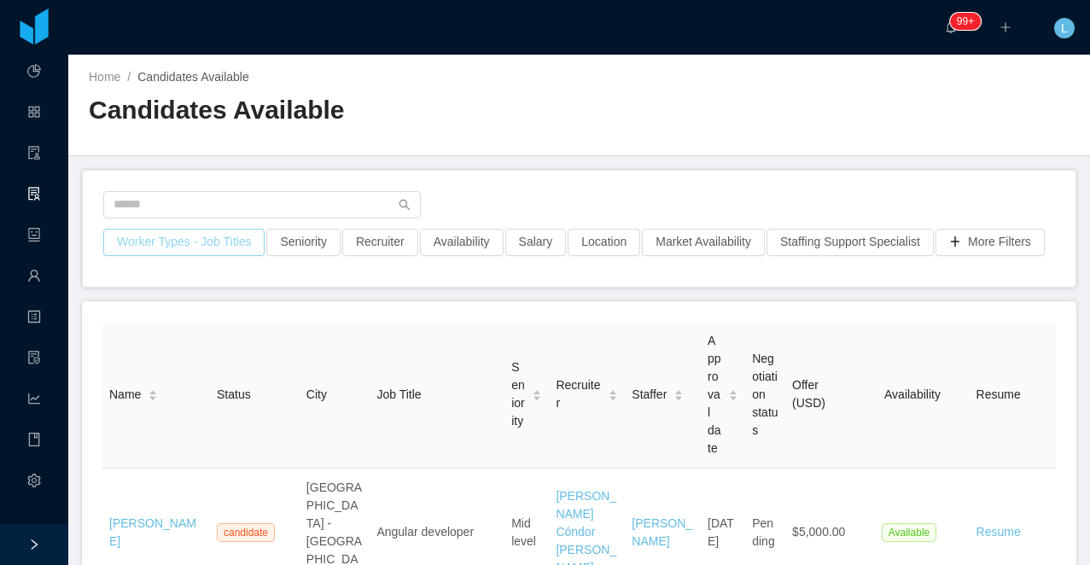
click at [243, 243] on button "Worker Types - Job Titles" at bounding box center [183, 242] width 161 height 27
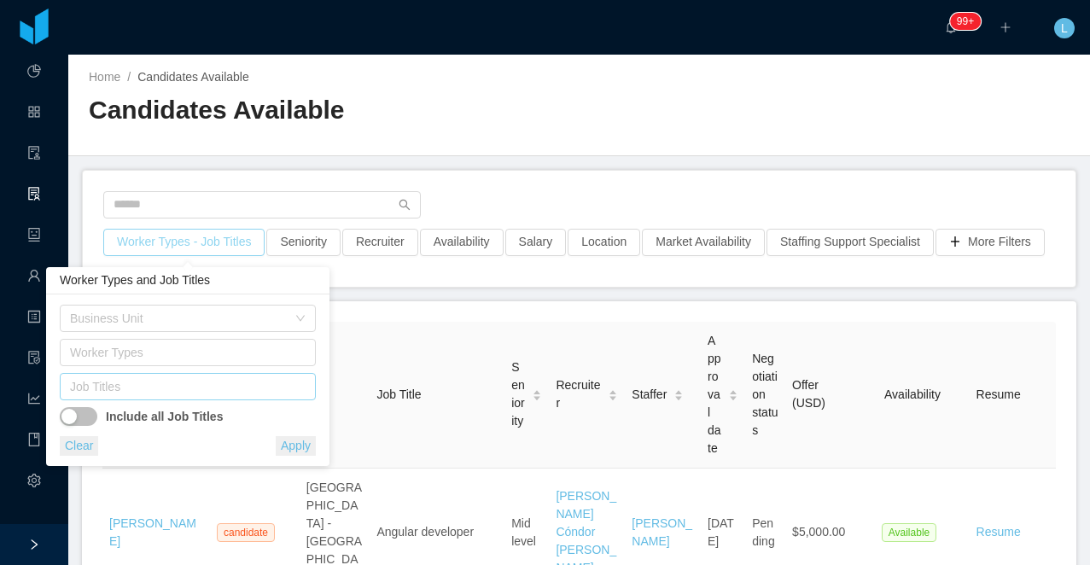
click at [254, 386] on div "Job Titles" at bounding box center [184, 386] width 228 height 17
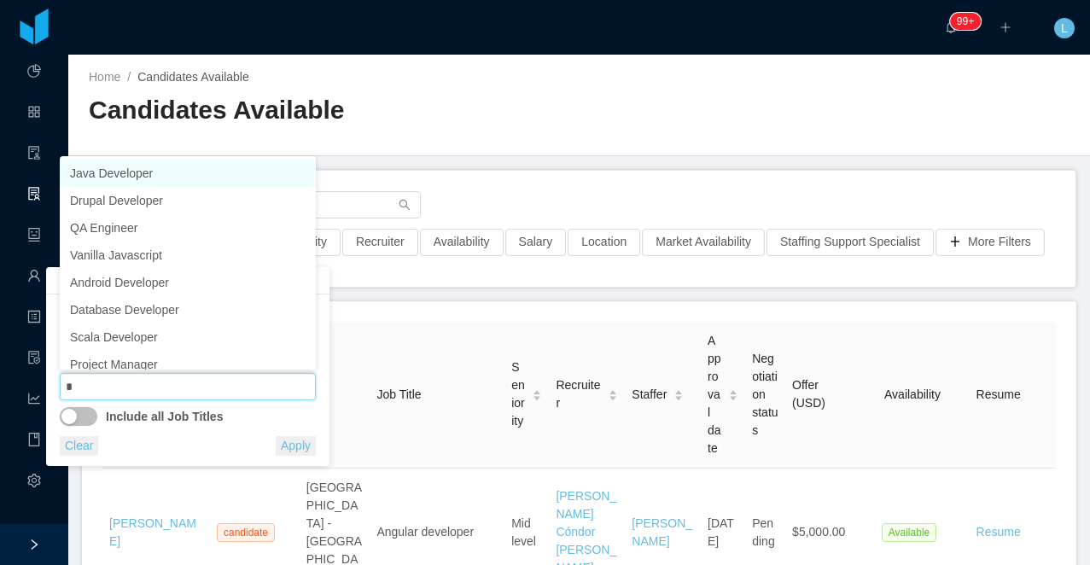
type input "**"
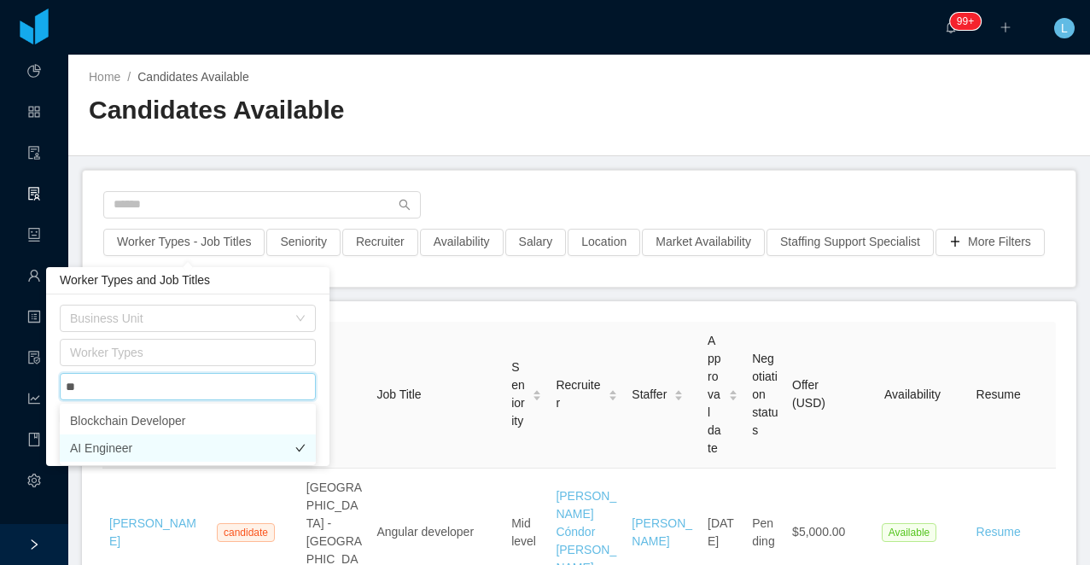
click at [235, 445] on li "AI Engineer" at bounding box center [188, 448] width 256 height 27
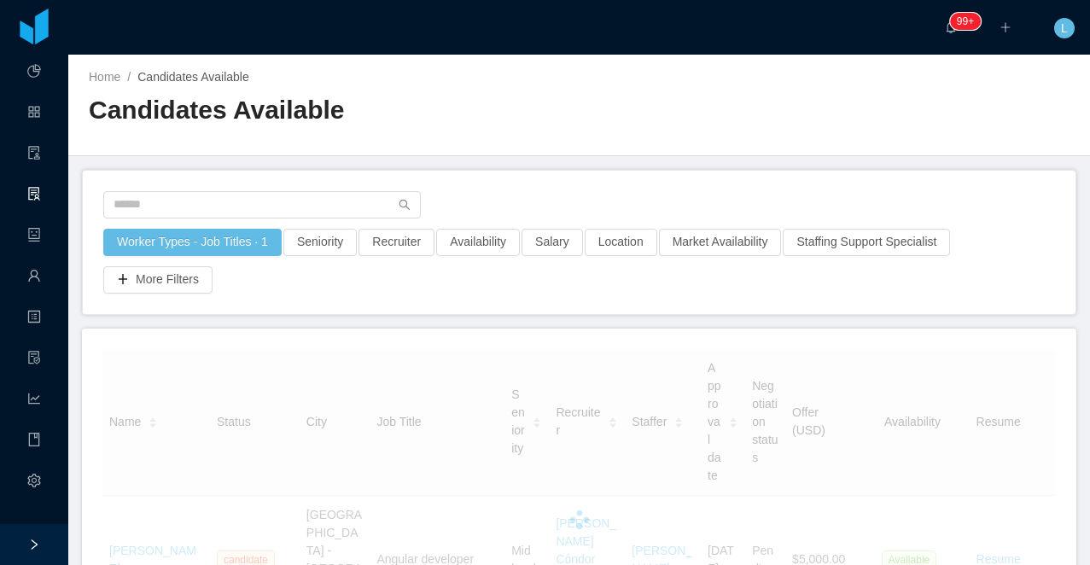
click at [512, 146] on div "Home / Candidates Available / Candidates Available" at bounding box center [579, 106] width 1022 height 102
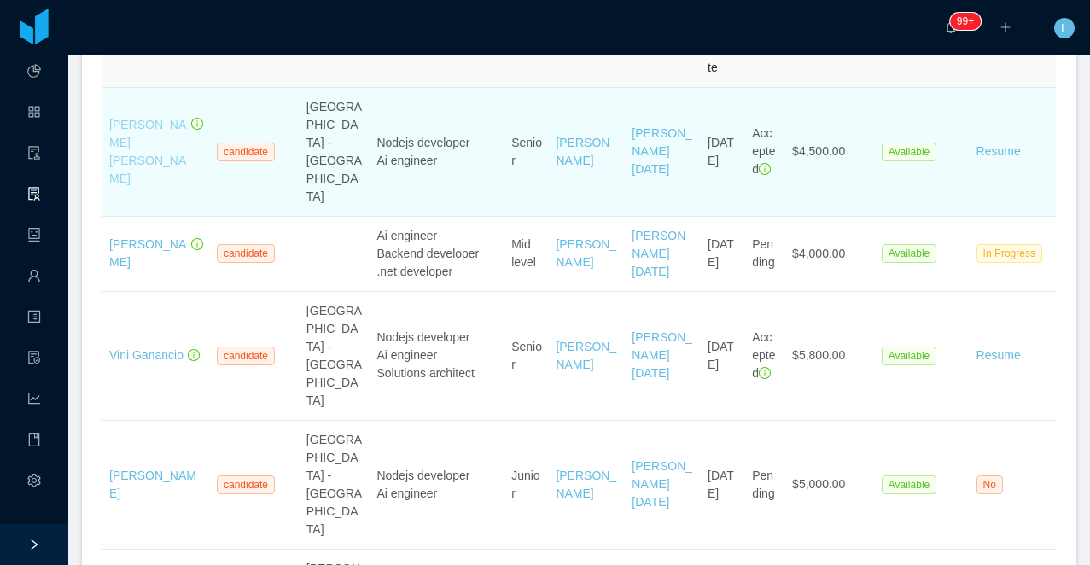
scroll to position [412, 0]
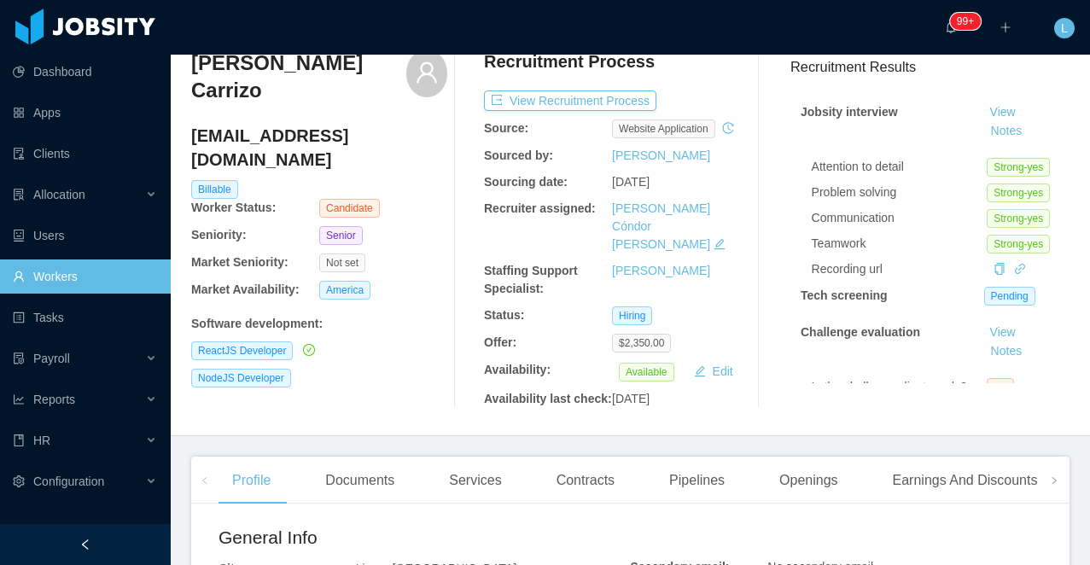
scroll to position [270, 0]
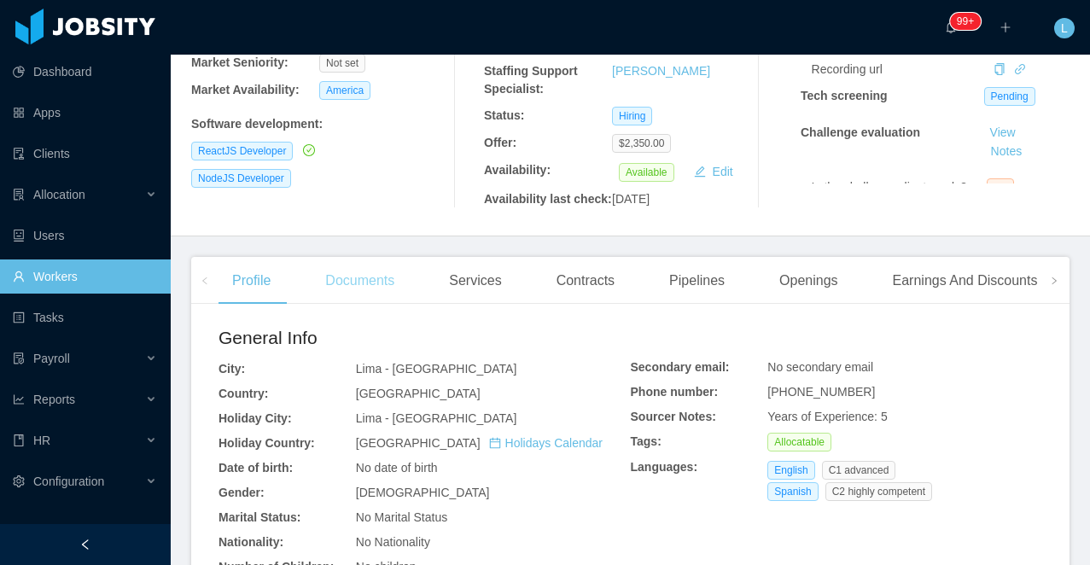
click at [353, 305] on div "Documents" at bounding box center [360, 281] width 96 height 48
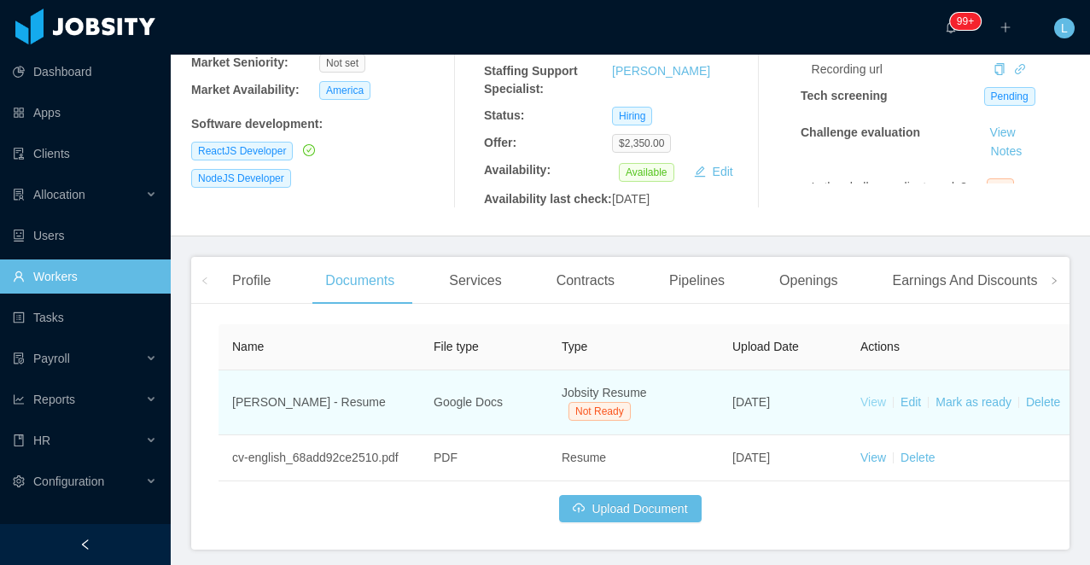
click at [866, 409] on link "View" at bounding box center [874, 402] width 26 height 14
click at [971, 409] on link "Mark as ready" at bounding box center [974, 402] width 76 height 14
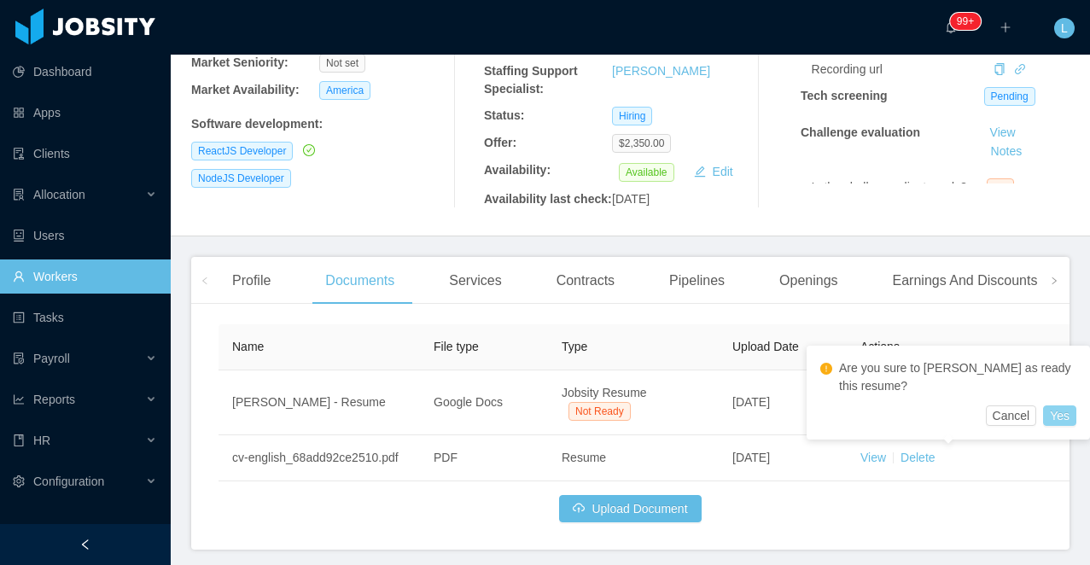
click at [1056, 413] on button "Yes" at bounding box center [1059, 416] width 33 height 20
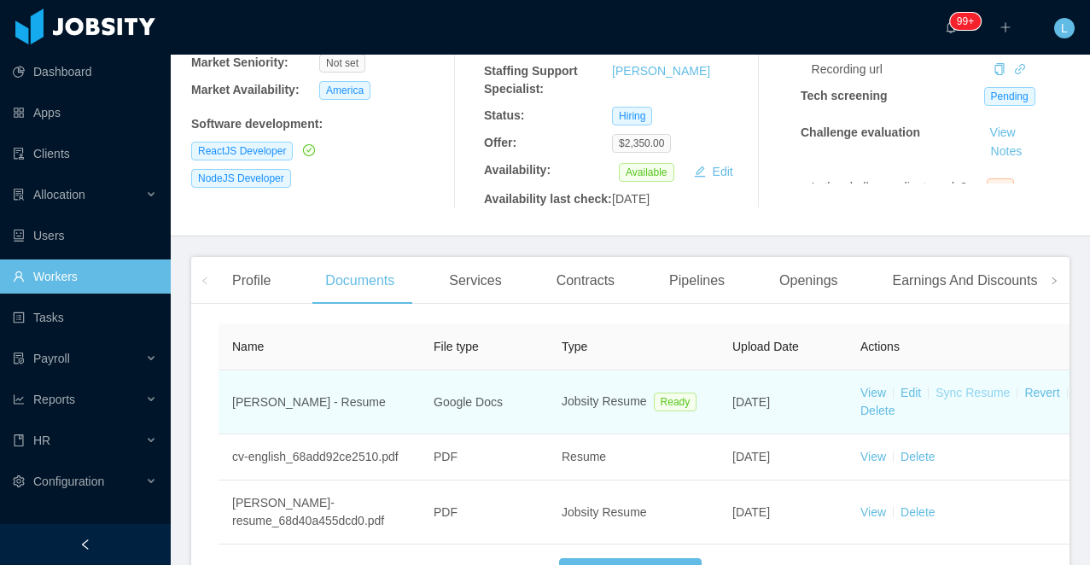
click at [973, 400] on link "Sync Resume" at bounding box center [973, 393] width 74 height 14
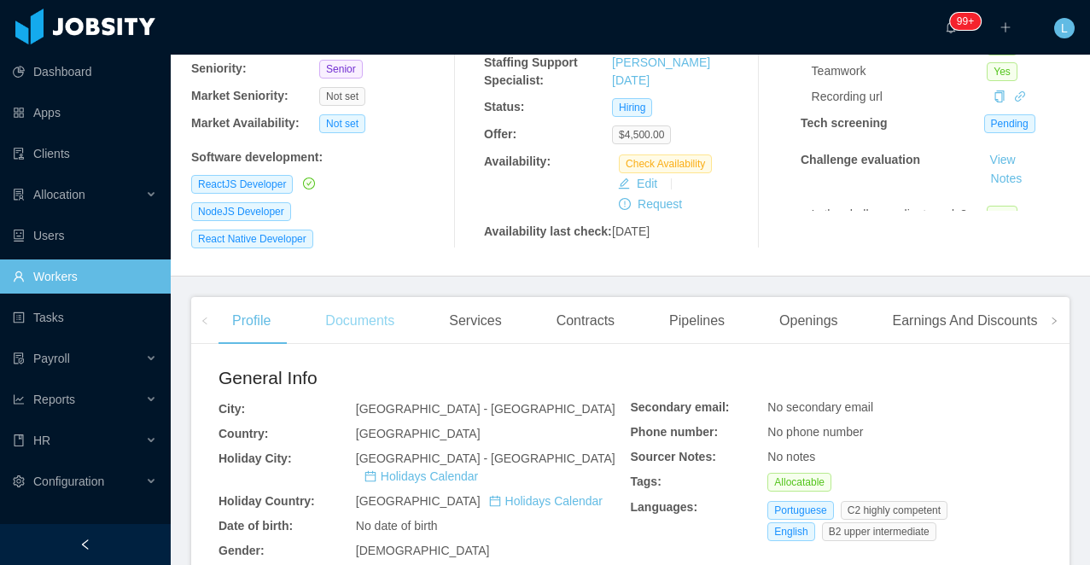
click at [371, 329] on div "Documents" at bounding box center [360, 321] width 96 height 48
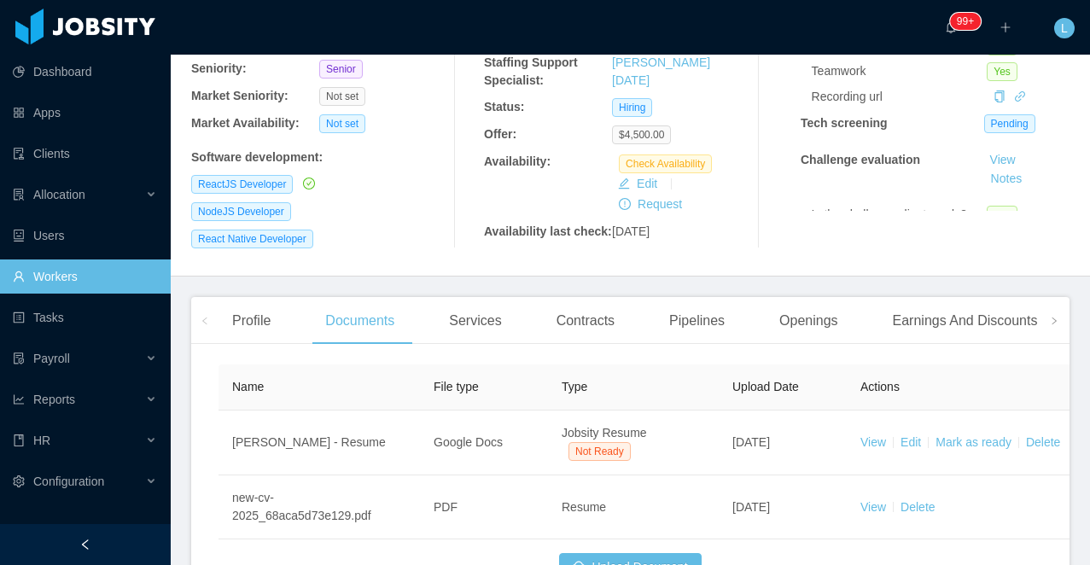
scroll to position [375, 0]
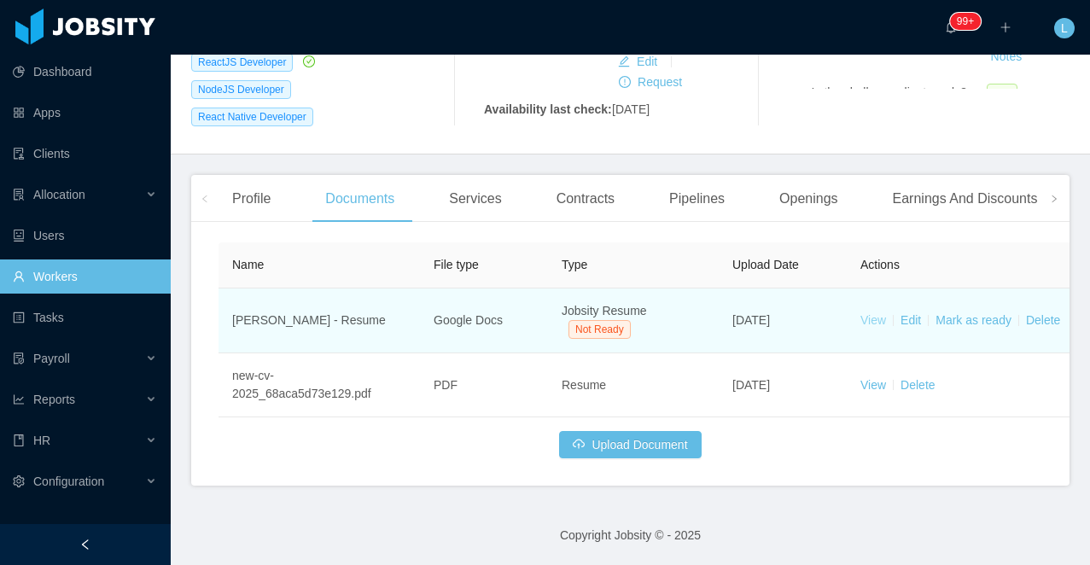
click at [880, 314] on link "View" at bounding box center [874, 320] width 26 height 14
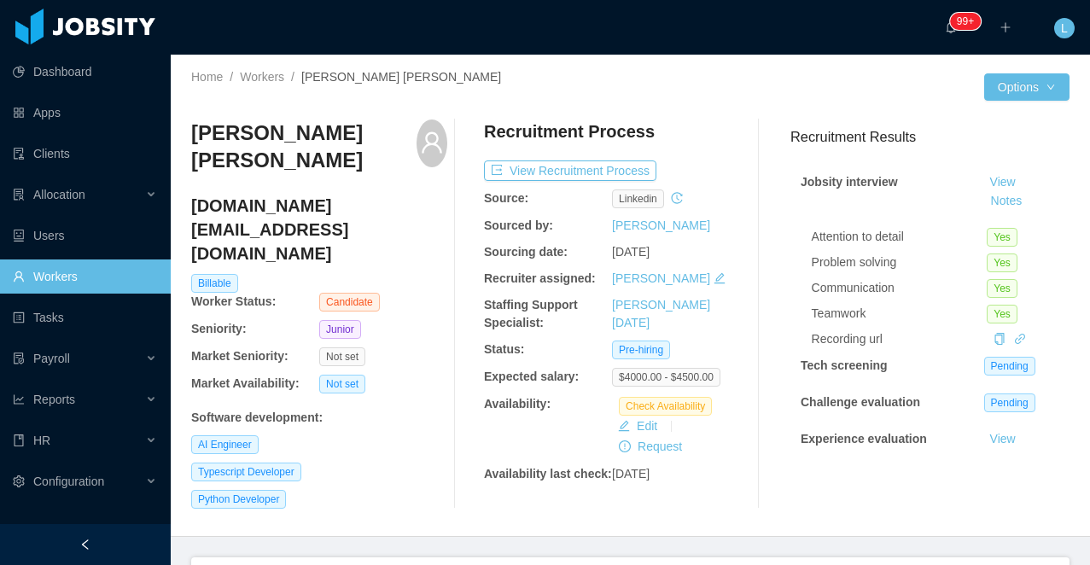
click at [320, 132] on h3 "[PERSON_NAME] [PERSON_NAME]" at bounding box center [303, 148] width 225 height 56
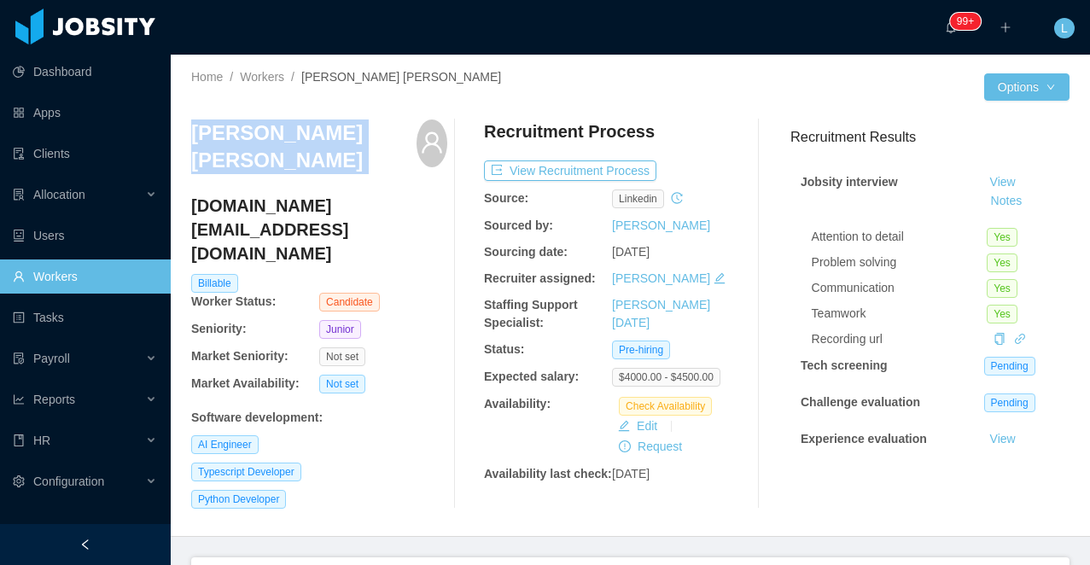
click at [320, 132] on h3 "[PERSON_NAME] [PERSON_NAME]" at bounding box center [303, 148] width 225 height 56
copy div "[PERSON_NAME] [PERSON_NAME]"
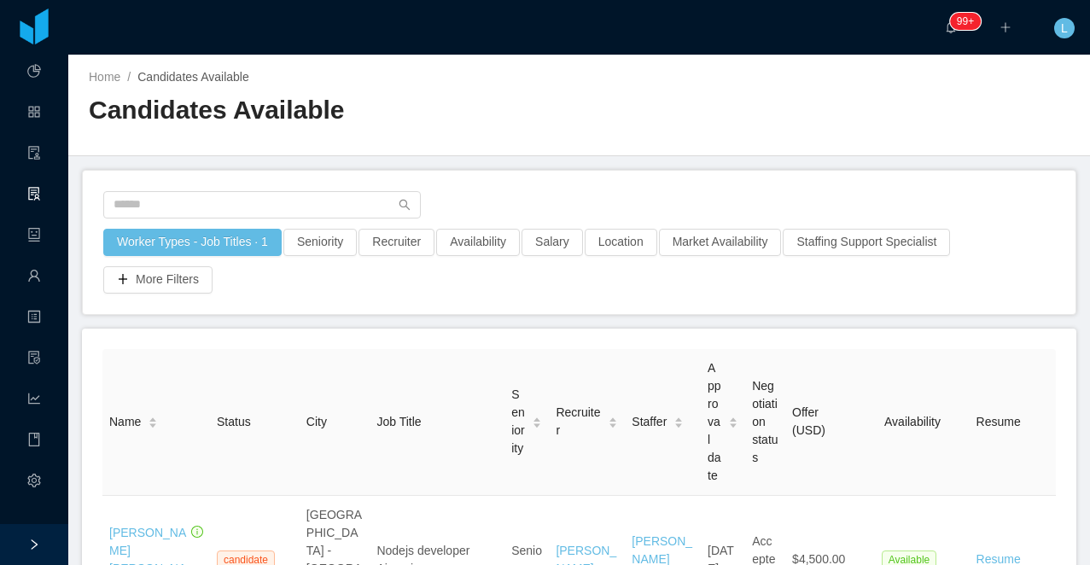
scroll to position [304, 0]
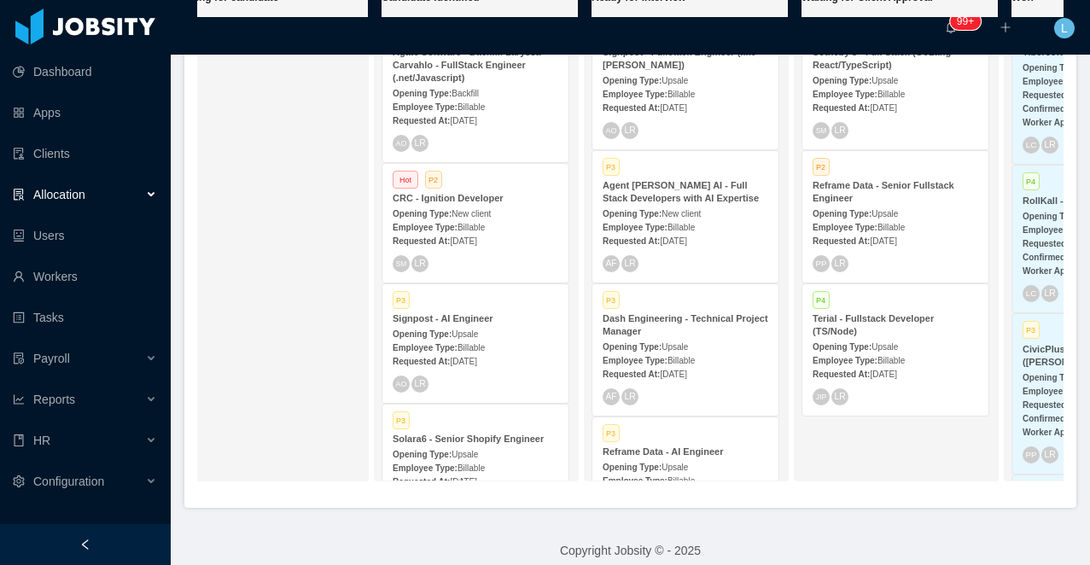
scroll to position [0, 307]
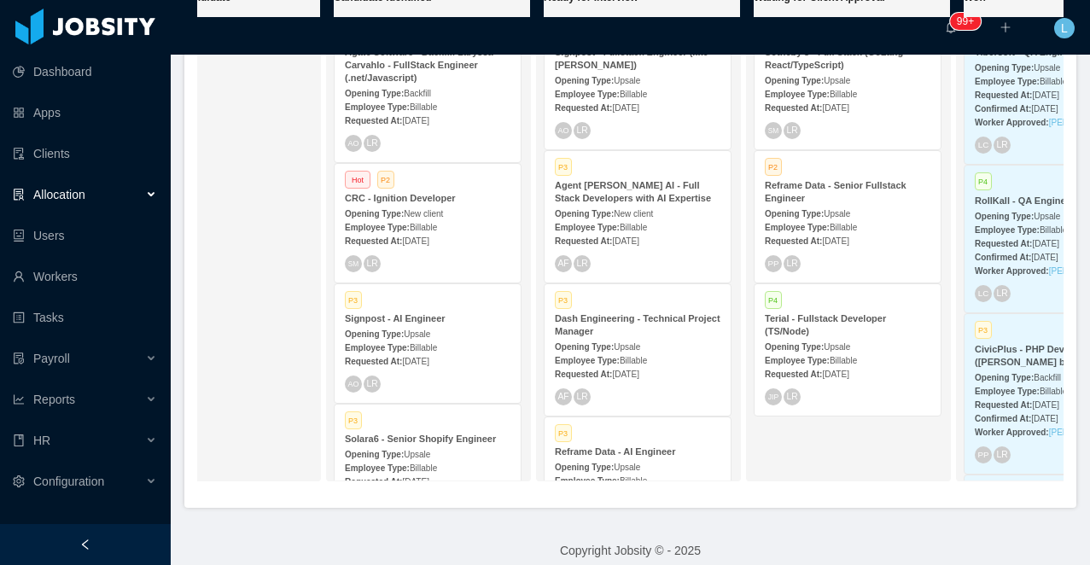
click at [606, 192] on div "Agent Dora AI - Full Stack Developers with AI Expertise" at bounding box center [638, 192] width 166 height 26
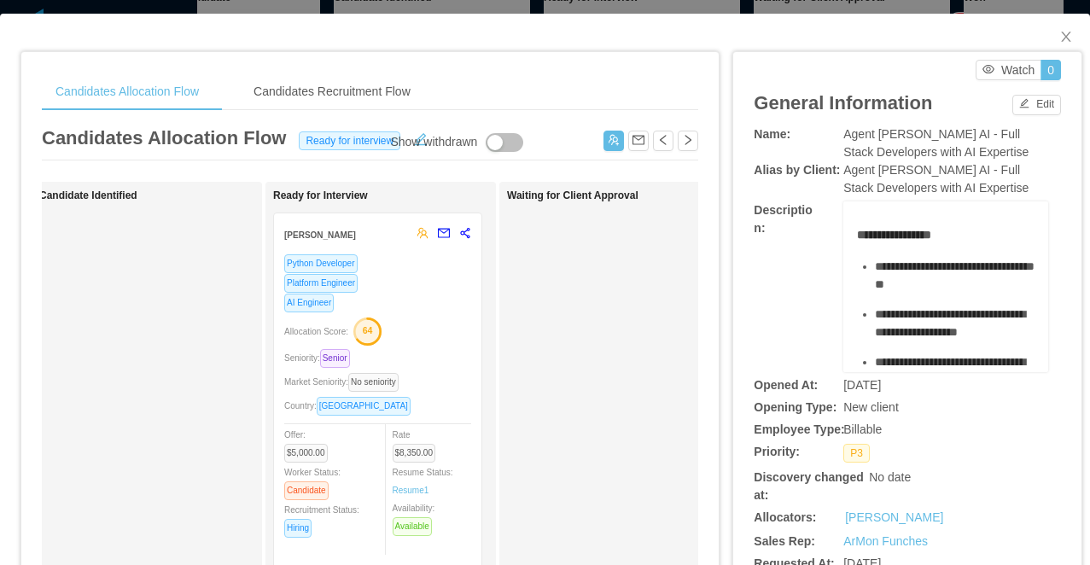
click at [527, 5] on div "Candidates Allocation Flow Candidates Recruitment Flow Candidates Allocation Fl…" at bounding box center [545, 282] width 1090 height 565
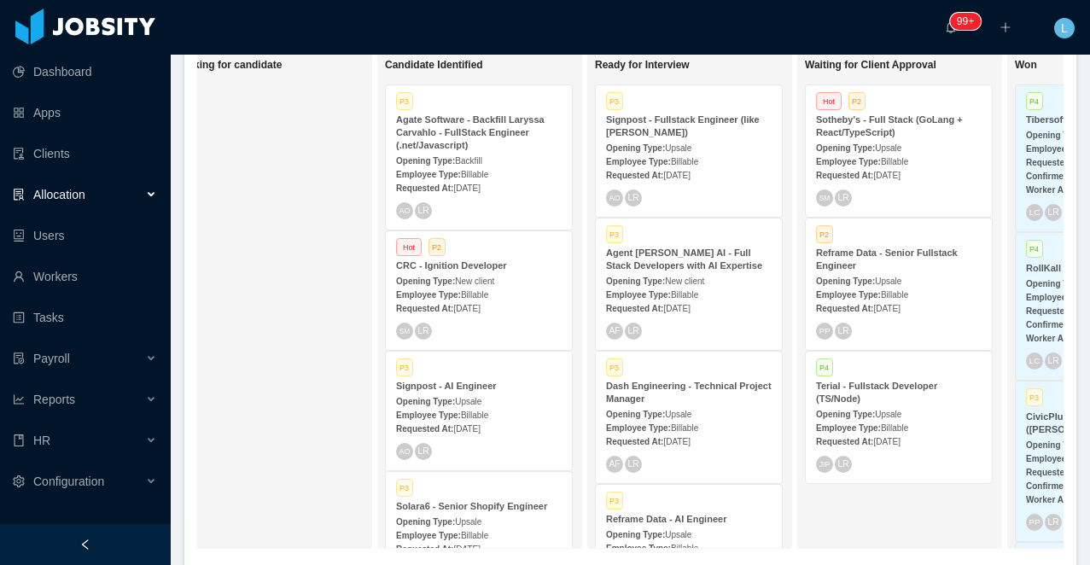
scroll to position [0, 232]
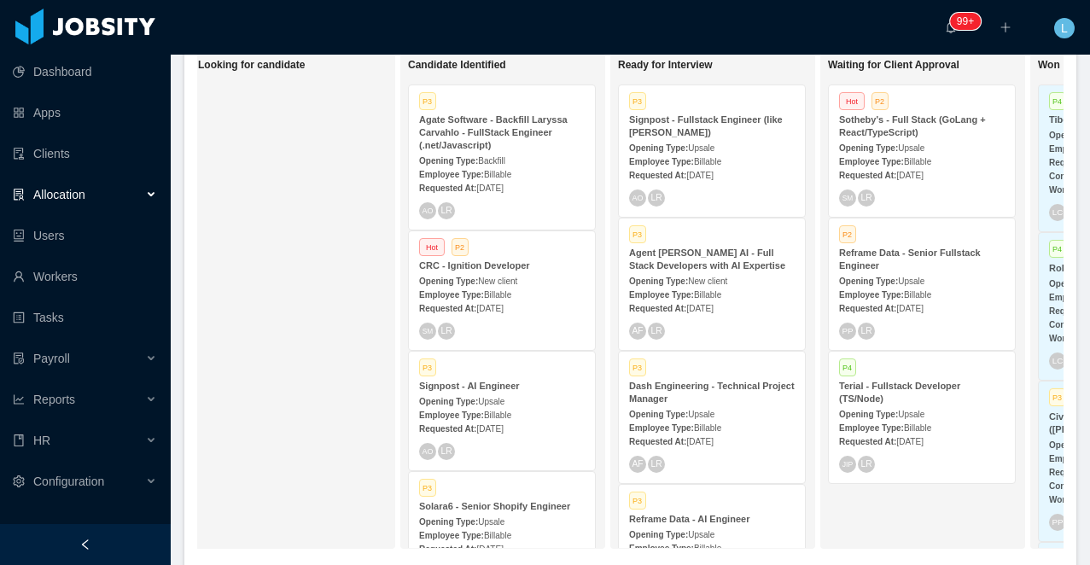
click at [485, 135] on strong "Agate Software - Backfill Laryssa Carvahlo - FullStack Engineer (.net/Javascrip…" at bounding box center [493, 132] width 149 height 36
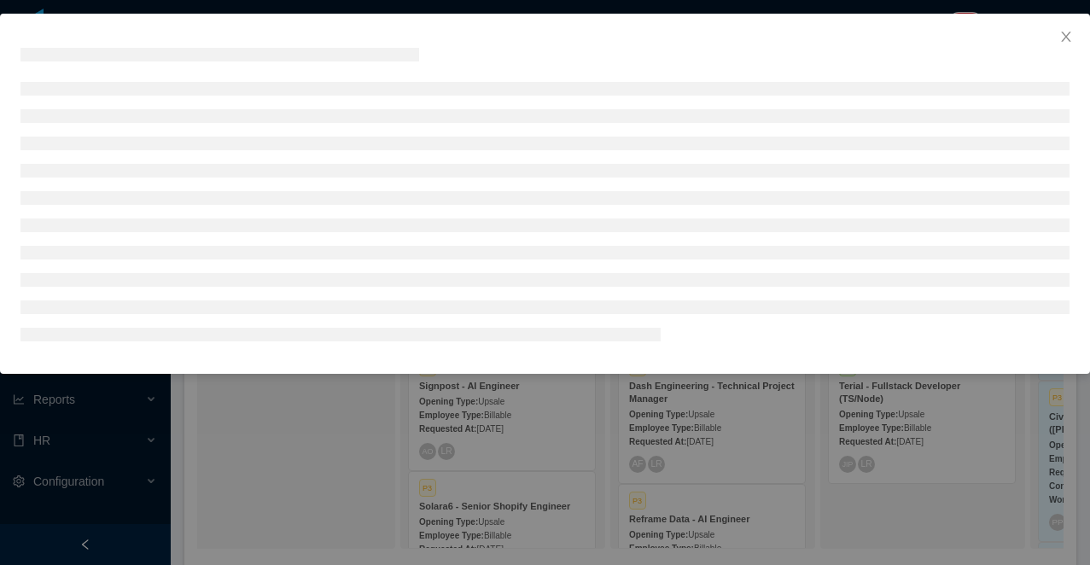
click at [531, 4] on div at bounding box center [545, 282] width 1090 height 565
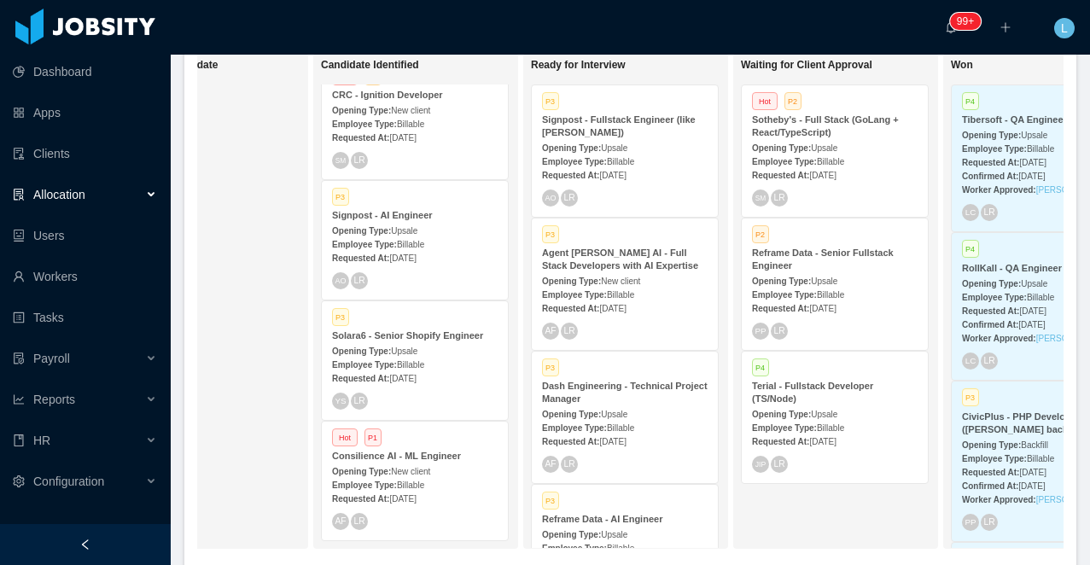
scroll to position [0, 320]
click at [649, 125] on strong "Signpost - Fullstack Engineer (like Renan Zelaya)" at bounding box center [618, 125] width 154 height 23
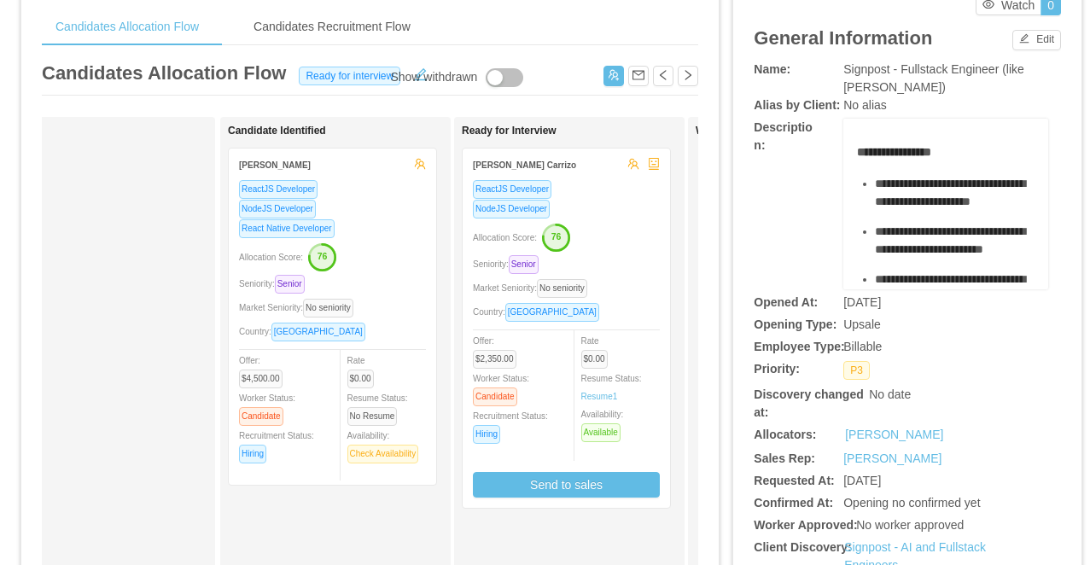
scroll to position [76, 0]
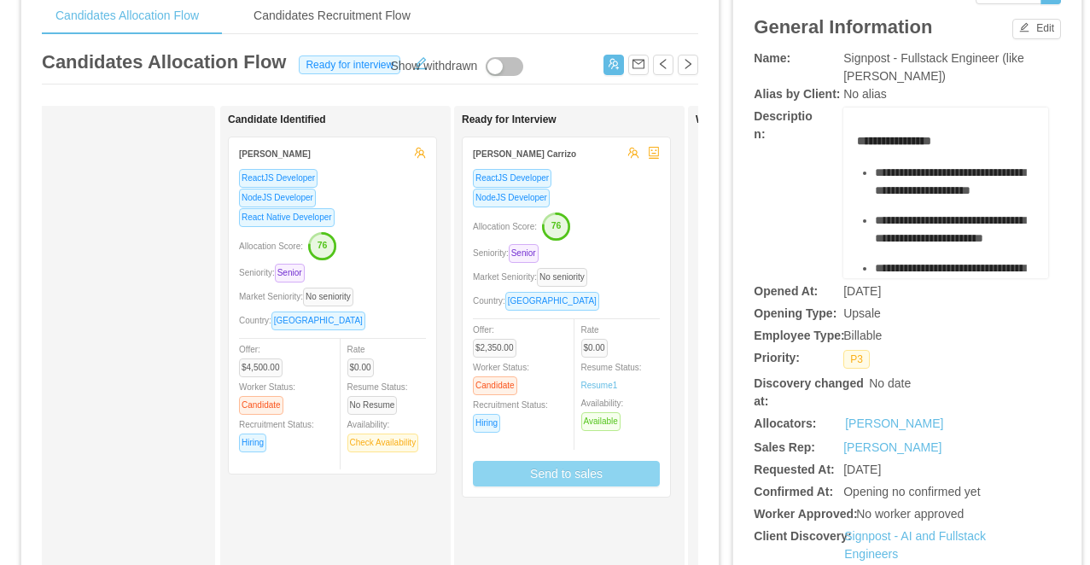
click at [554, 470] on button "Send to sales" at bounding box center [566, 474] width 187 height 26
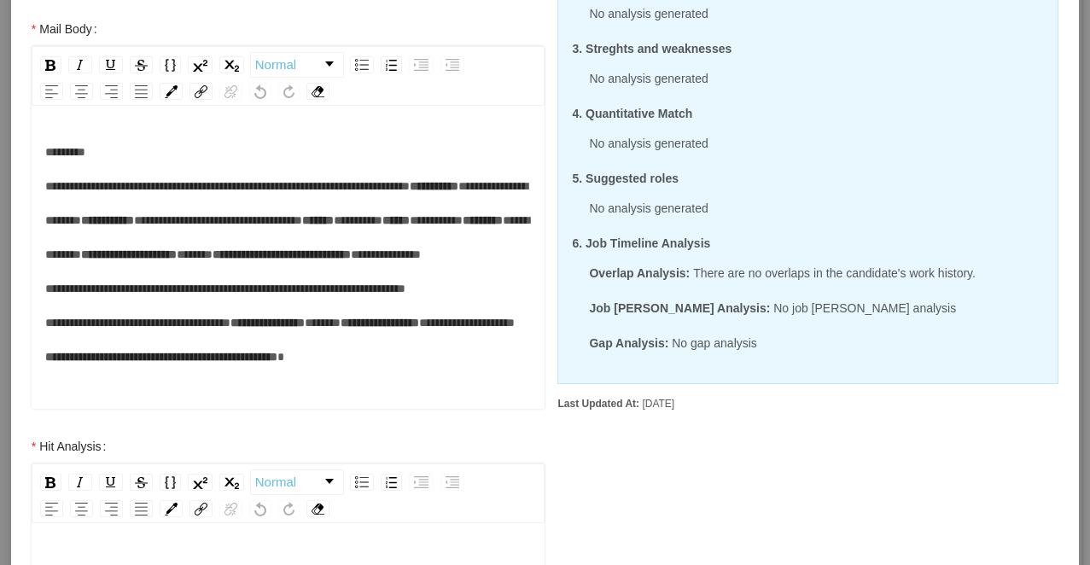
scroll to position [343, 0]
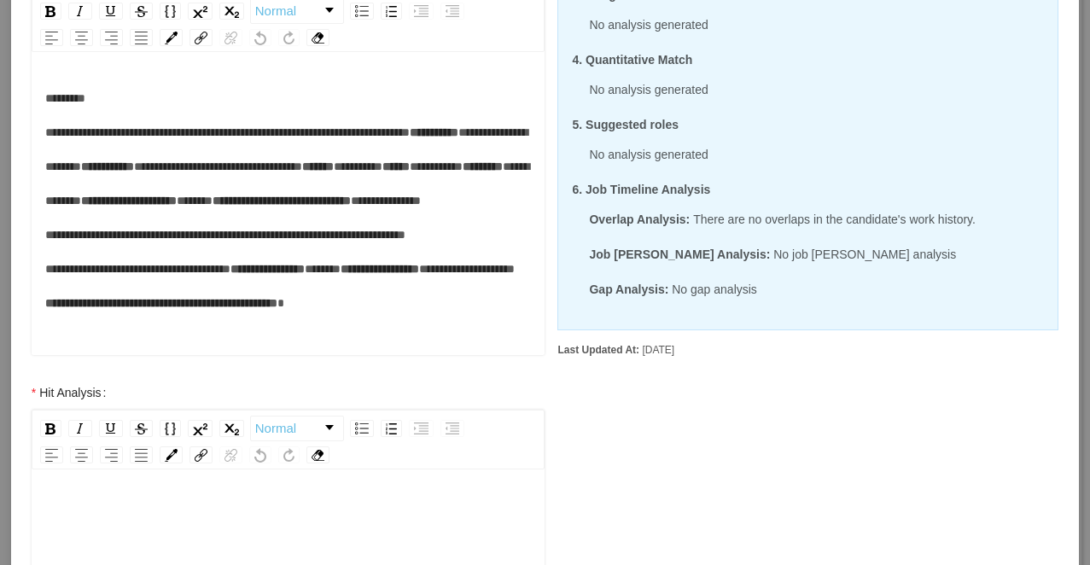
click at [266, 503] on div "rdw-editor" at bounding box center [289, 516] width 488 height 34
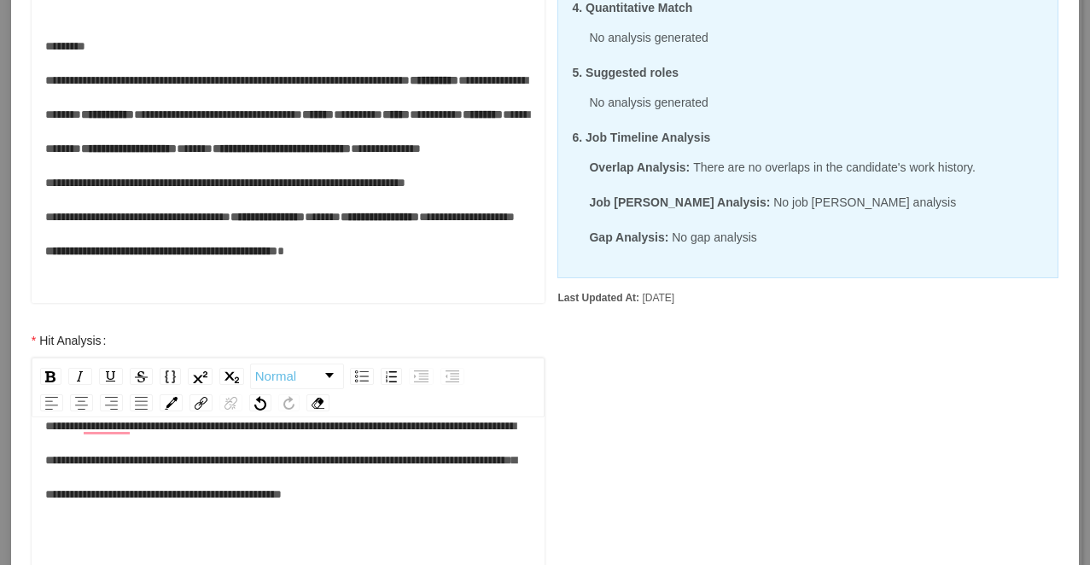
scroll to position [397, 0]
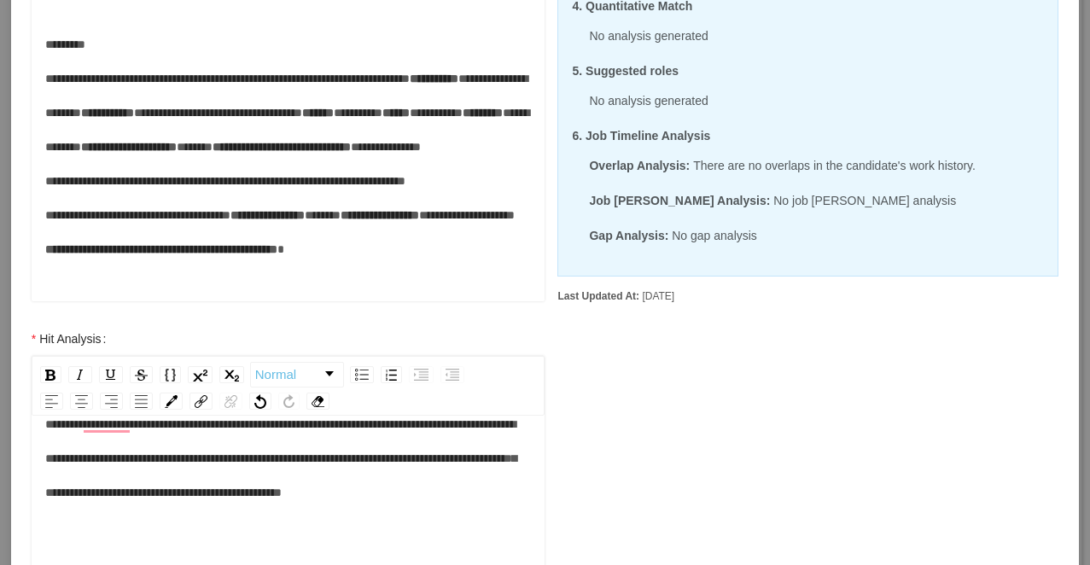
click at [344, 510] on div "**********" at bounding box center [289, 458] width 488 height 102
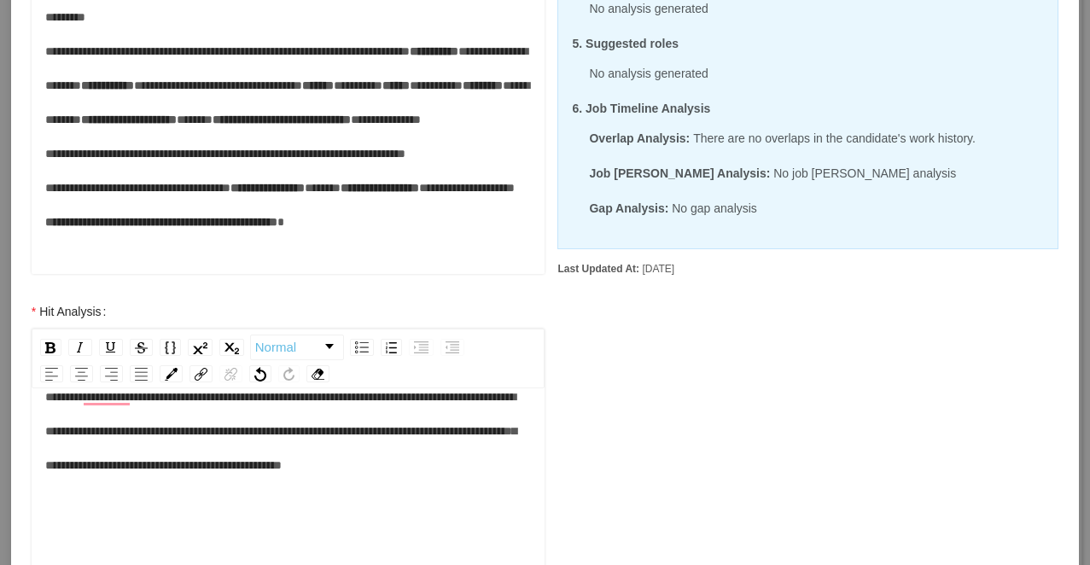
scroll to position [433, 0]
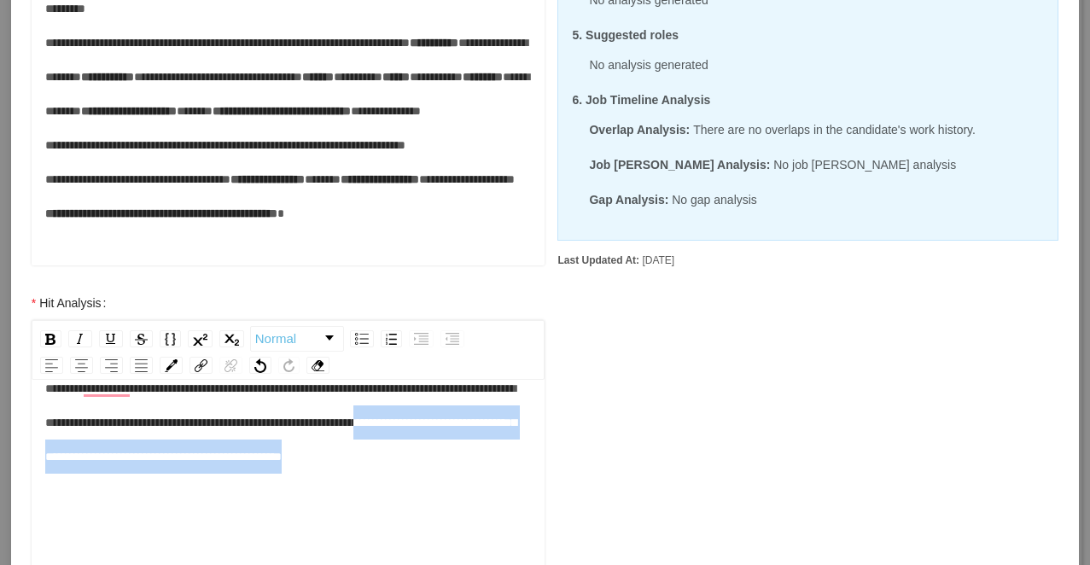
drag, startPoint x: 182, startPoint y: 498, endPoint x: 138, endPoint y: 459, distance: 58.1
click at [138, 459] on div "**********" at bounding box center [289, 422] width 488 height 102
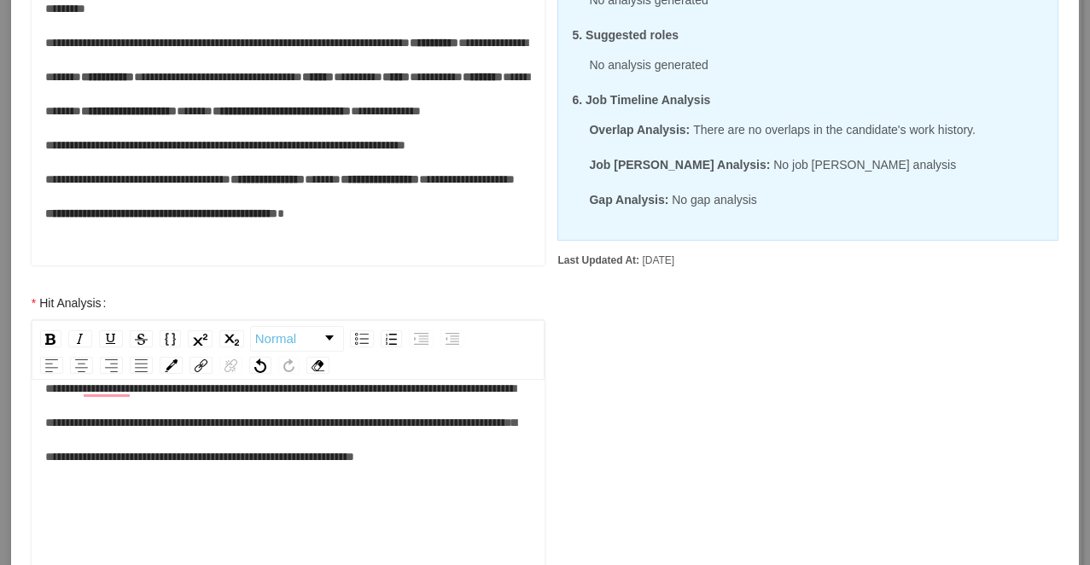
click at [404, 474] on div "**********" at bounding box center [289, 422] width 488 height 102
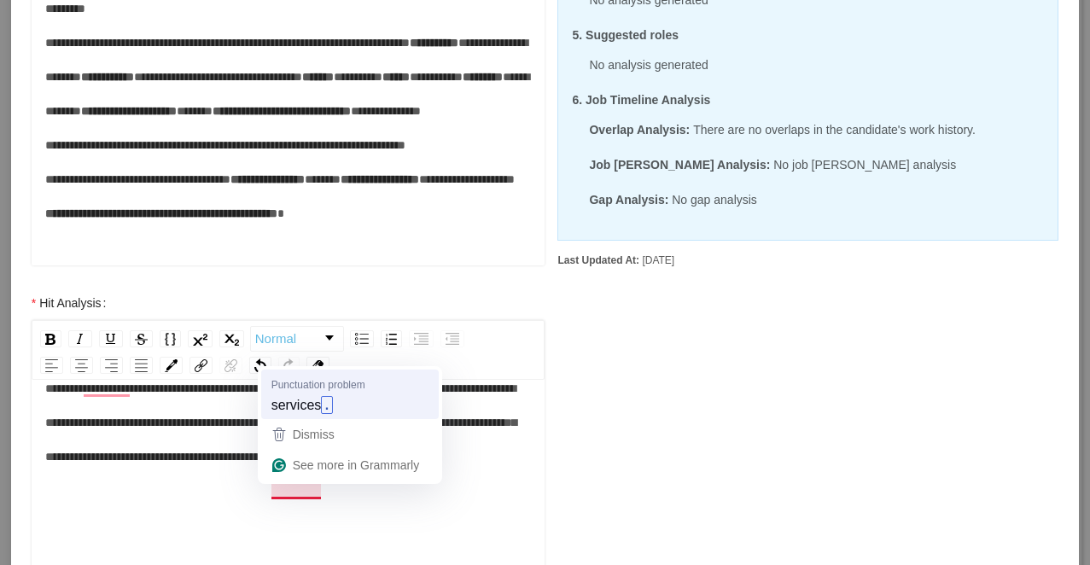
scroll to position [34, 0]
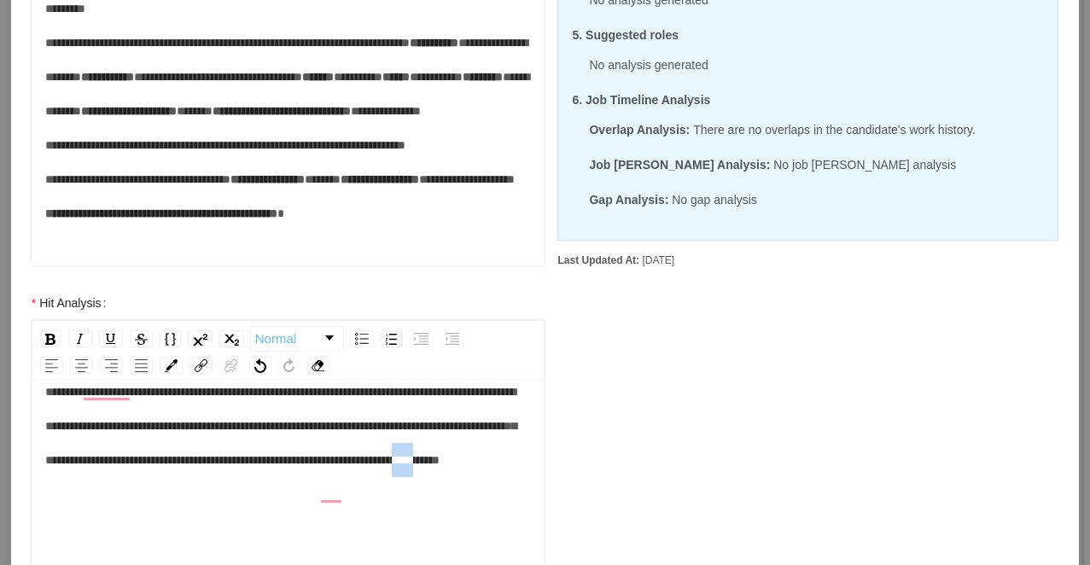
drag, startPoint x: 402, startPoint y: 491, endPoint x: 370, endPoint y: 494, distance: 32.6
click at [370, 466] on span "**********" at bounding box center [280, 426] width 471 height 80
click at [461, 477] on div "**********" at bounding box center [289, 426] width 488 height 102
click at [459, 511] on div "**********" at bounding box center [289, 443] width 488 height 137
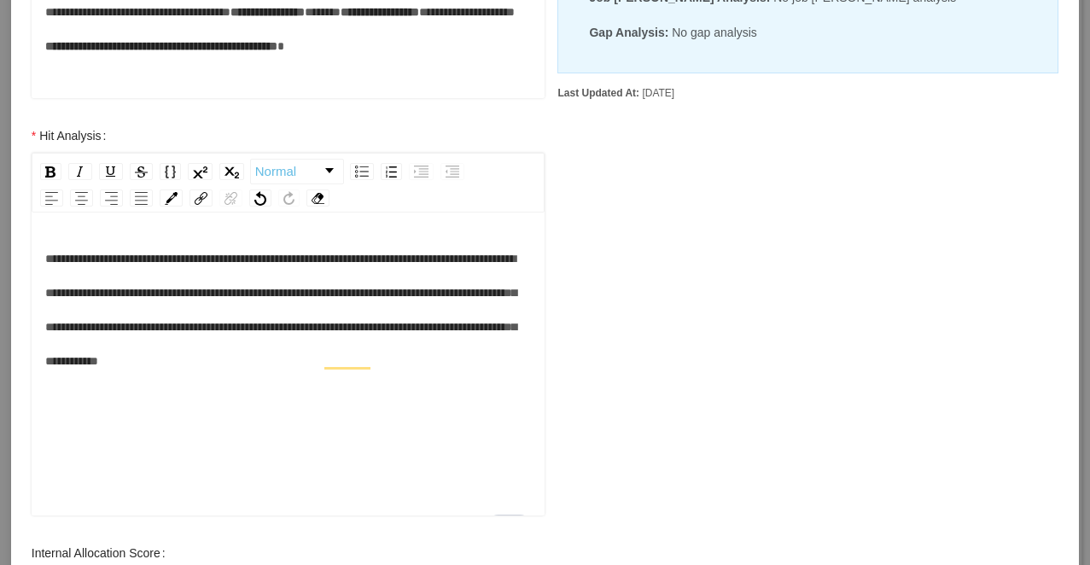
scroll to position [628, 0]
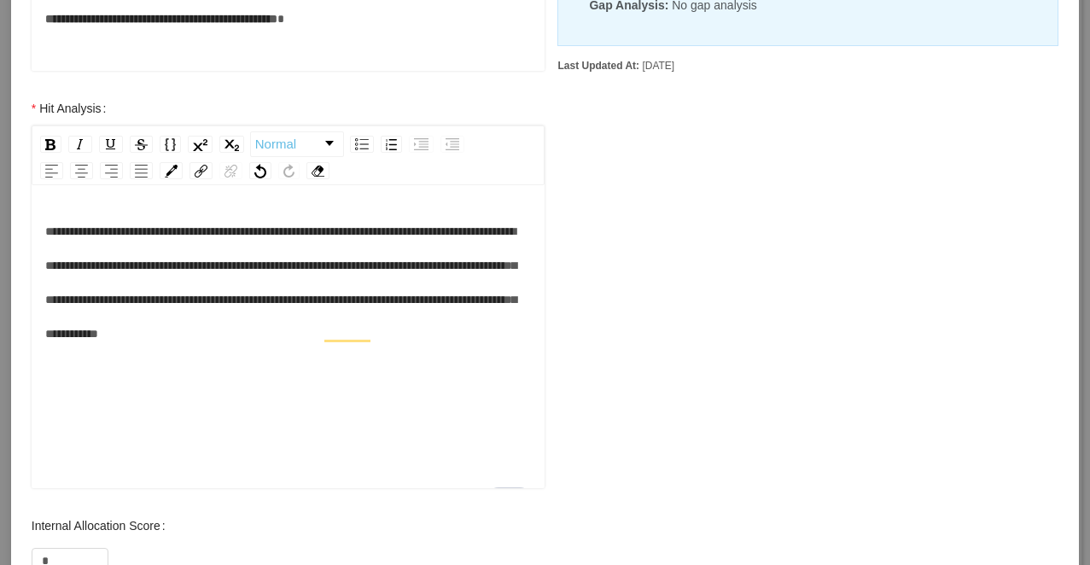
click at [219, 351] on div "**********" at bounding box center [289, 282] width 488 height 137
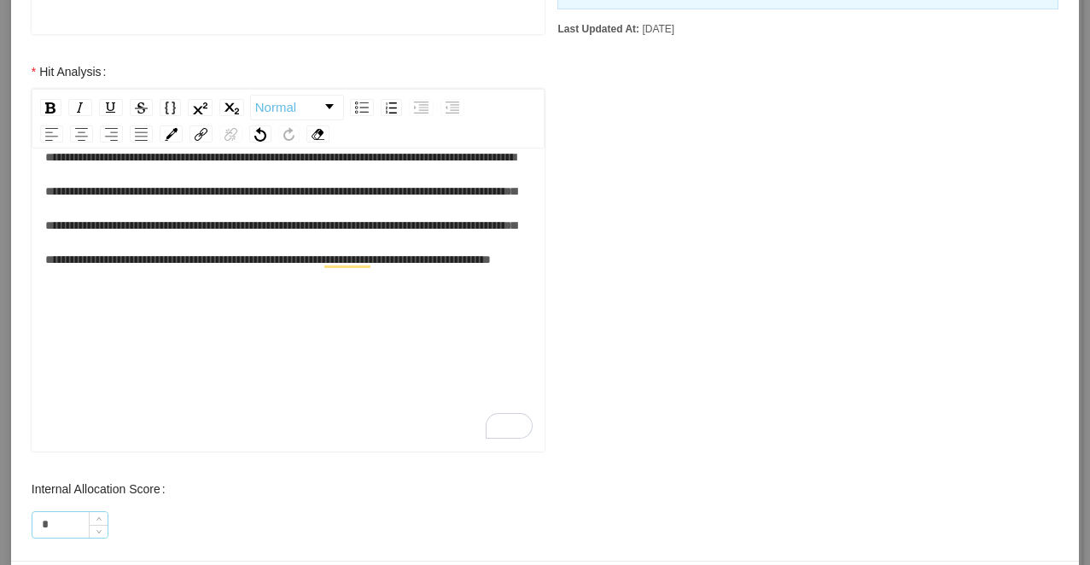
scroll to position [688, 0]
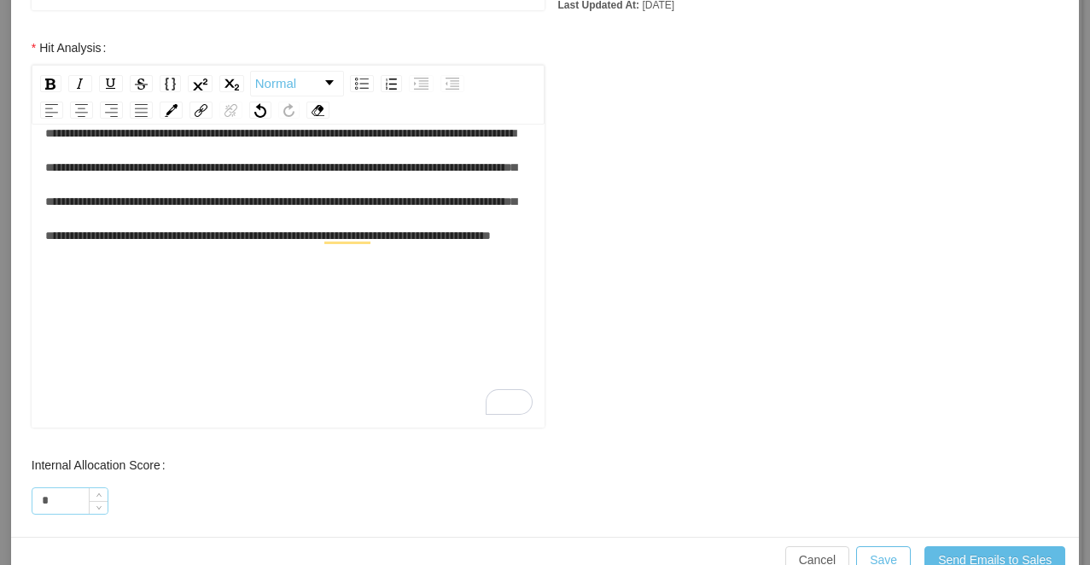
click at [63, 498] on input "*" at bounding box center [69, 501] width 75 height 26
drag, startPoint x: 63, startPoint y: 498, endPoint x: 47, endPoint y: 498, distance: 16.2
click at [56, 498] on input "*" at bounding box center [69, 501] width 75 height 26
drag, startPoint x: 58, startPoint y: 505, endPoint x: 41, endPoint y: 505, distance: 17.1
click at [41, 505] on input "*" at bounding box center [69, 501] width 75 height 26
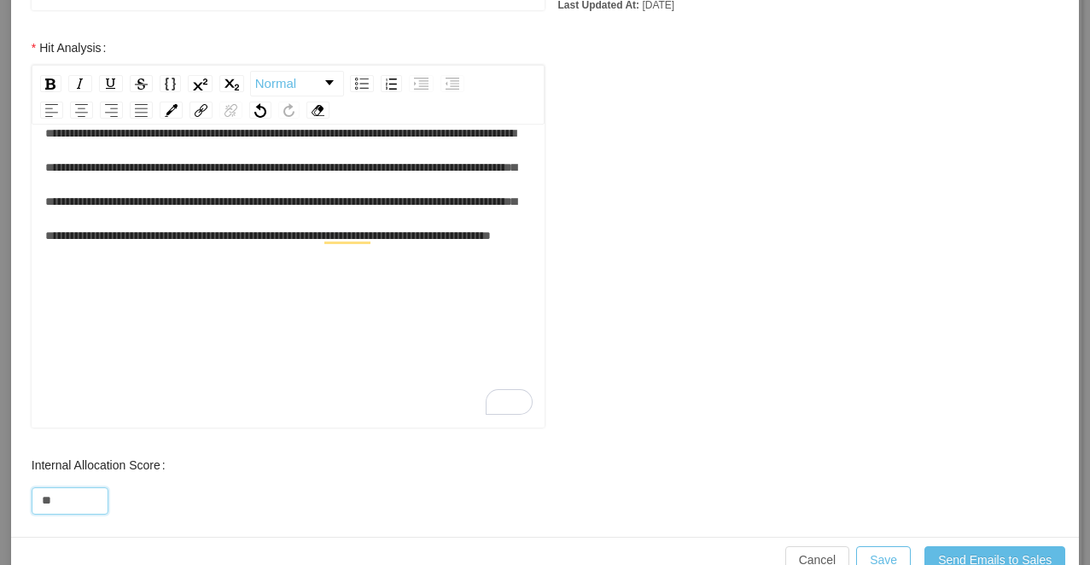
scroll to position [726, 0]
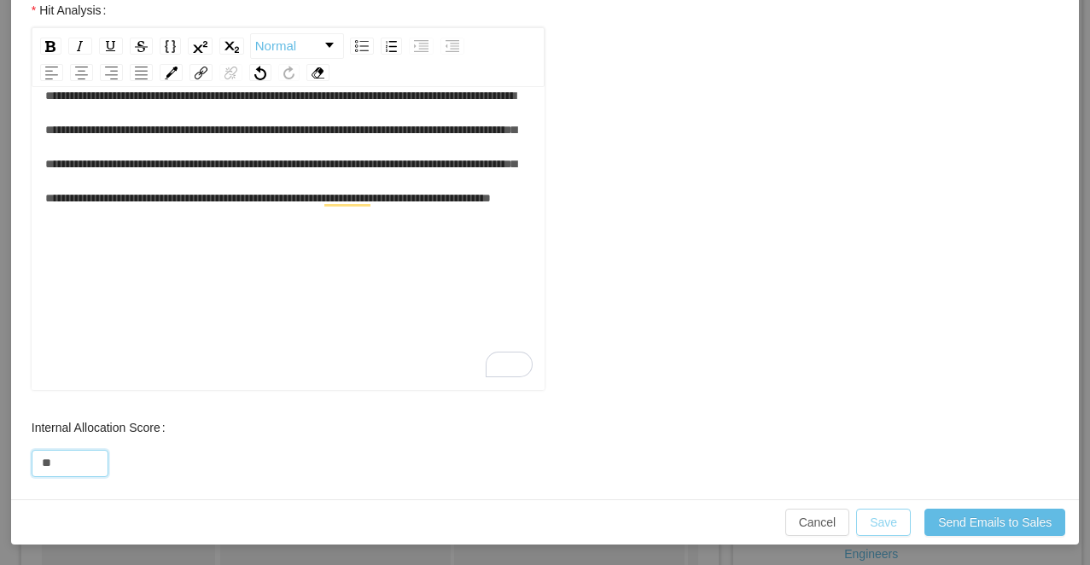
type input "**"
click at [889, 517] on button "Save" at bounding box center [883, 522] width 55 height 27
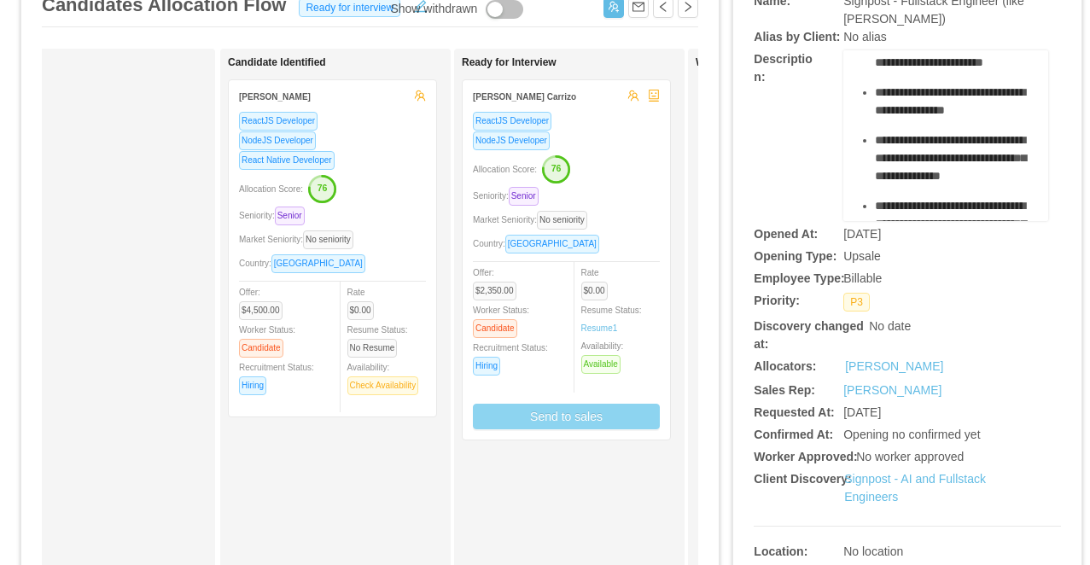
scroll to position [153, 0]
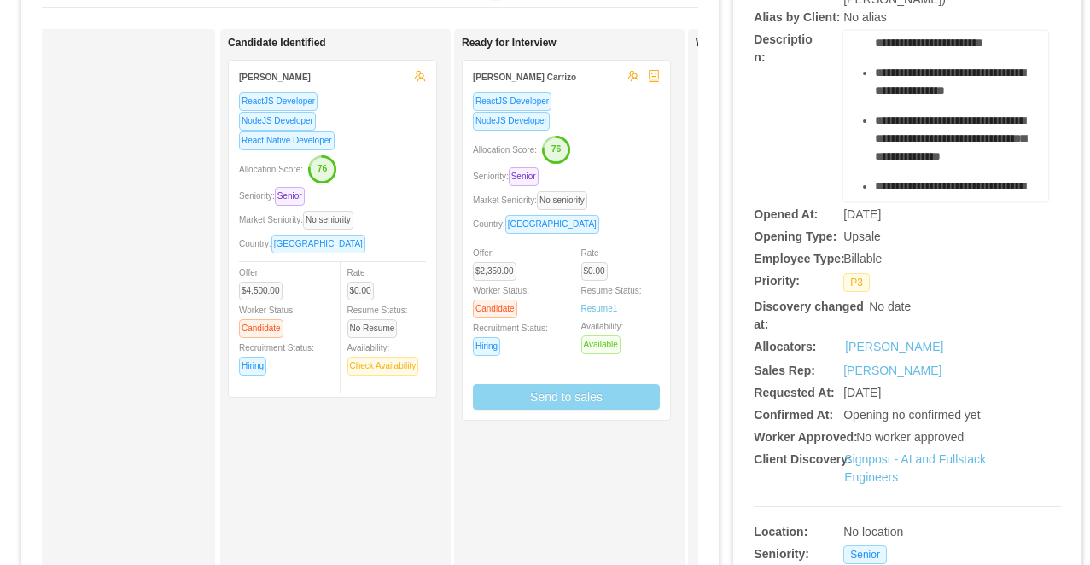
click at [562, 399] on button "Send to sales" at bounding box center [566, 397] width 187 height 26
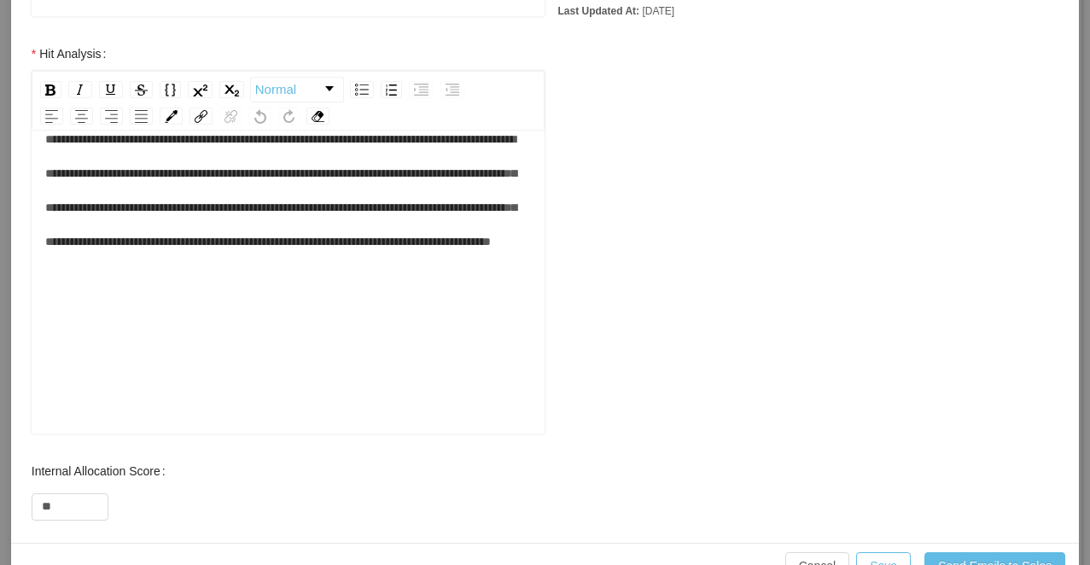
scroll to position [726, 0]
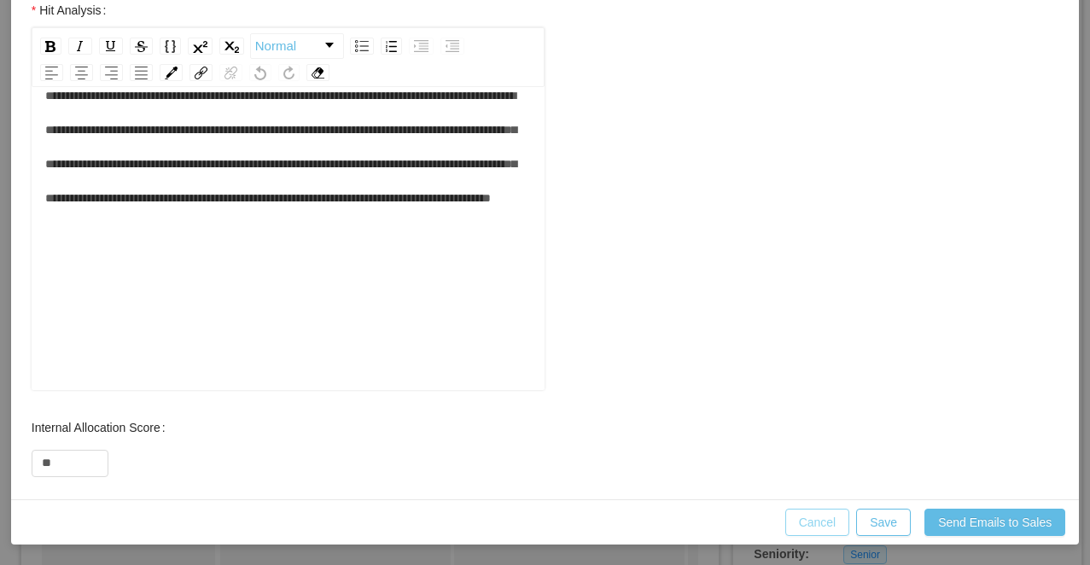
click at [818, 524] on button "Cancel" at bounding box center [818, 522] width 65 height 27
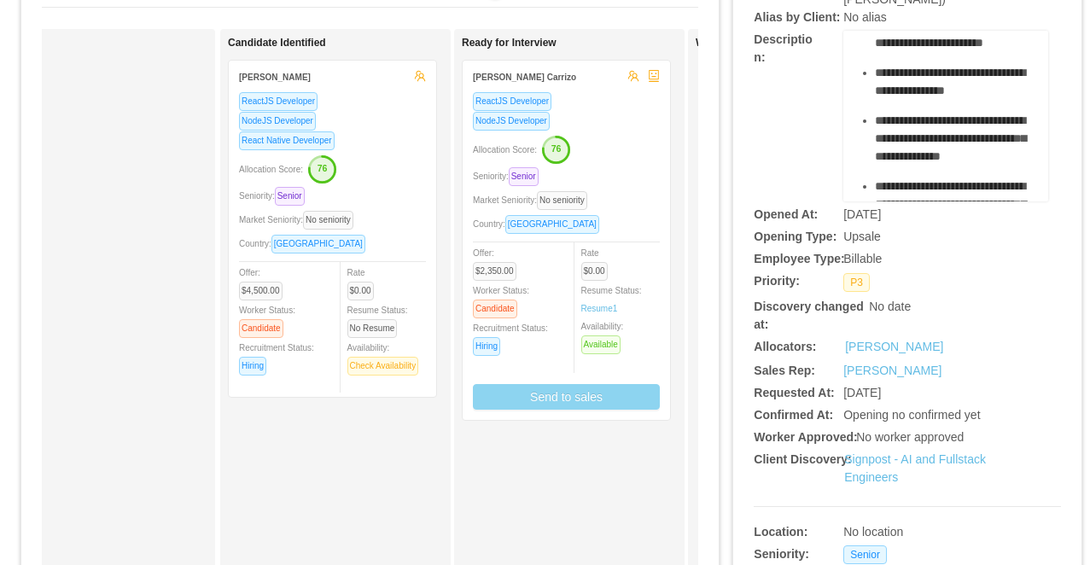
scroll to position [640, 0]
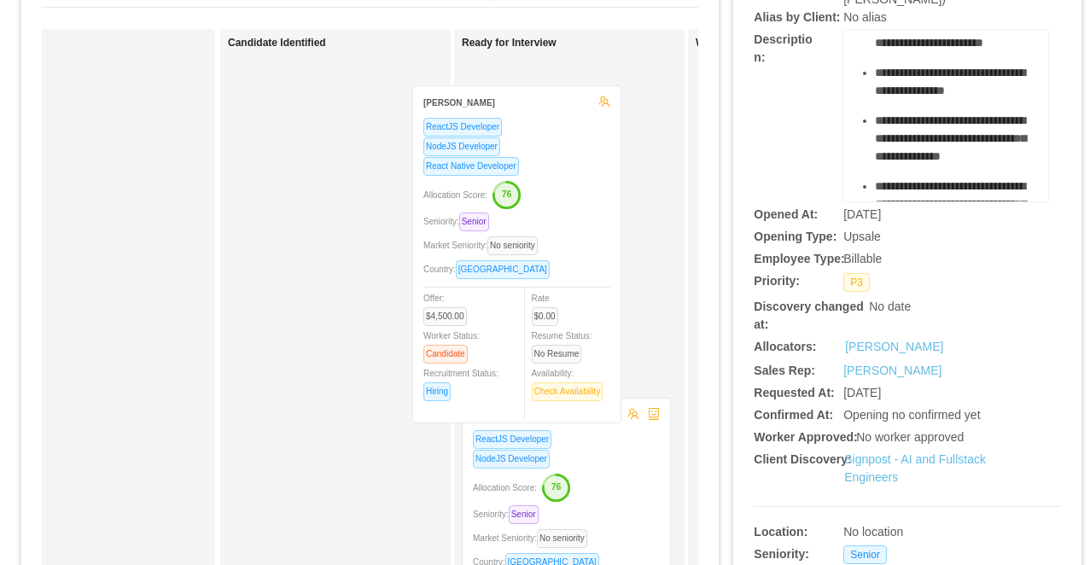
drag, startPoint x: 404, startPoint y: 172, endPoint x: 618, endPoint y: 204, distance: 216.8
click at [618, 204] on div "Applied Candidate Identified Victor Barros ReactJS Developer NodeJS Developer R…" at bounding box center [370, 463] width 657 height 868
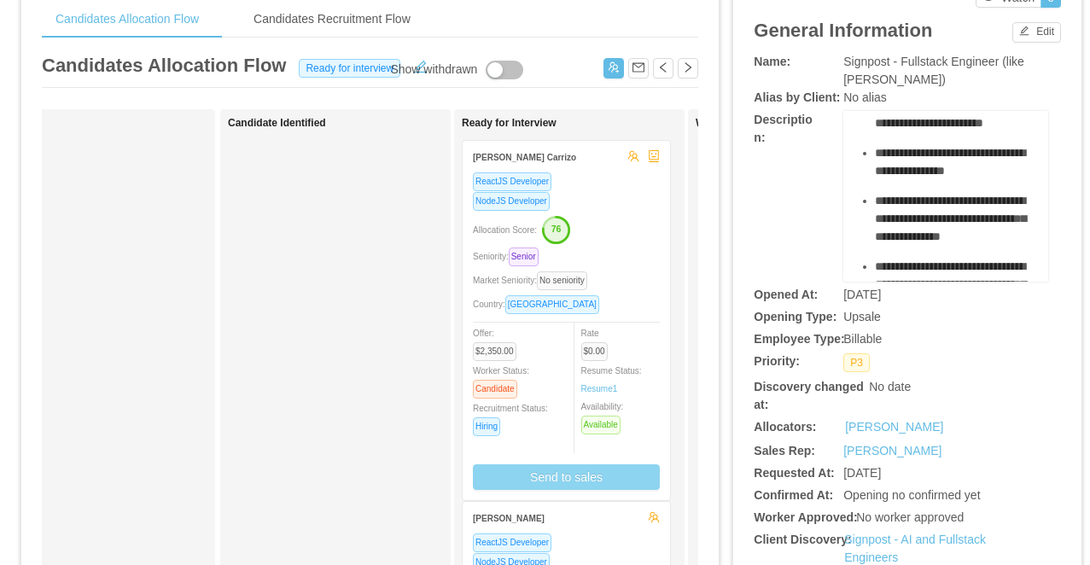
scroll to position [30, 0]
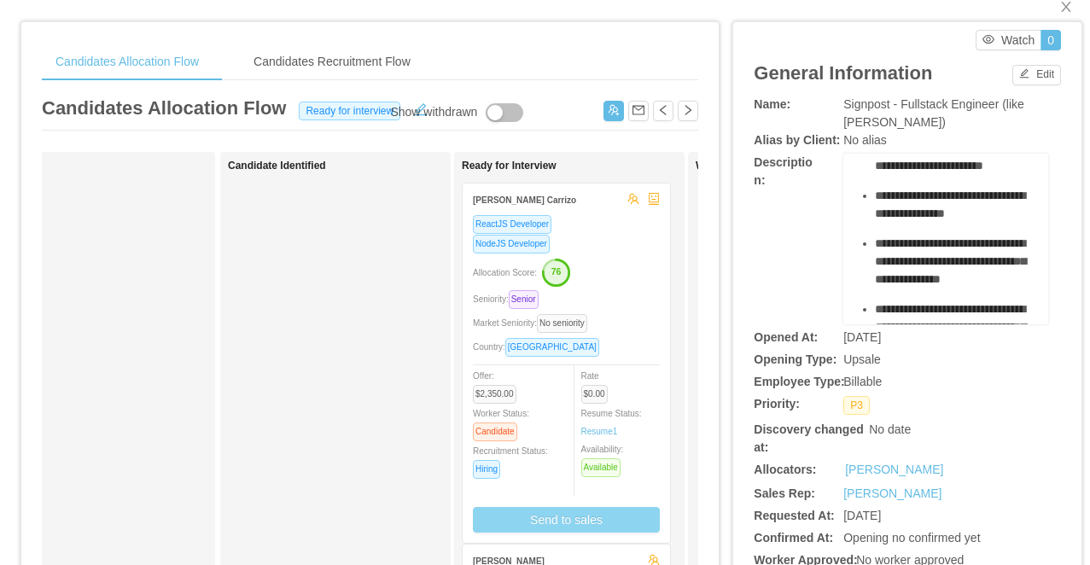
click at [586, 521] on button "Send to sales" at bounding box center [566, 520] width 187 height 26
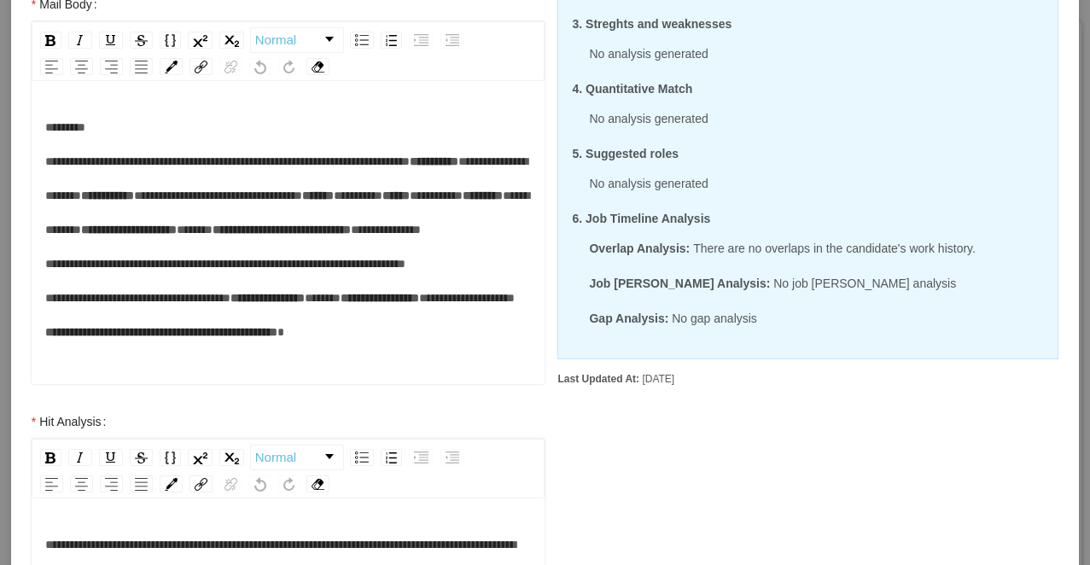
scroll to position [0, 0]
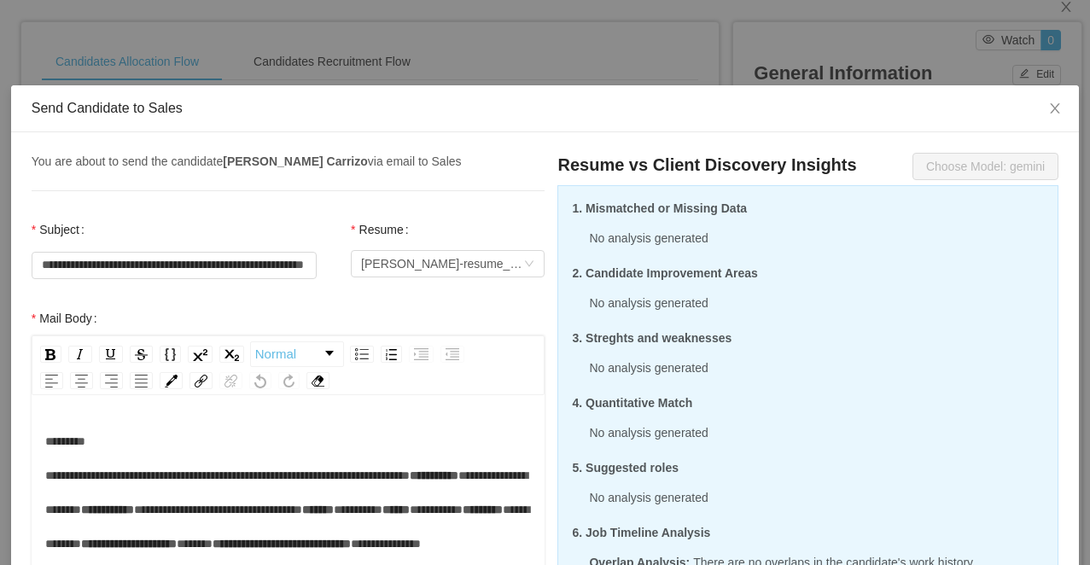
click at [328, 35] on div "**********" at bounding box center [545, 282] width 1090 height 565
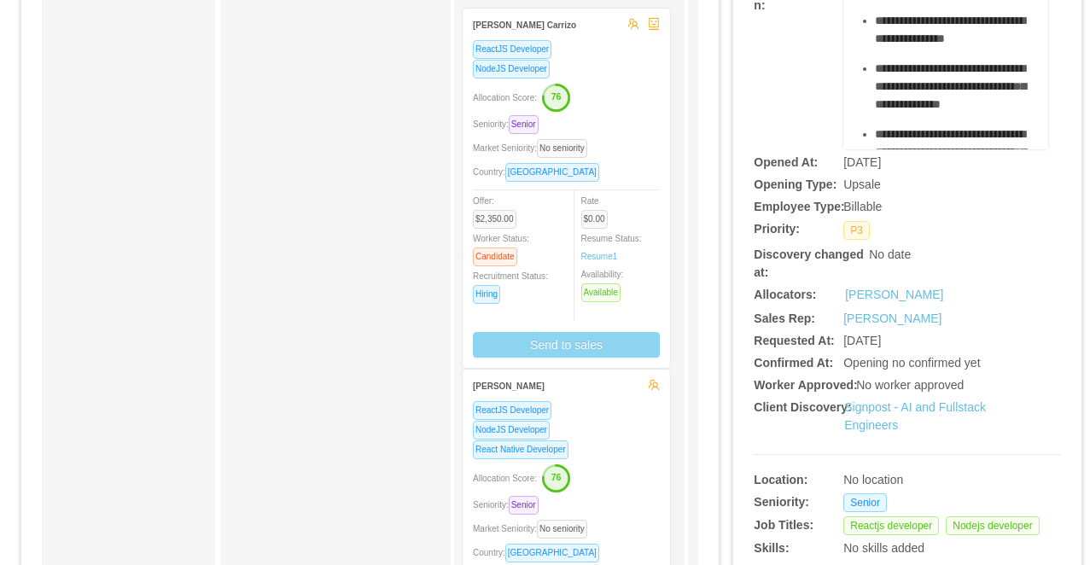
scroll to position [206, 0]
click at [599, 477] on div "Allocation Score: 76" at bounding box center [566, 476] width 187 height 27
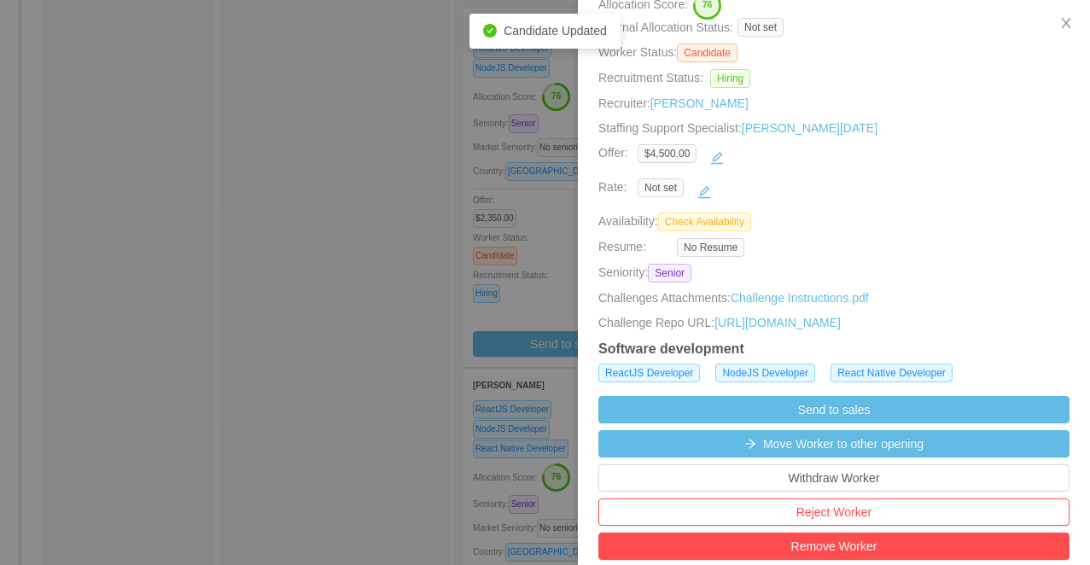
scroll to position [225, 0]
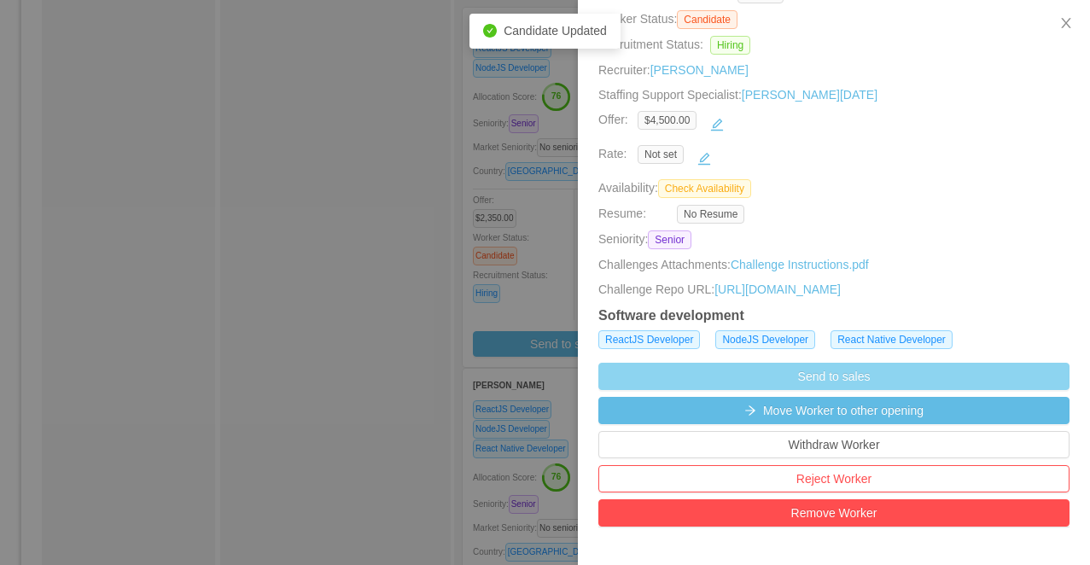
click at [678, 387] on button "Send to sales" at bounding box center [834, 376] width 471 height 27
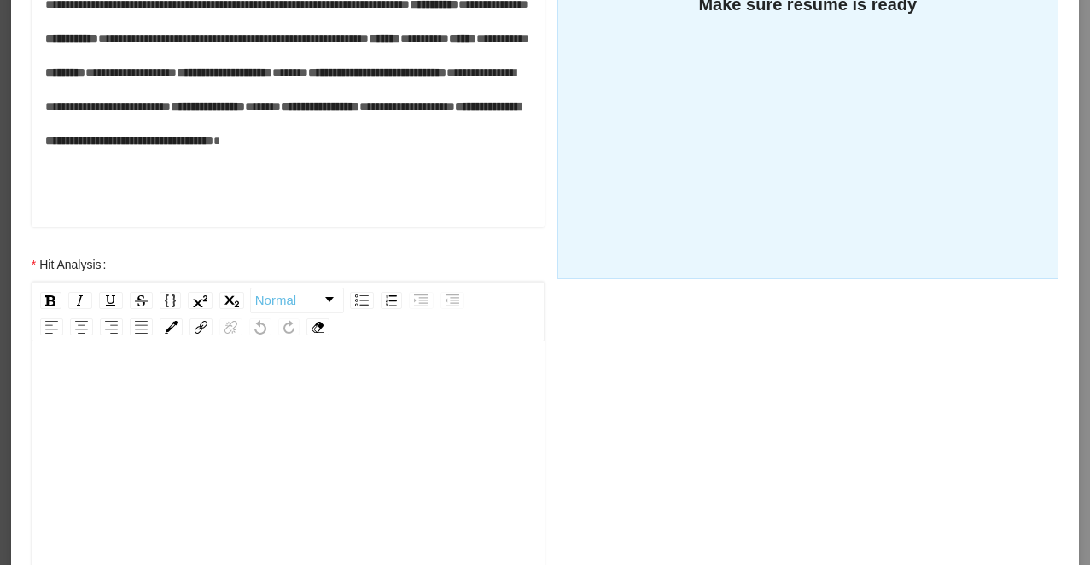
scroll to position [494, 0]
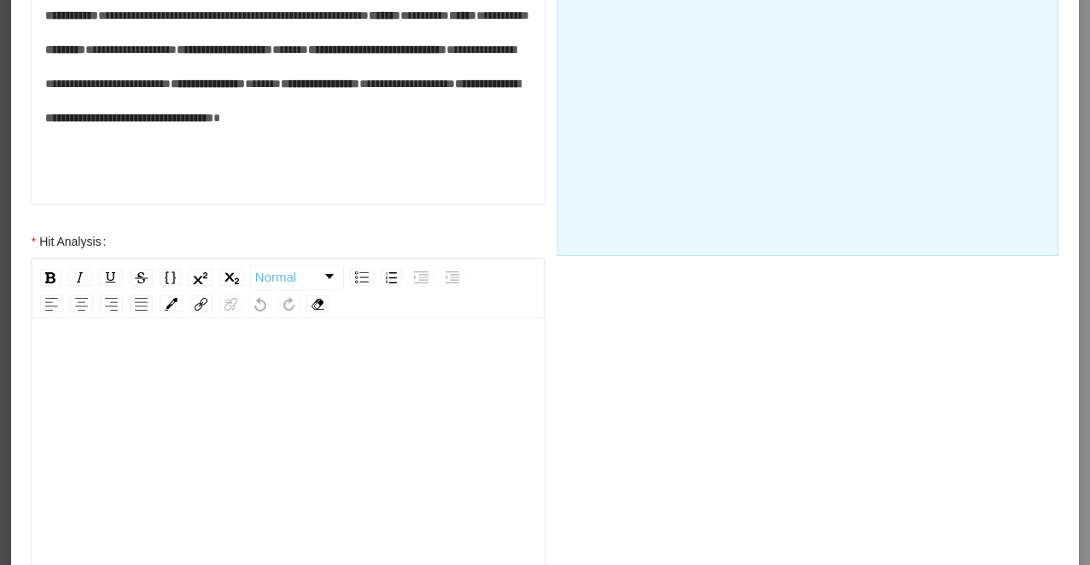
click at [331, 422] on div "rdw-editor" at bounding box center [289, 497] width 488 height 299
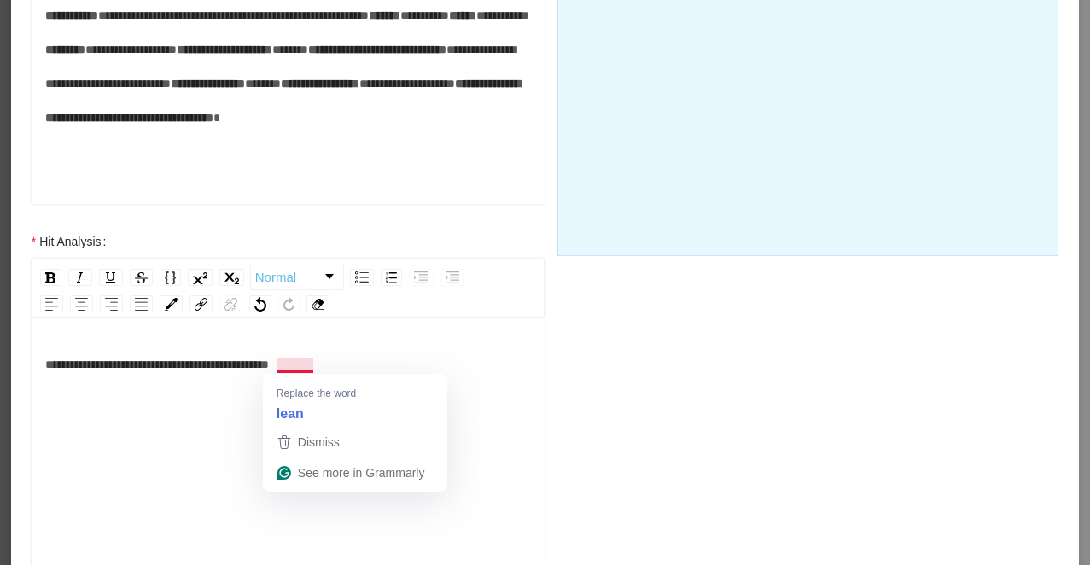
click at [345, 365] on div "**********" at bounding box center [289, 365] width 488 height 34
drag, startPoint x: 345, startPoint y: 365, endPoint x: 277, endPoint y: 365, distance: 68.3
click at [277, 365] on div "**********" at bounding box center [289, 365] width 488 height 34
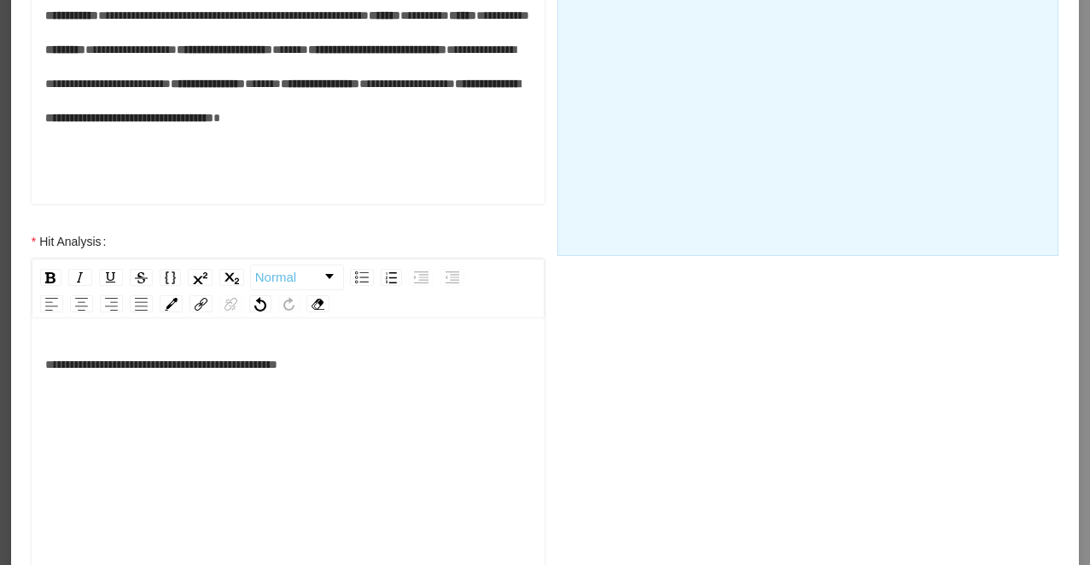
click at [375, 360] on div "**********" at bounding box center [289, 365] width 488 height 34
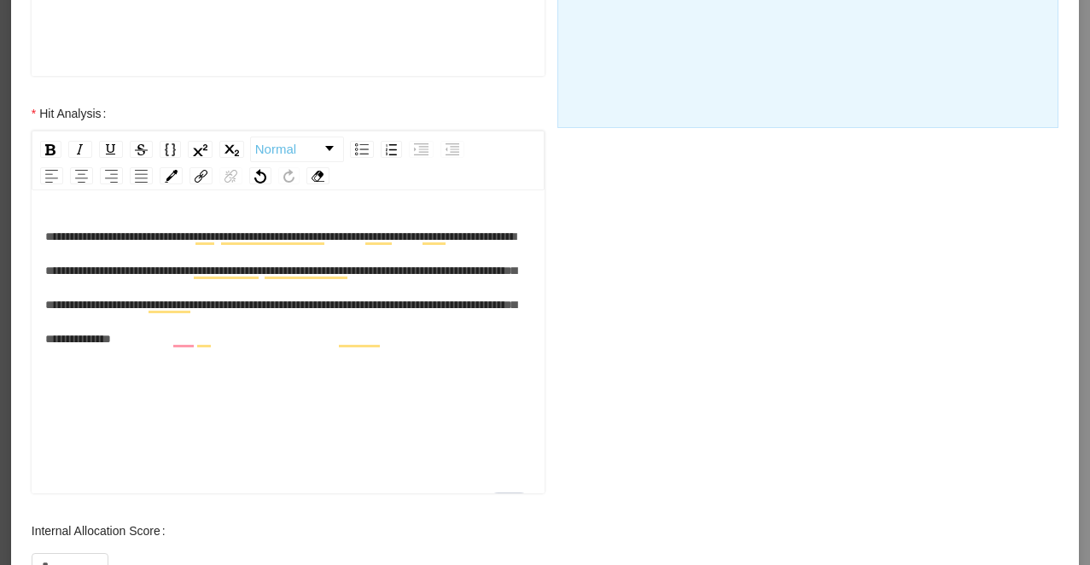
scroll to position [726, 0]
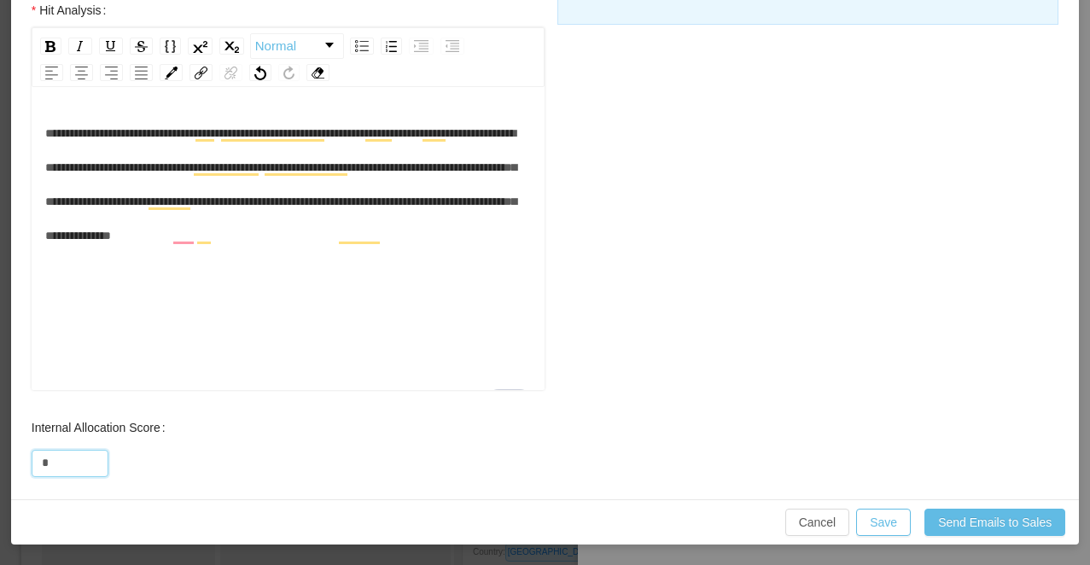
drag, startPoint x: 52, startPoint y: 460, endPoint x: 16, endPoint y: 461, distance: 35.9
click at [16, 461] on div "Internal Allocation Score *" at bounding box center [289, 445] width 548 height 68
type input "**"
click at [885, 522] on button "Save" at bounding box center [883, 522] width 55 height 27
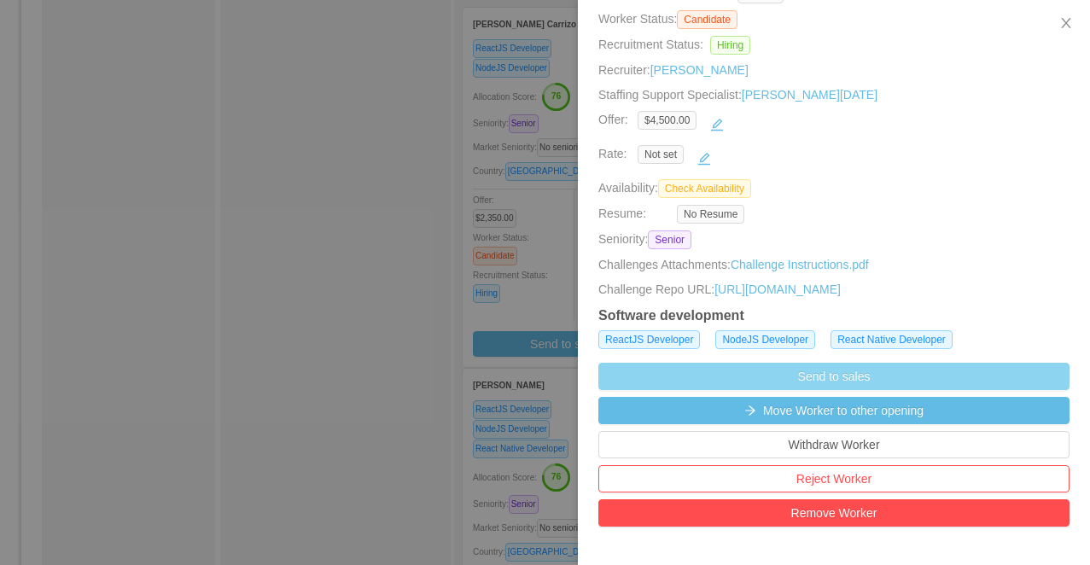
scroll to position [640, 0]
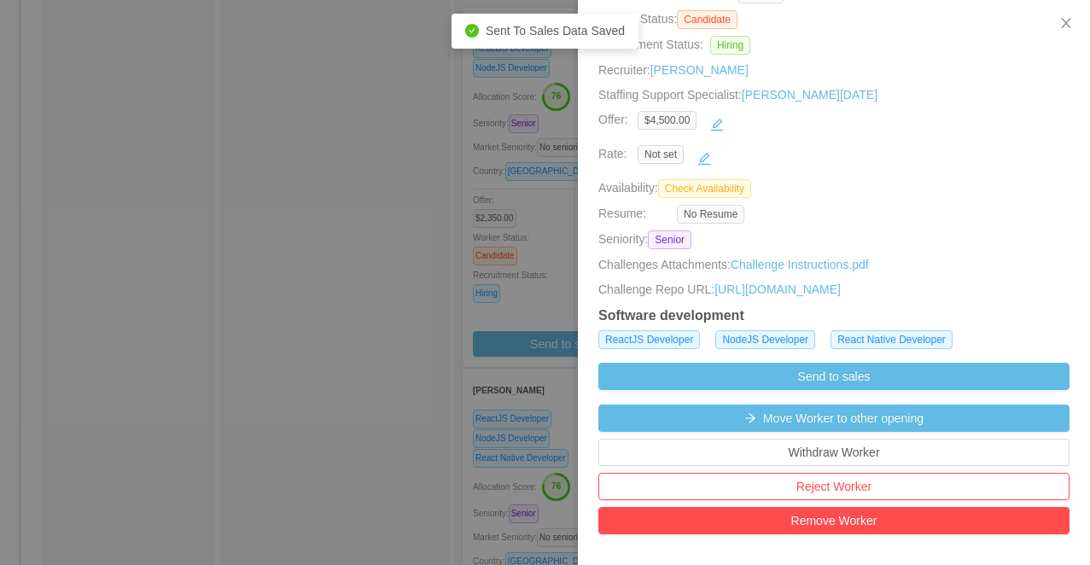
click at [473, 235] on div at bounding box center [545, 282] width 1090 height 565
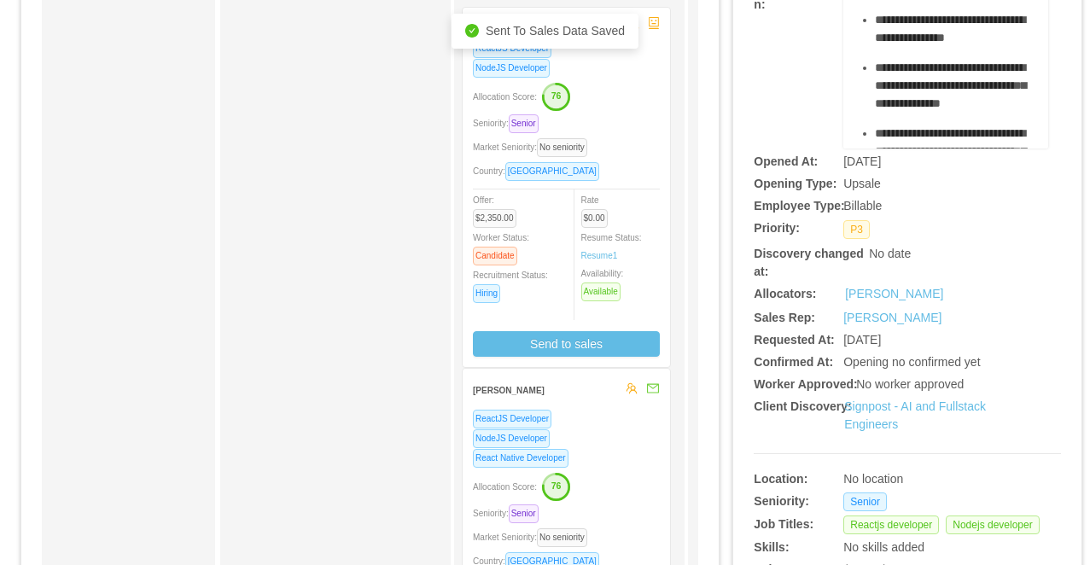
click at [644, 438] on div "NodeJS Developer" at bounding box center [566, 439] width 187 height 20
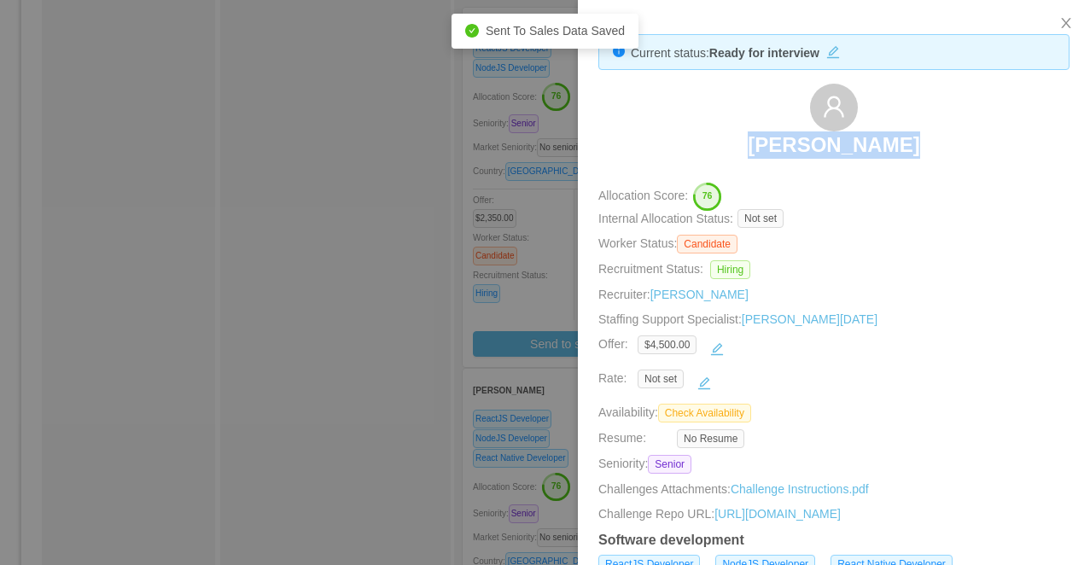
drag, startPoint x: 932, startPoint y: 132, endPoint x: 747, endPoint y: 133, distance: 184.4
click at [747, 133] on div "Victor Barros" at bounding box center [834, 126] width 471 height 85
copy h3 "Victor Barros"
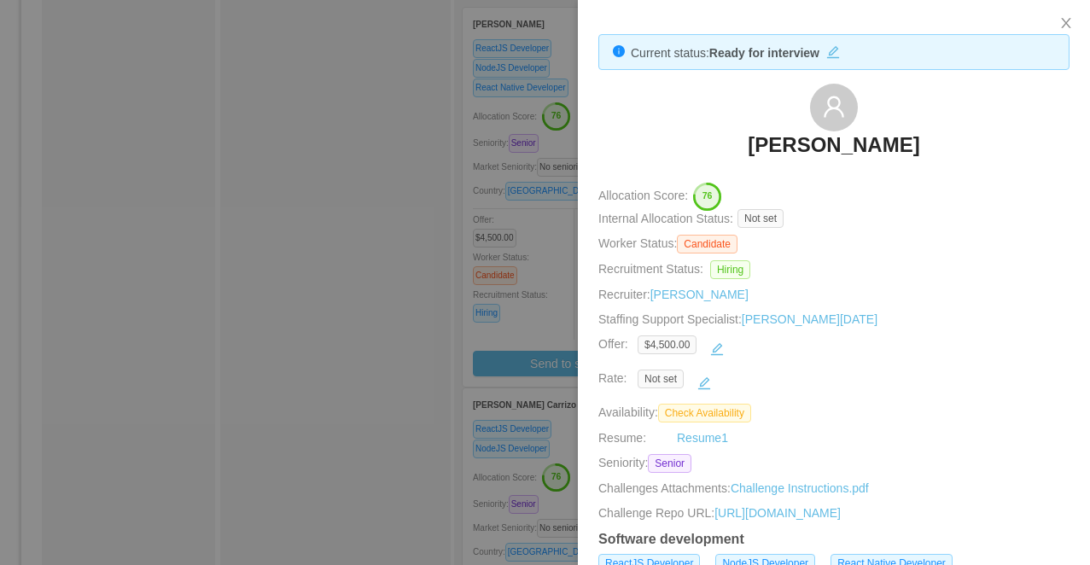
click at [372, 226] on div at bounding box center [545, 282] width 1090 height 565
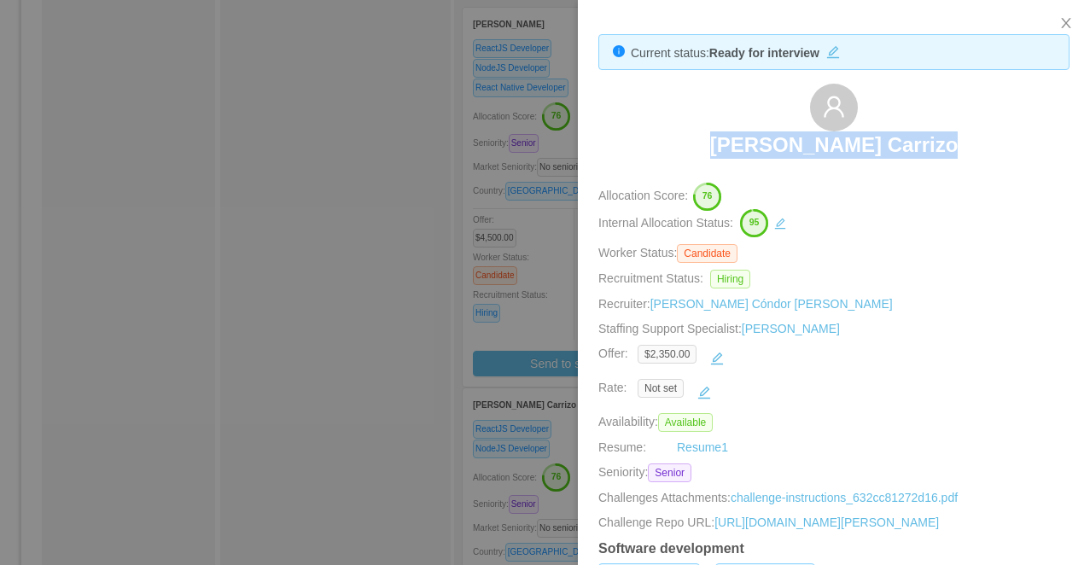
drag, startPoint x: 988, startPoint y: 137, endPoint x: 717, endPoint y: 137, distance: 270.7
click at [717, 137] on div "[PERSON_NAME] Carrizo" at bounding box center [834, 126] width 471 height 85
copy h3 "[PERSON_NAME] Carrizo"
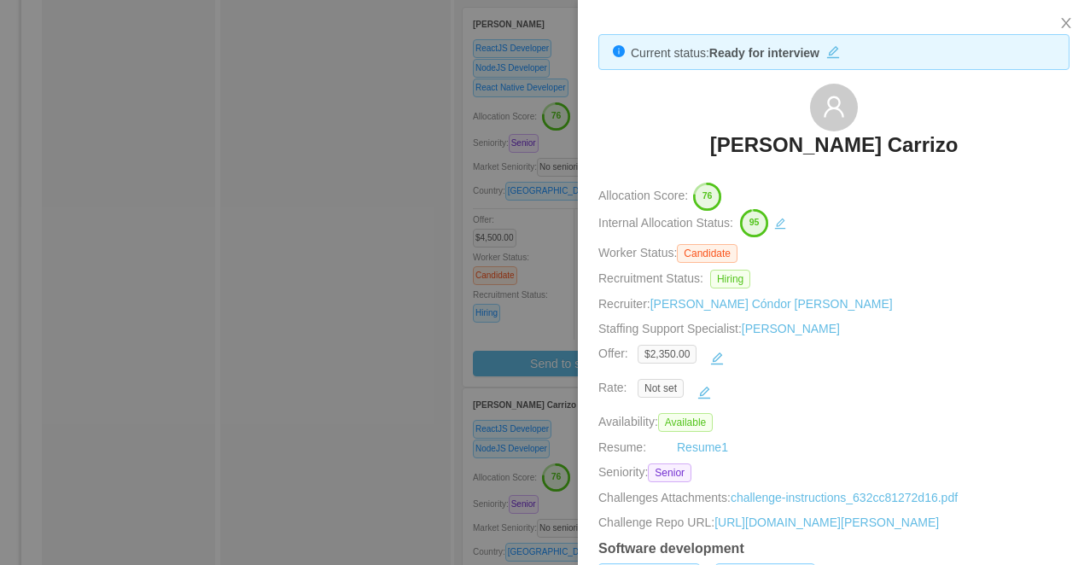
click at [383, 120] on div at bounding box center [545, 282] width 1090 height 565
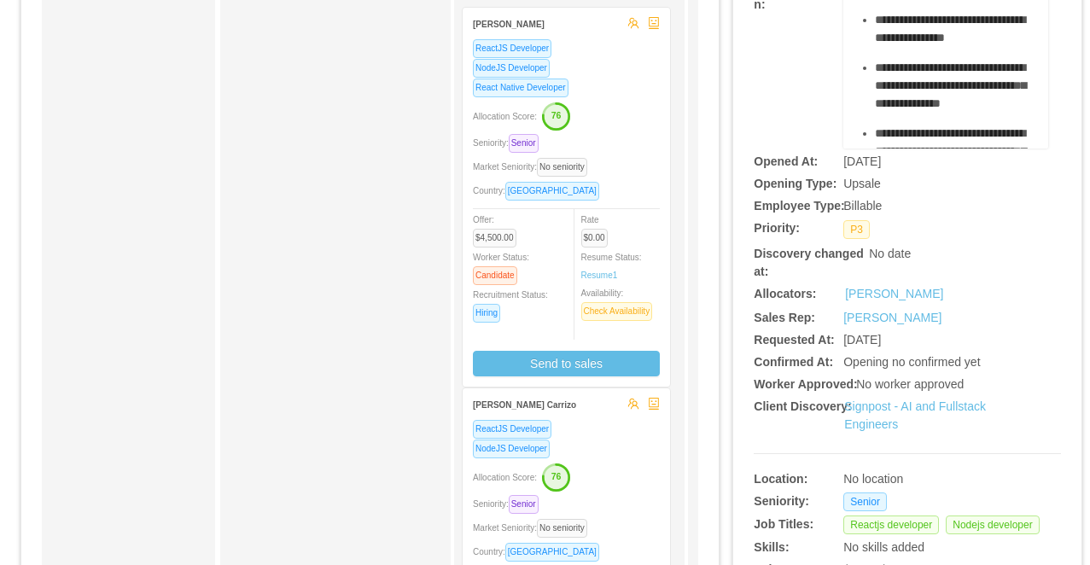
scroll to position [0, 0]
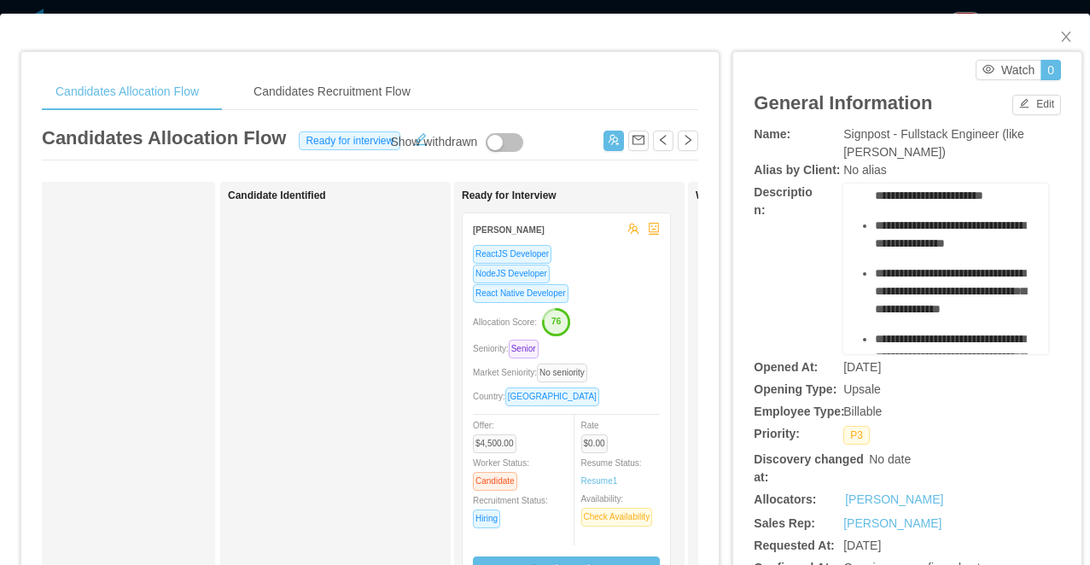
click at [438, 9] on div "**********" at bounding box center [545, 282] width 1090 height 565
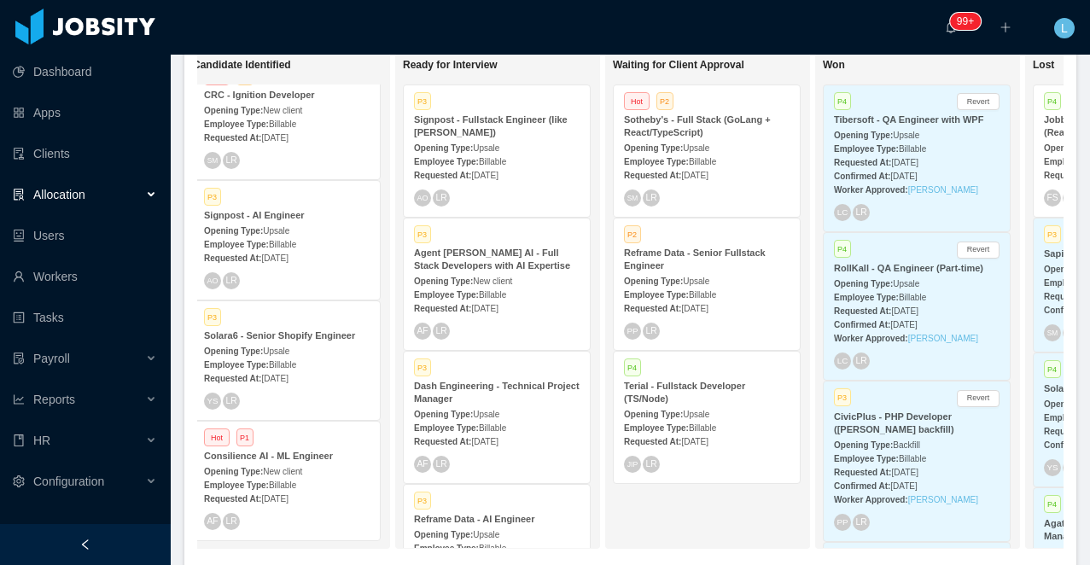
scroll to position [0, 449]
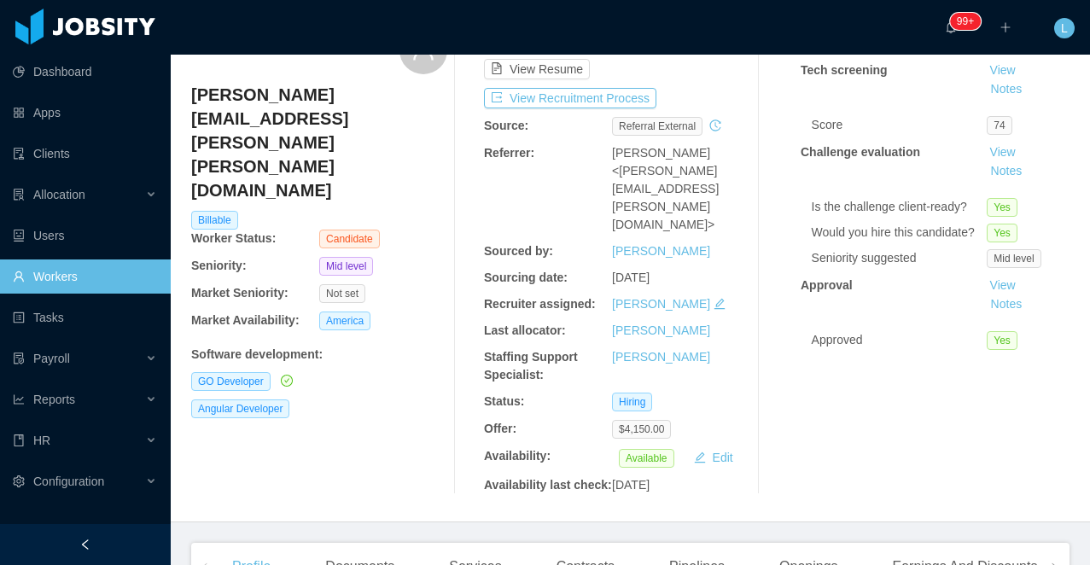
scroll to position [92, 0]
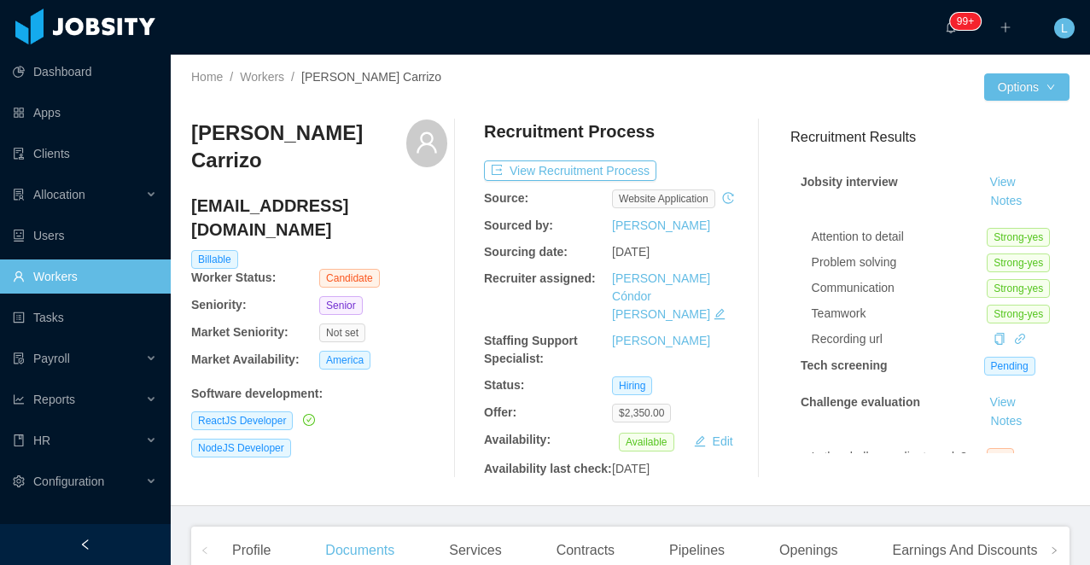
scroll to position [64, 0]
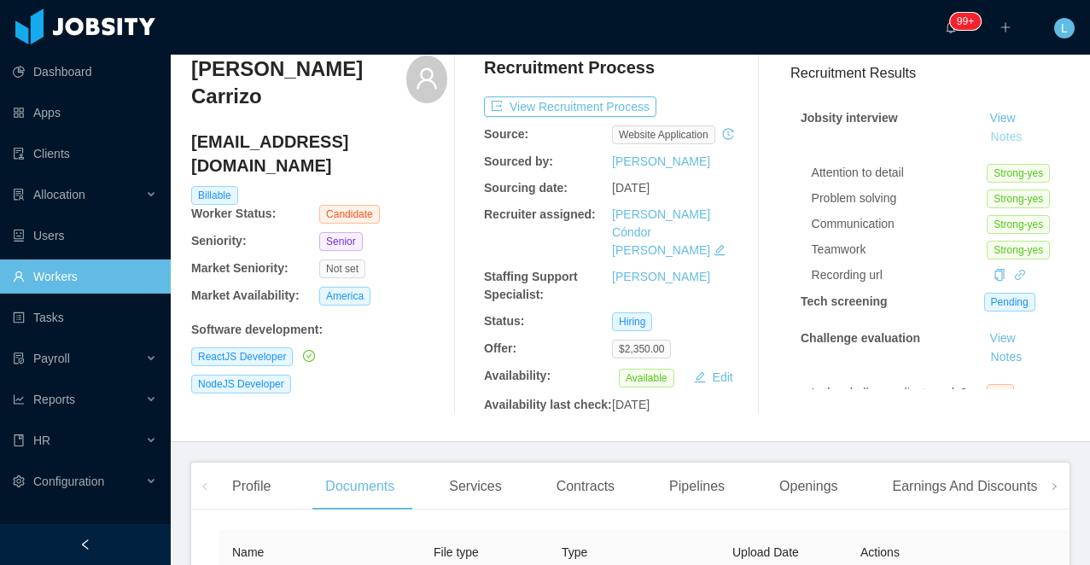
click at [1006, 143] on button "Notes" at bounding box center [1007, 137] width 45 height 20
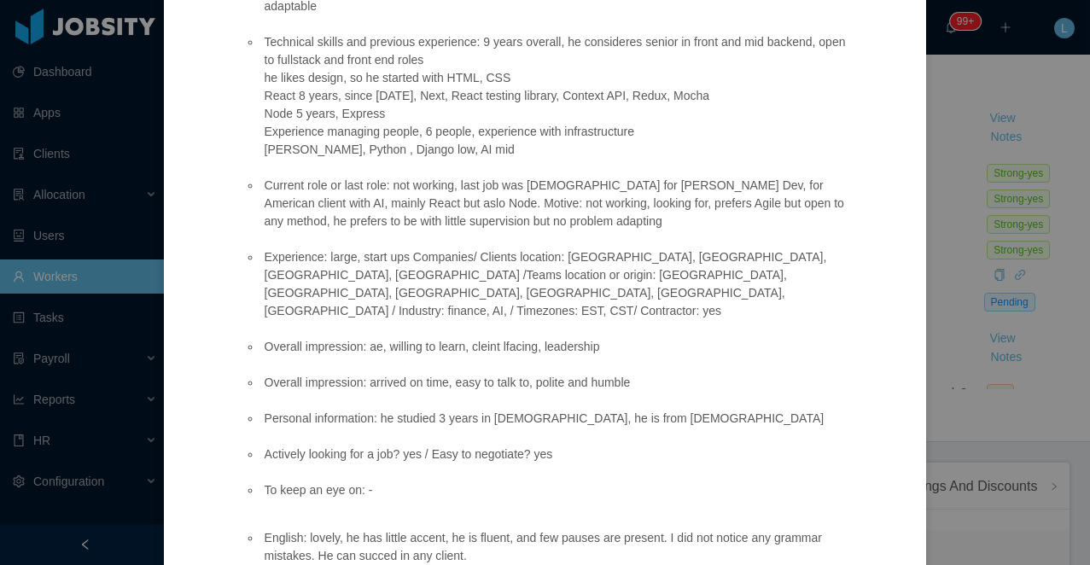
scroll to position [336, 0]
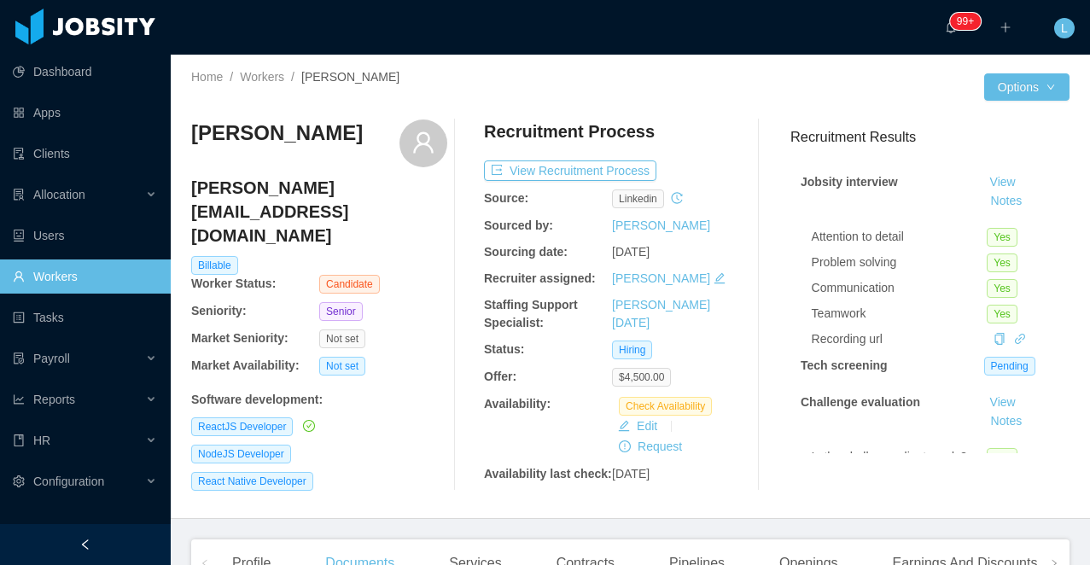
scroll to position [375, 0]
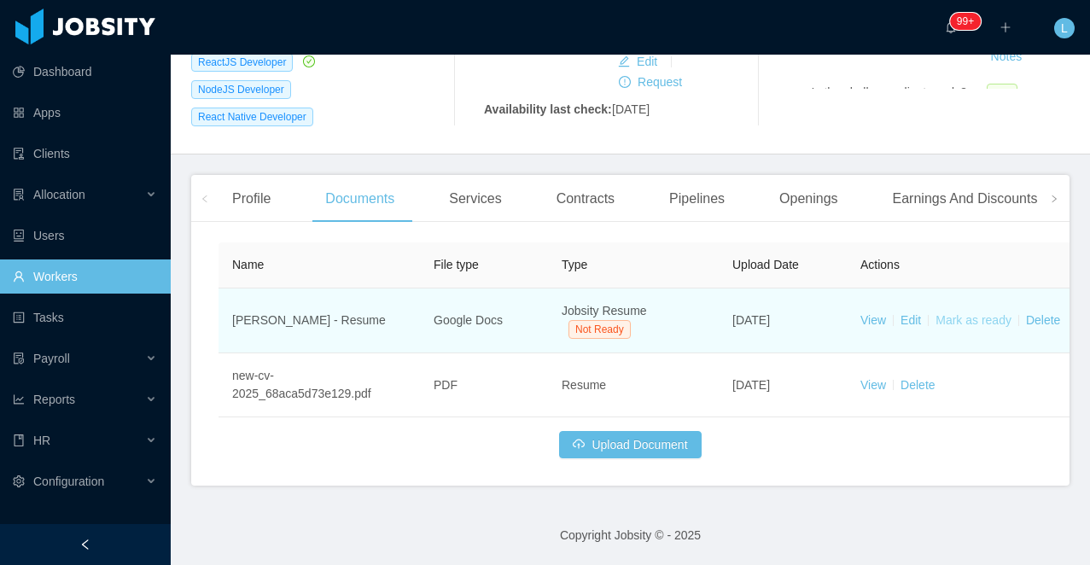
click at [956, 319] on link "Mark as ready" at bounding box center [974, 320] width 76 height 14
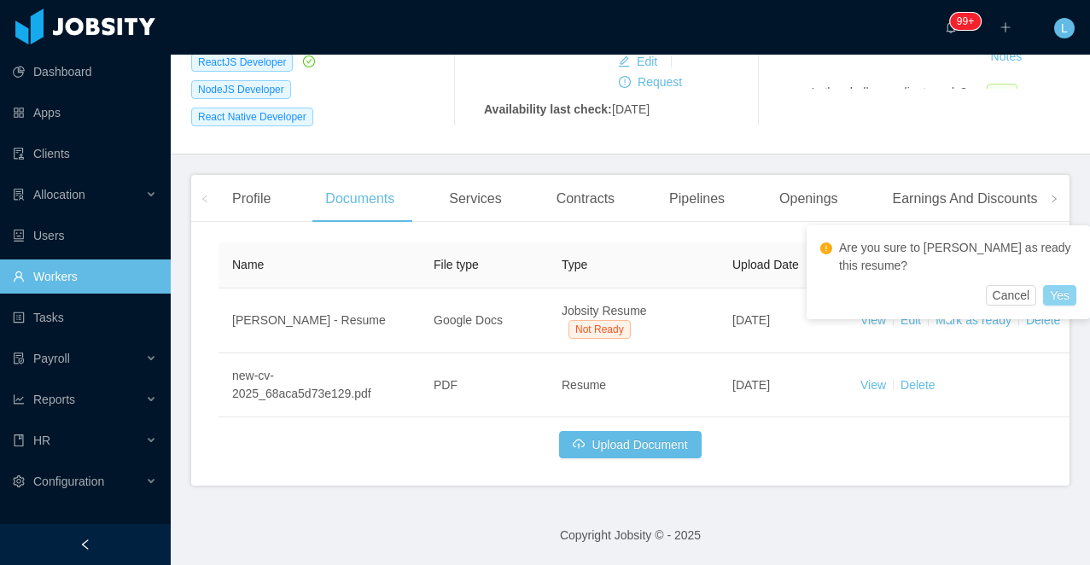
click at [1049, 289] on button "Yes" at bounding box center [1059, 295] width 33 height 20
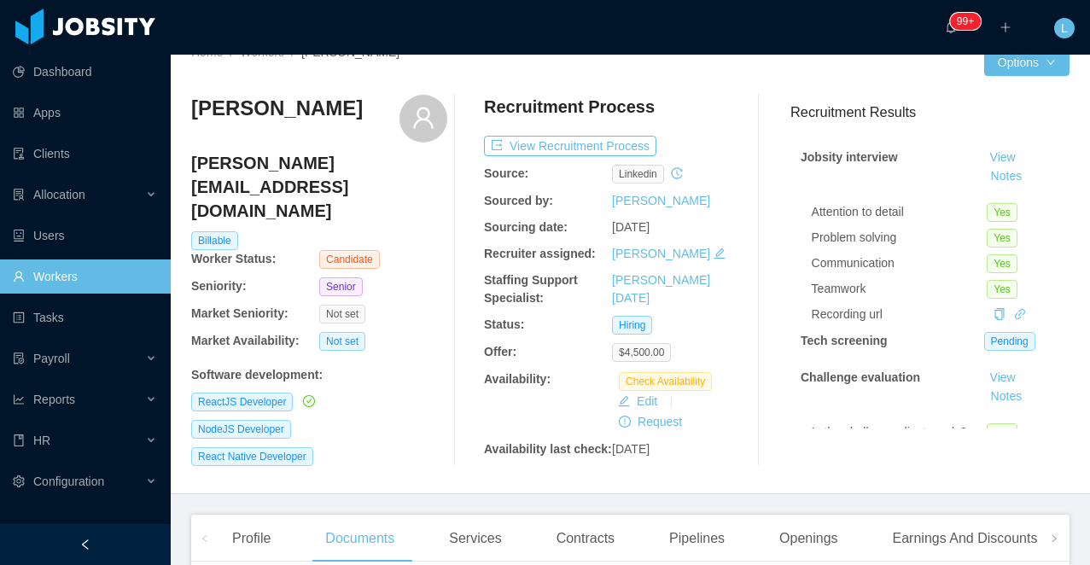
scroll to position [439, 0]
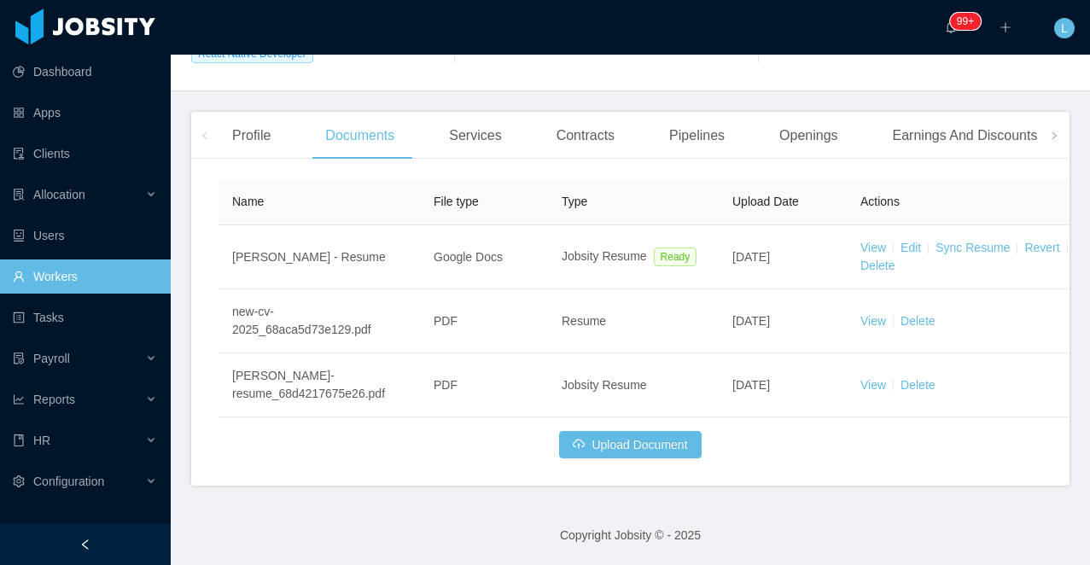
click at [259, 137] on div "Profile" at bounding box center [252, 136] width 66 height 48
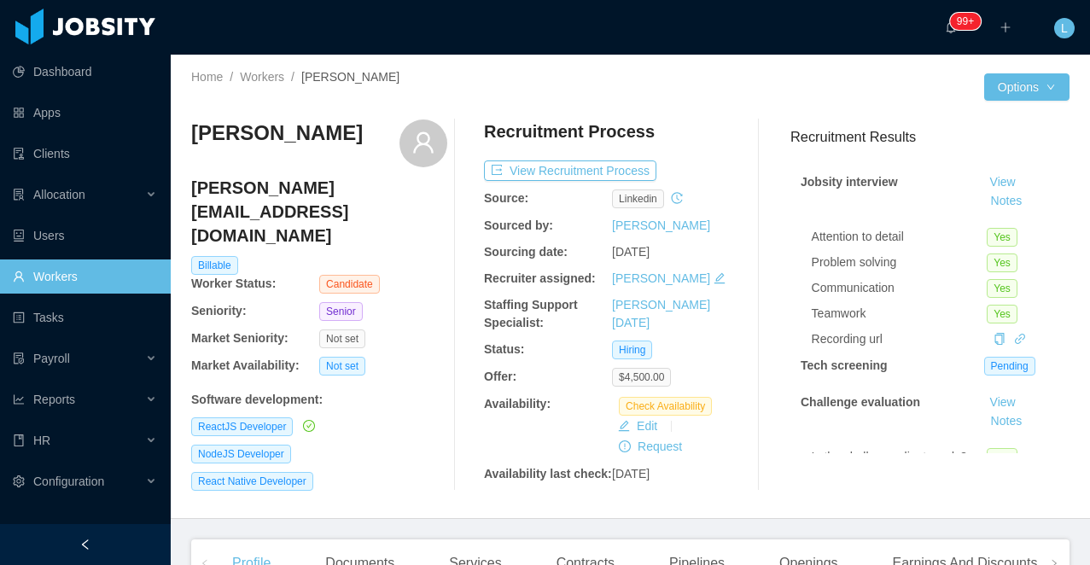
scroll to position [157, 0]
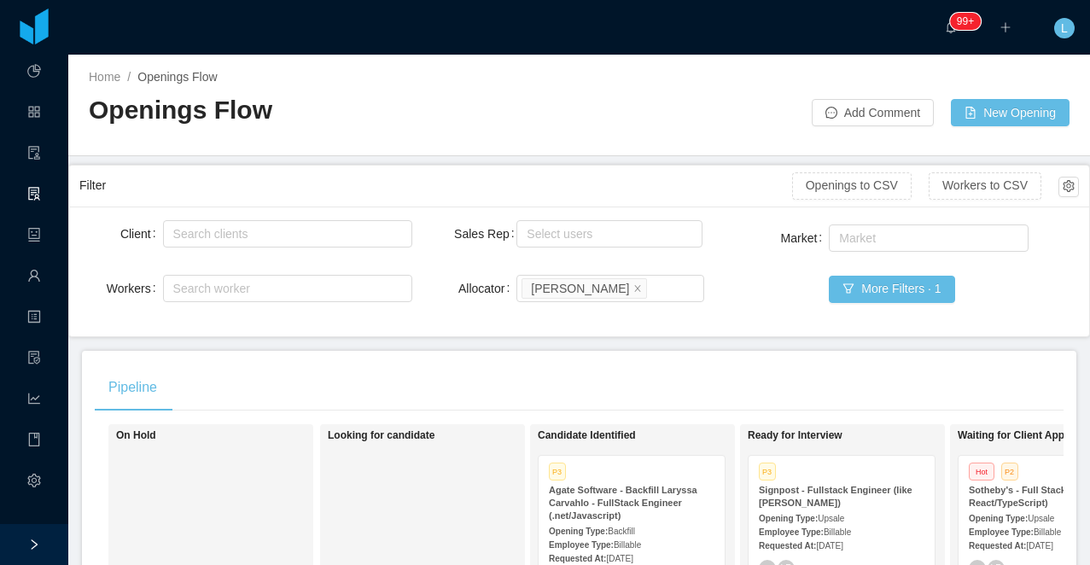
scroll to position [0, 154]
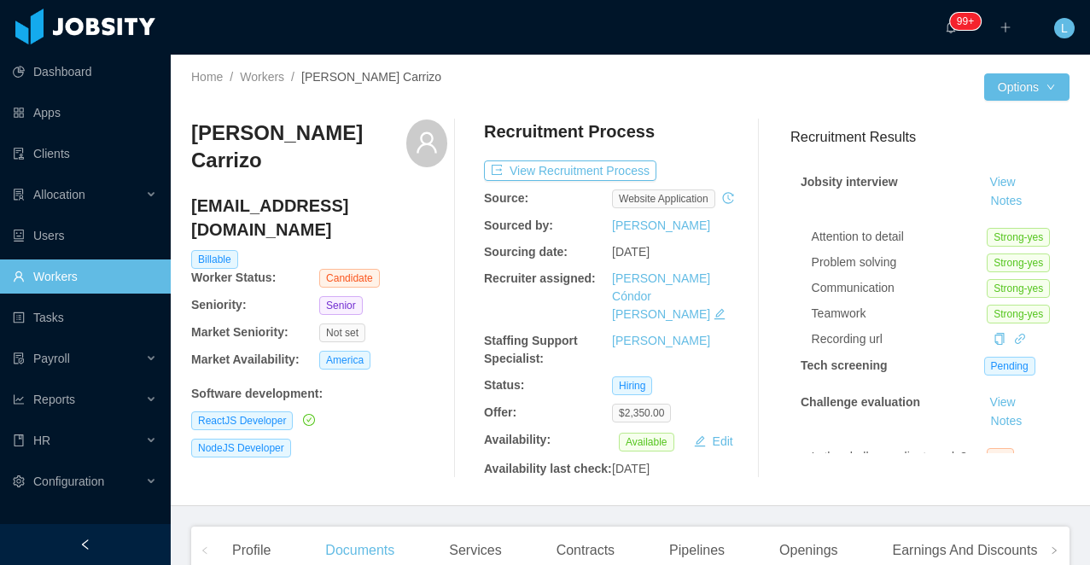
scroll to position [157, 0]
